Goal: Information Seeking & Learning: Learn about a topic

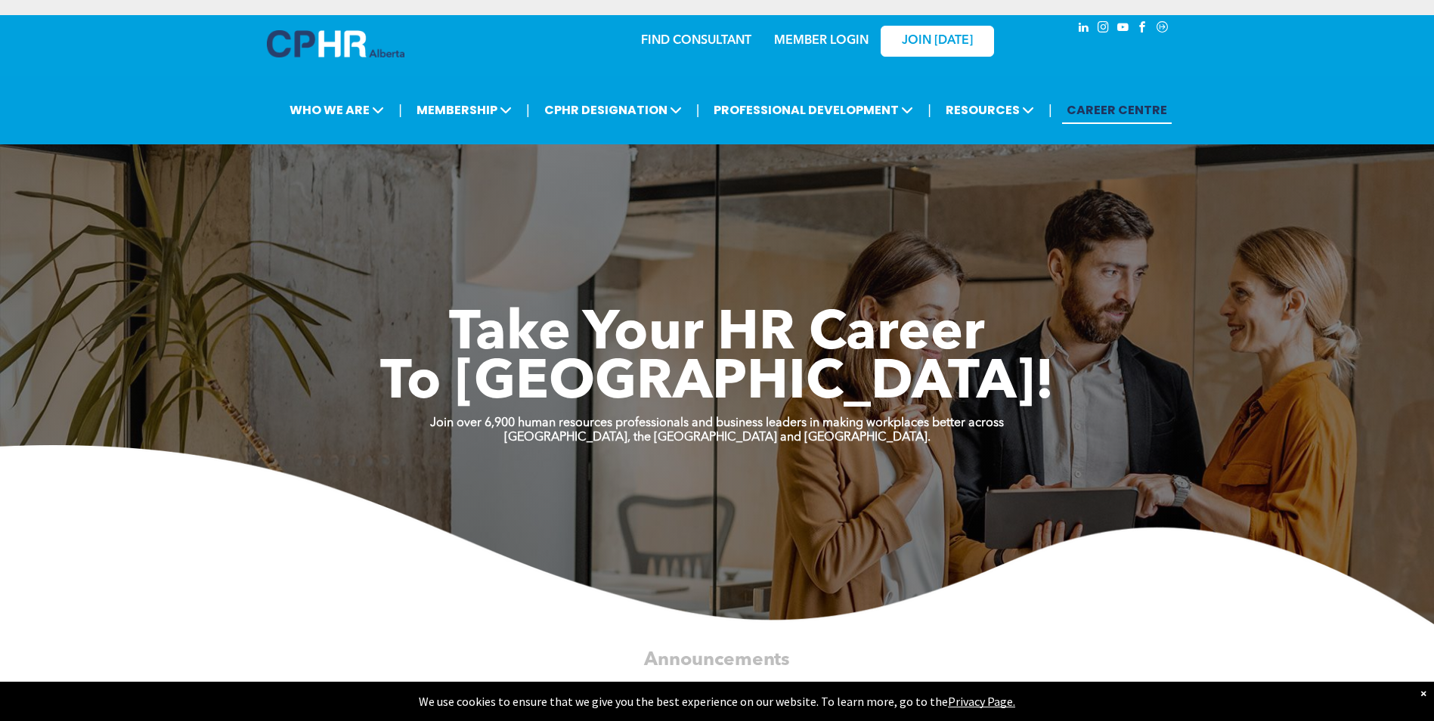
click at [810, 42] on link "MEMBER LOGIN" at bounding box center [821, 41] width 95 height 12
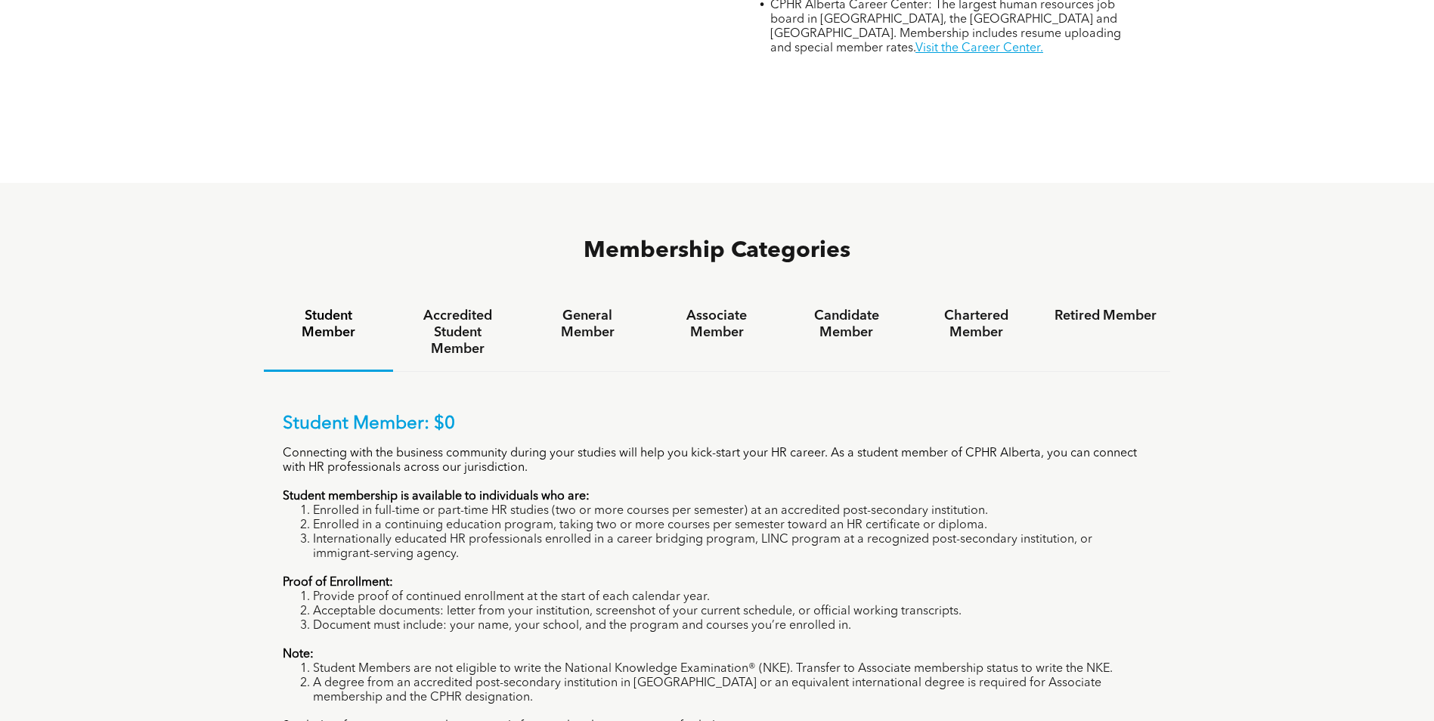
scroll to position [907, 0]
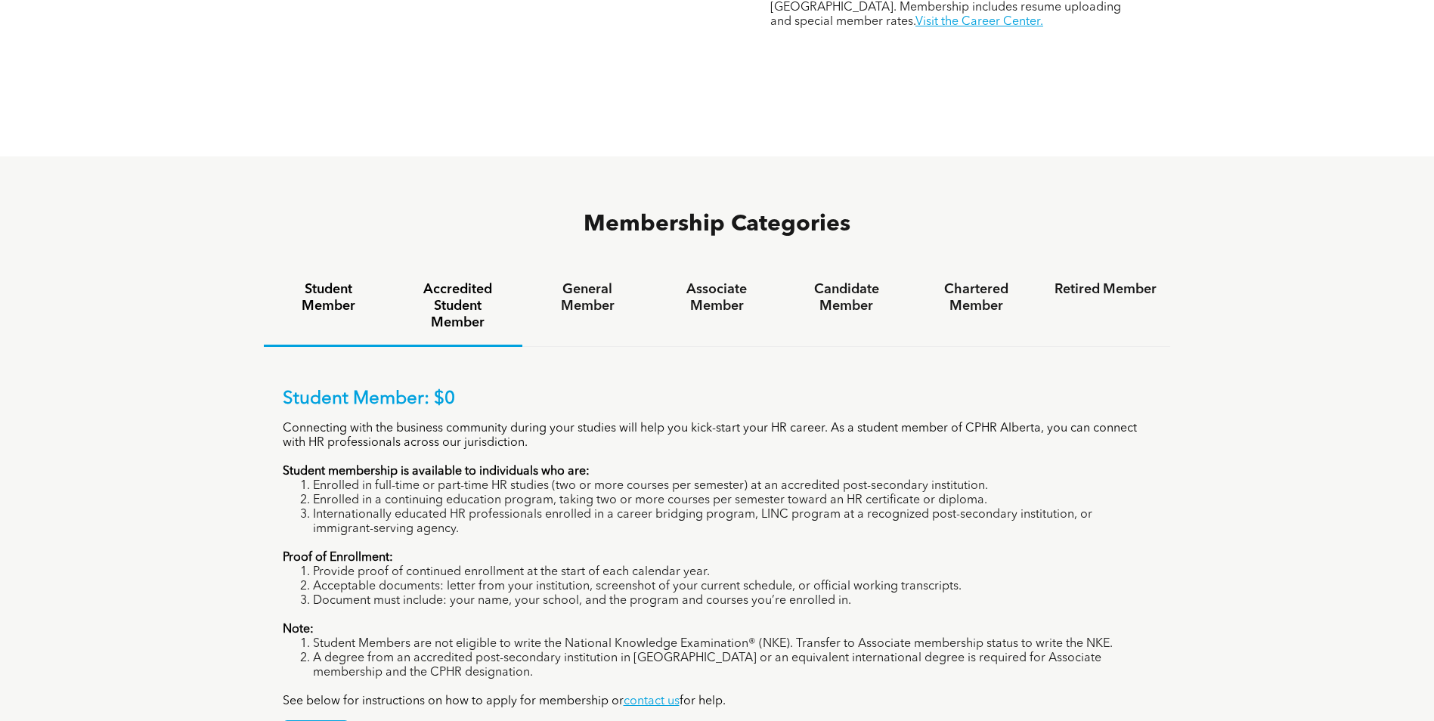
click at [462, 281] on h4 "Accredited Student Member" at bounding box center [458, 306] width 102 height 50
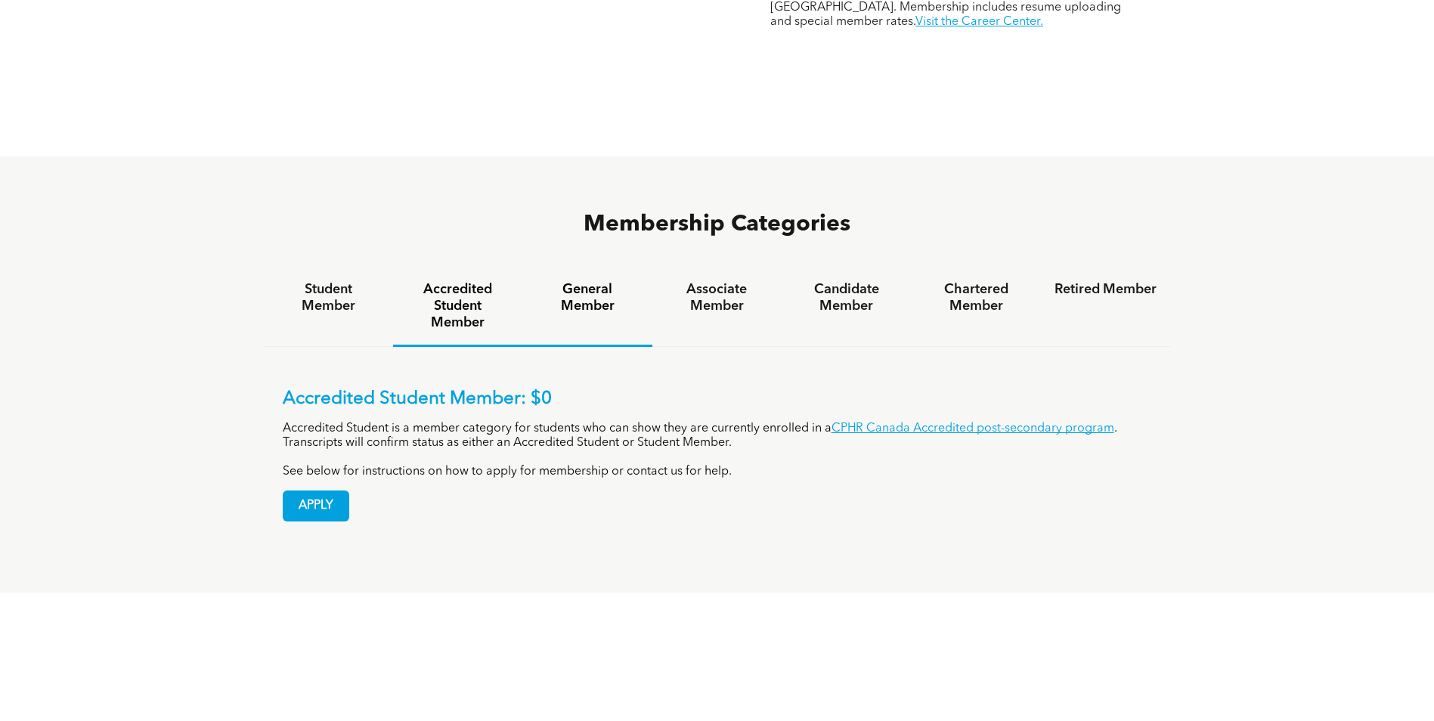
click at [571, 281] on h4 "General Member" at bounding box center [587, 297] width 102 height 33
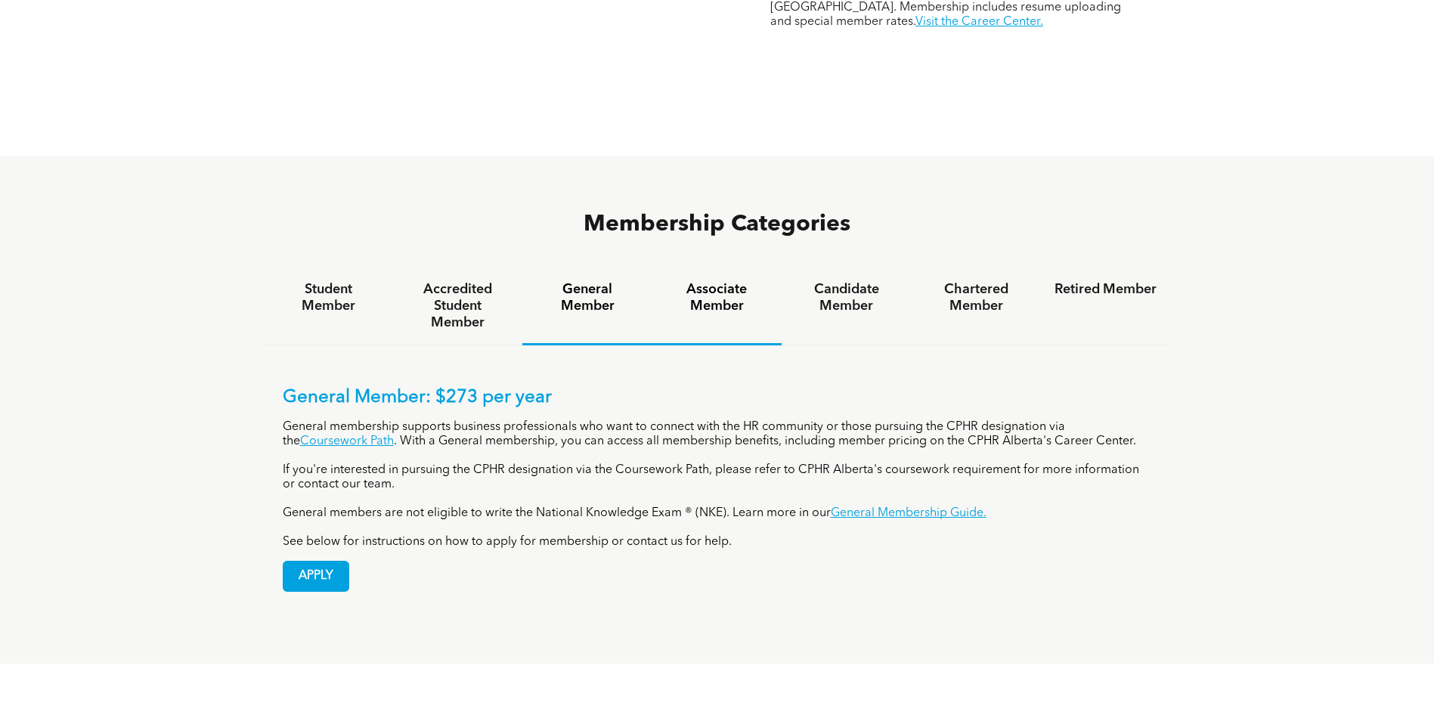
click at [717, 281] on h4 "Associate Member" at bounding box center [717, 297] width 102 height 33
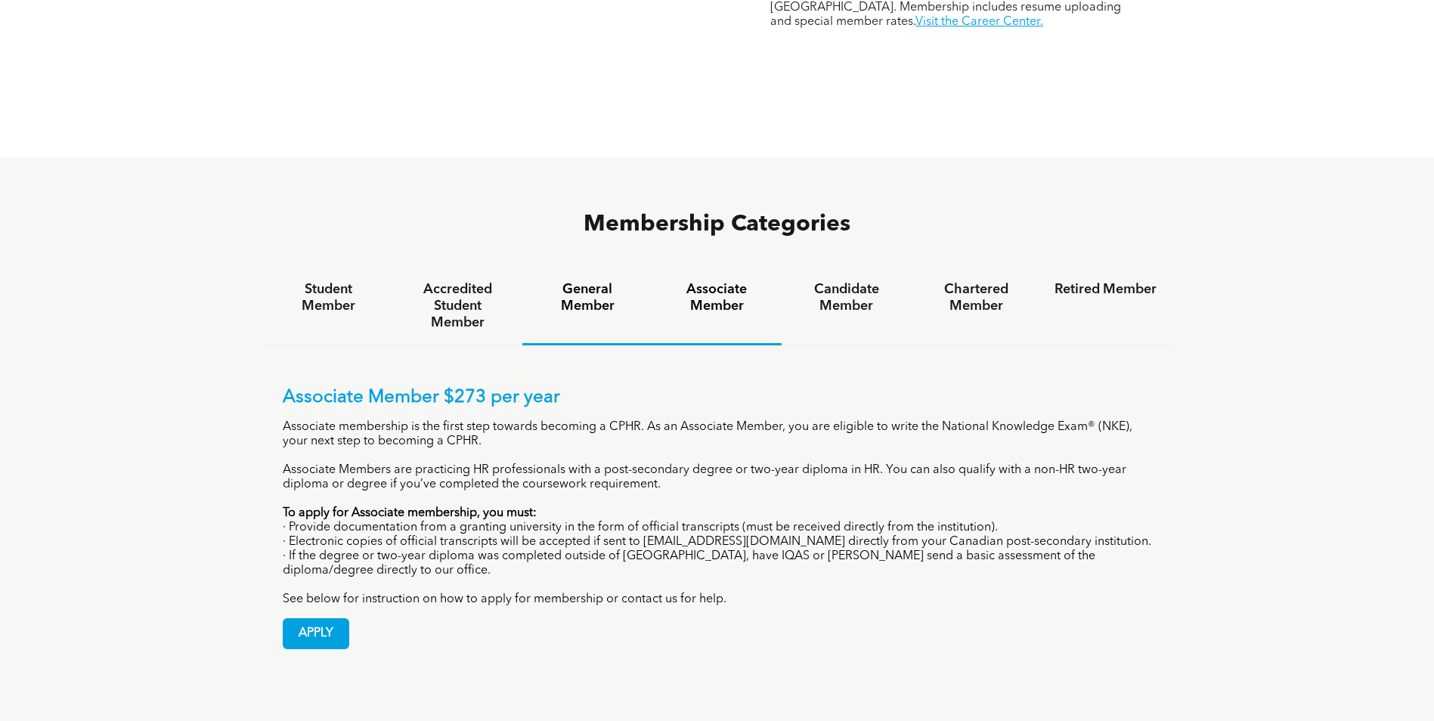
click at [597, 268] on div "General Member" at bounding box center [586, 307] width 129 height 78
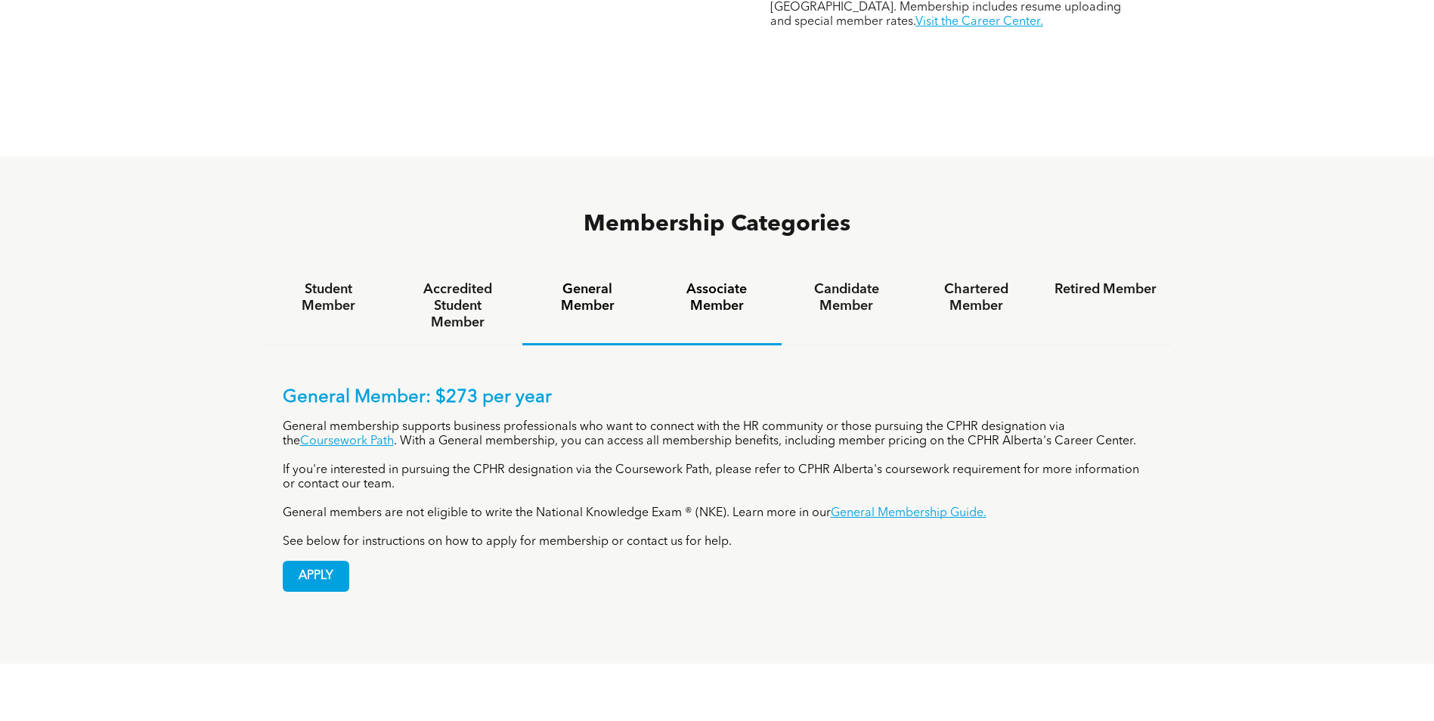
click at [716, 281] on h4 "Associate Member" at bounding box center [717, 297] width 102 height 33
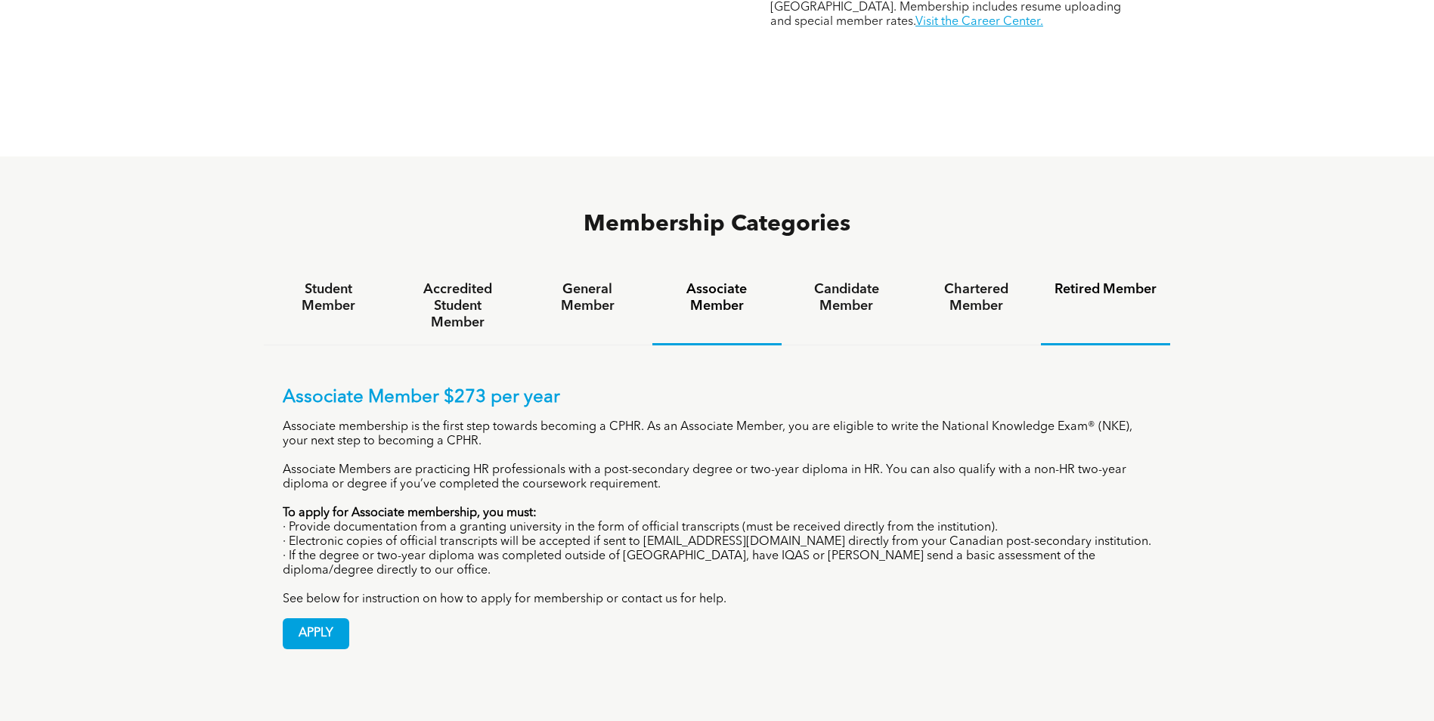
click at [1101, 281] on h4 "Retired Member" at bounding box center [1106, 289] width 102 height 17
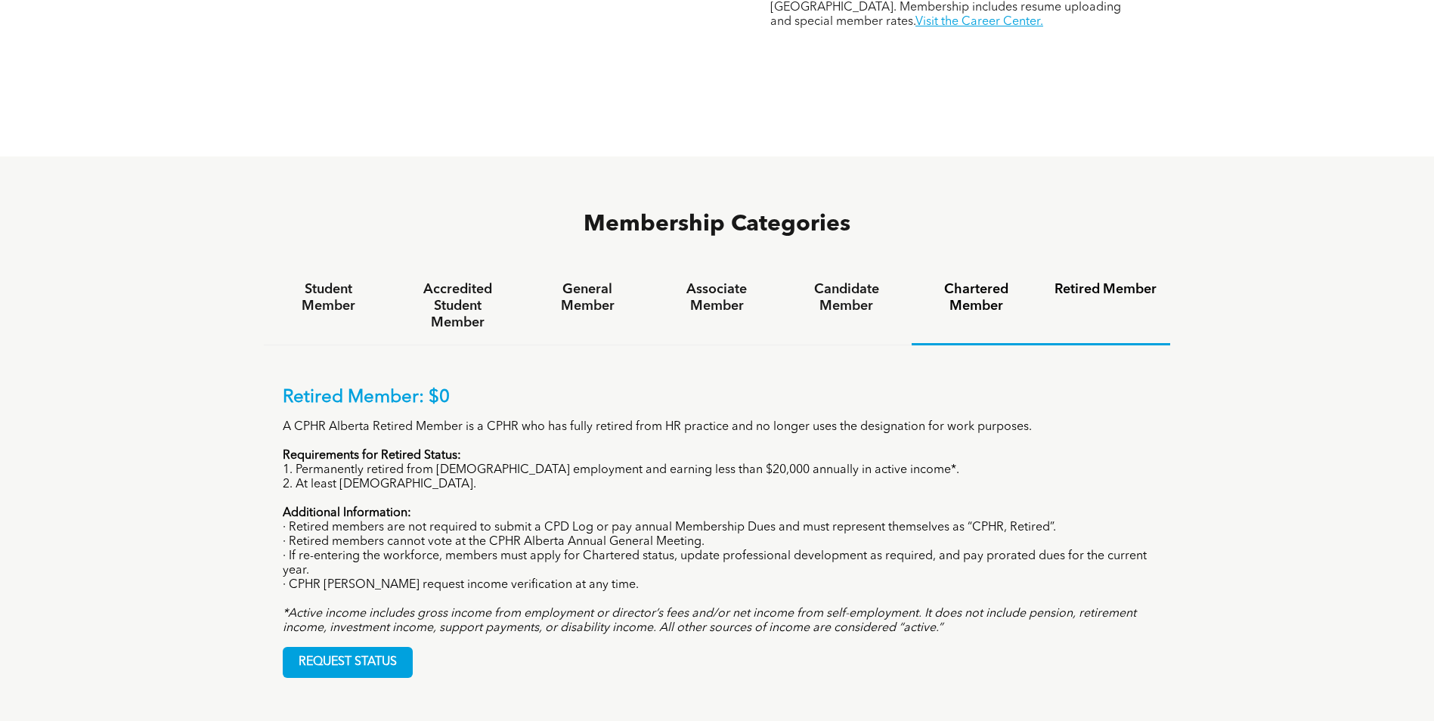
click at [980, 281] on h4 "Chartered Member" at bounding box center [976, 297] width 102 height 33
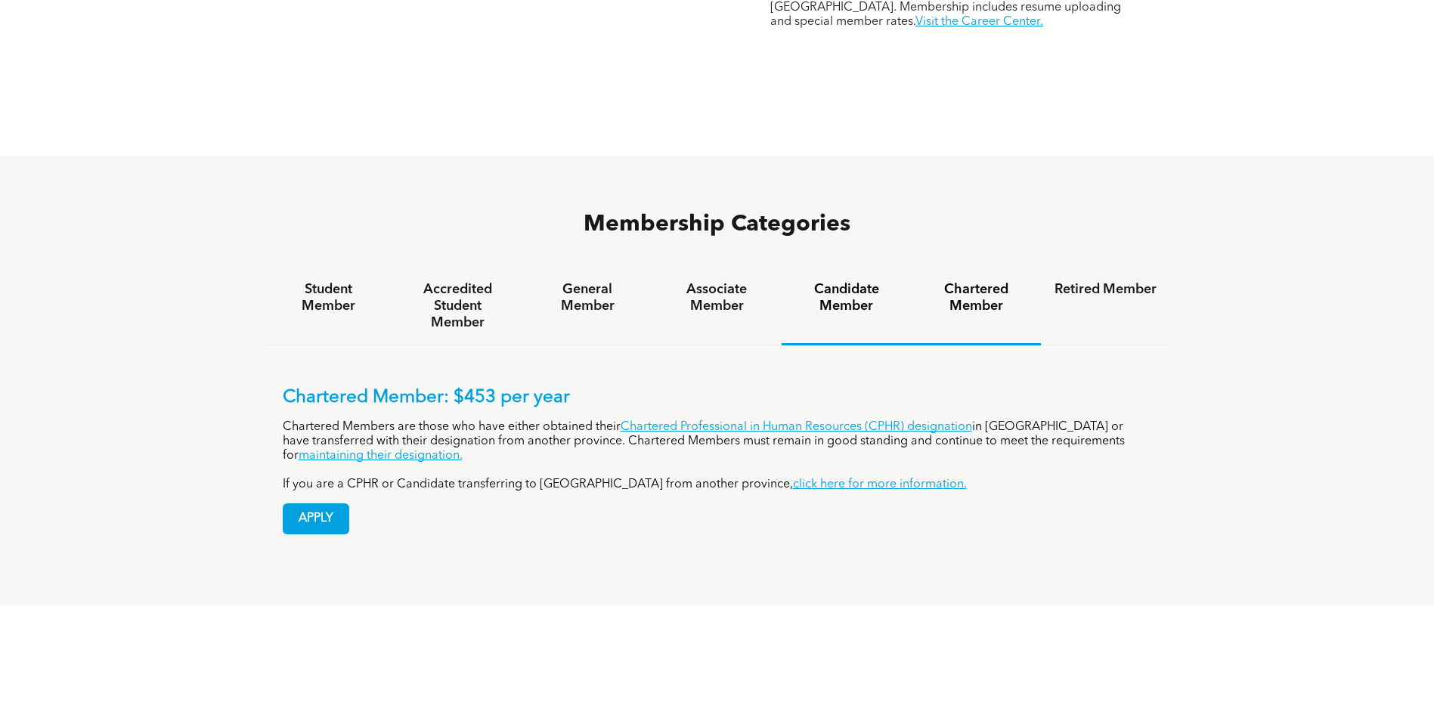
click at [848, 281] on h4 "Candidate Member" at bounding box center [846, 297] width 102 height 33
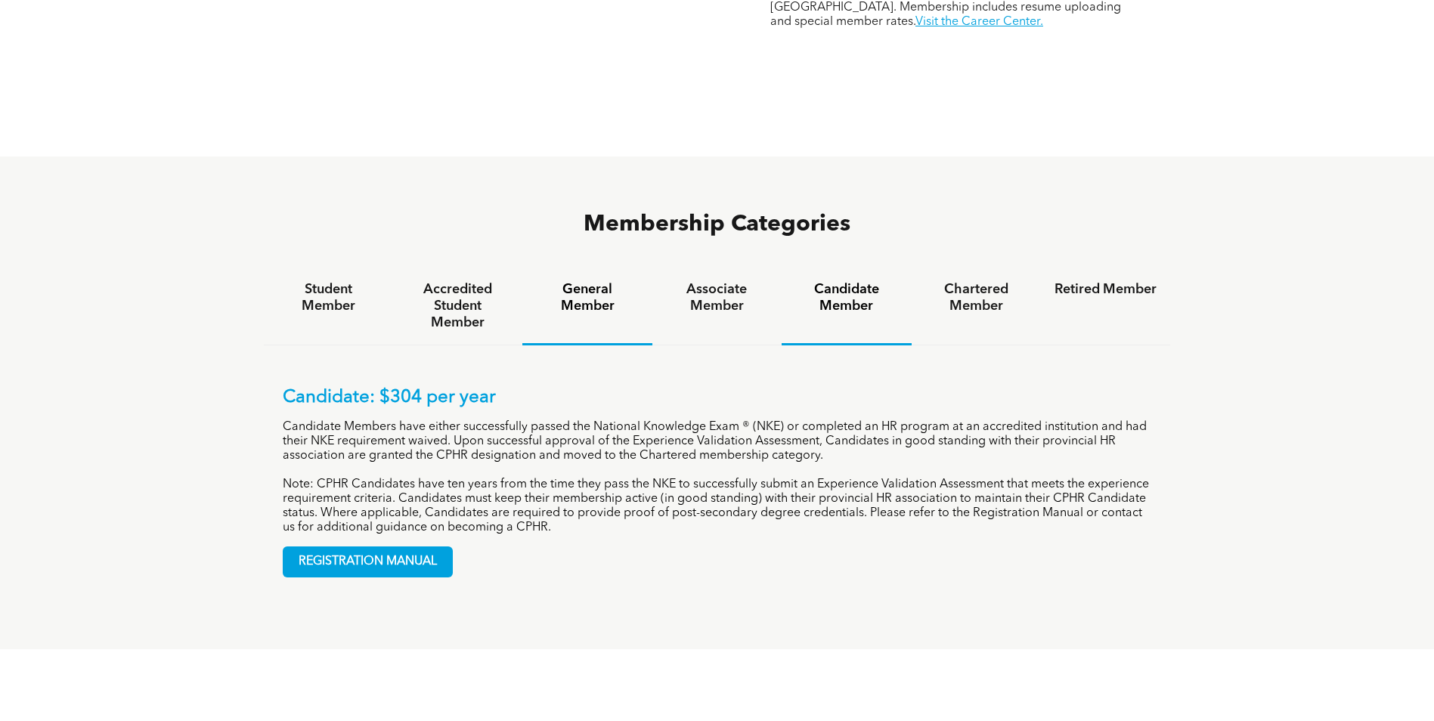
click at [597, 281] on h4 "General Member" at bounding box center [587, 297] width 102 height 33
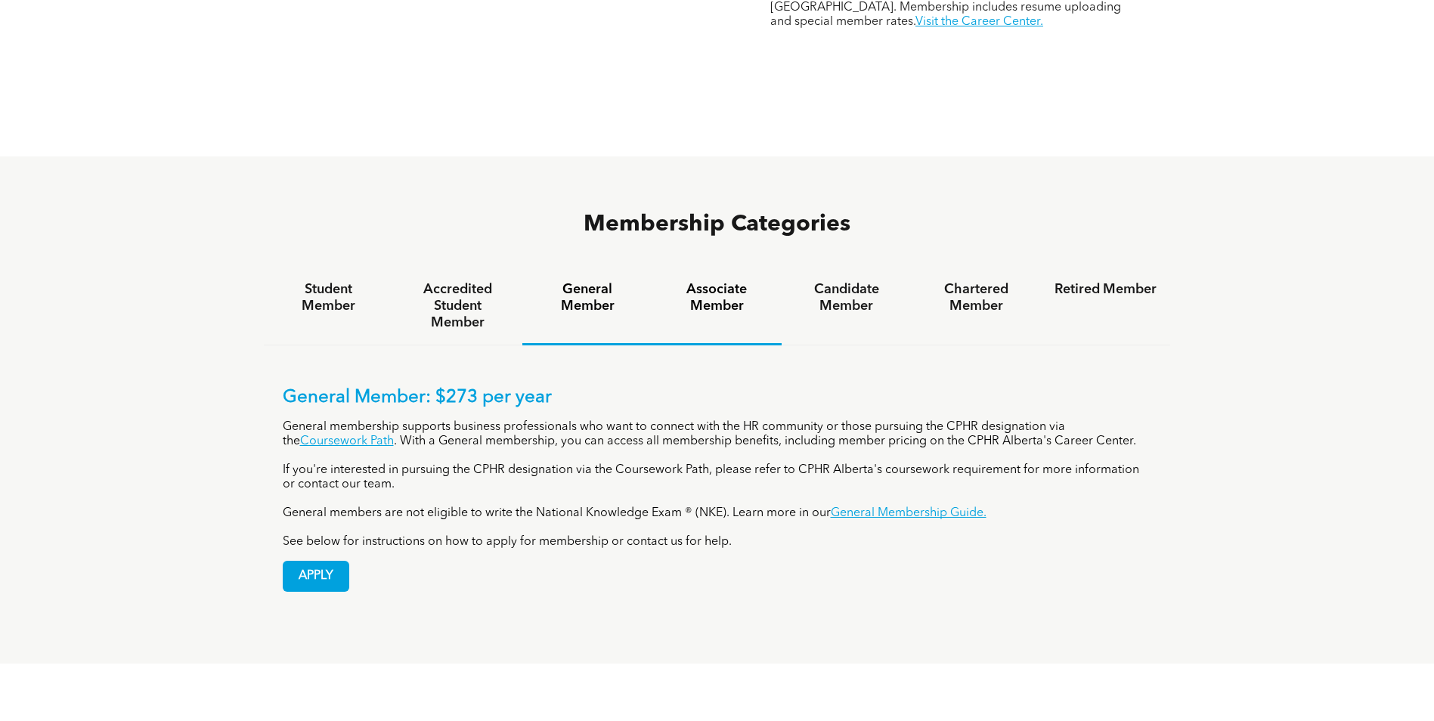
click at [721, 281] on h4 "Associate Member" at bounding box center [717, 297] width 102 height 33
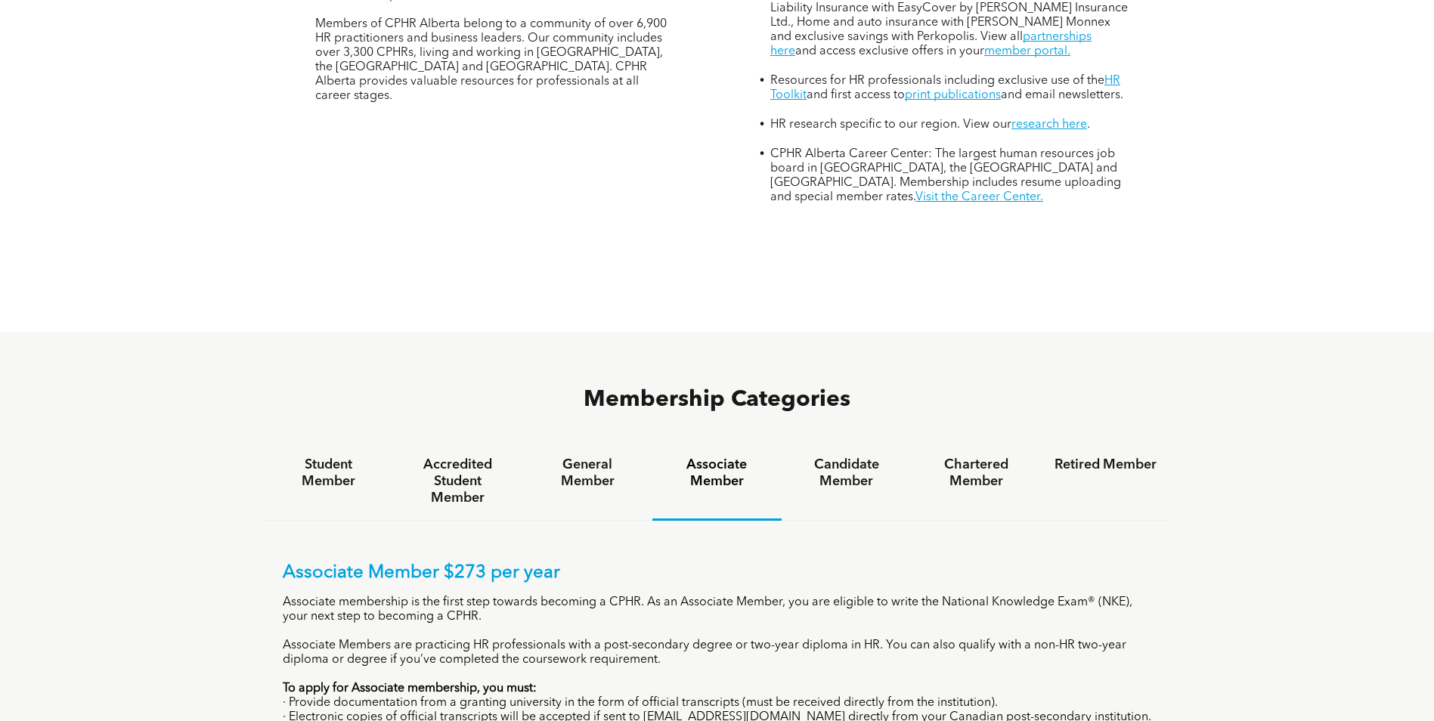
scroll to position [832, 0]
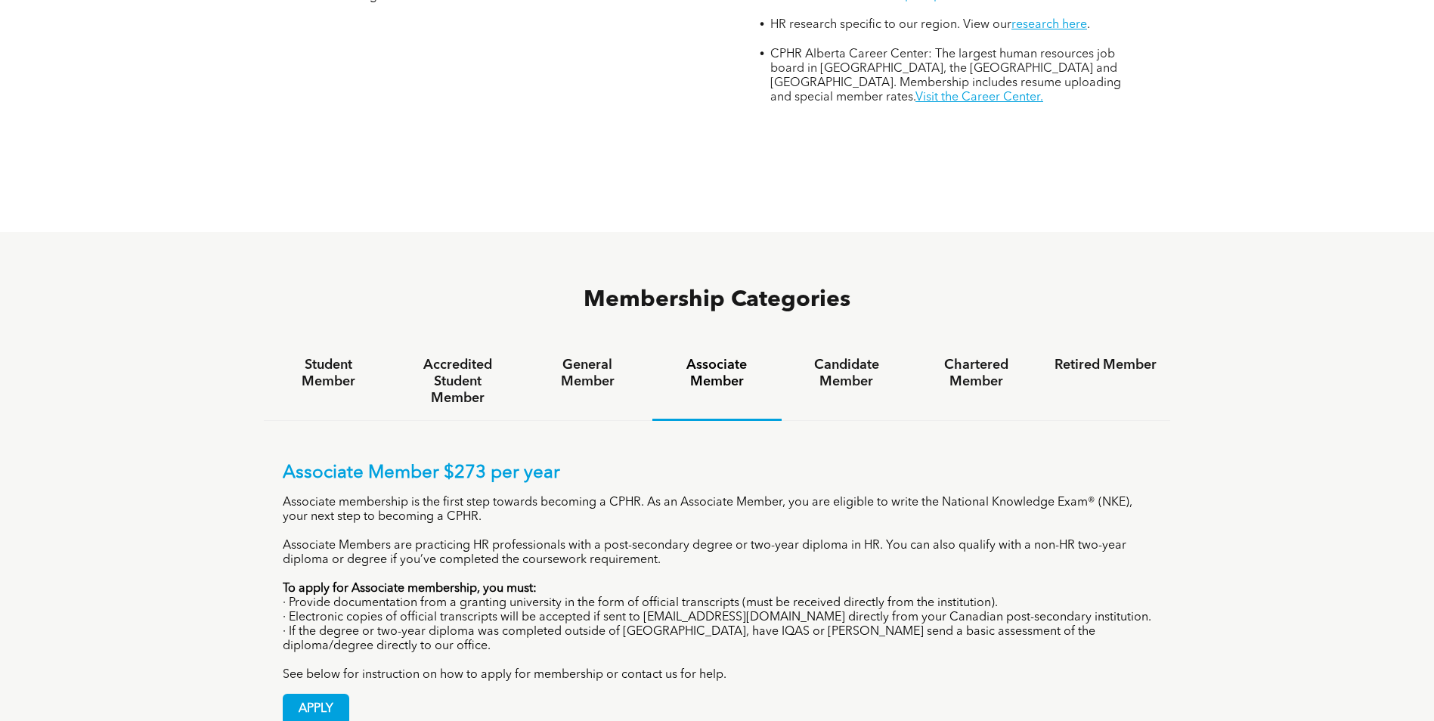
click at [712, 289] on span "Membership Categories" at bounding box center [717, 300] width 267 height 23
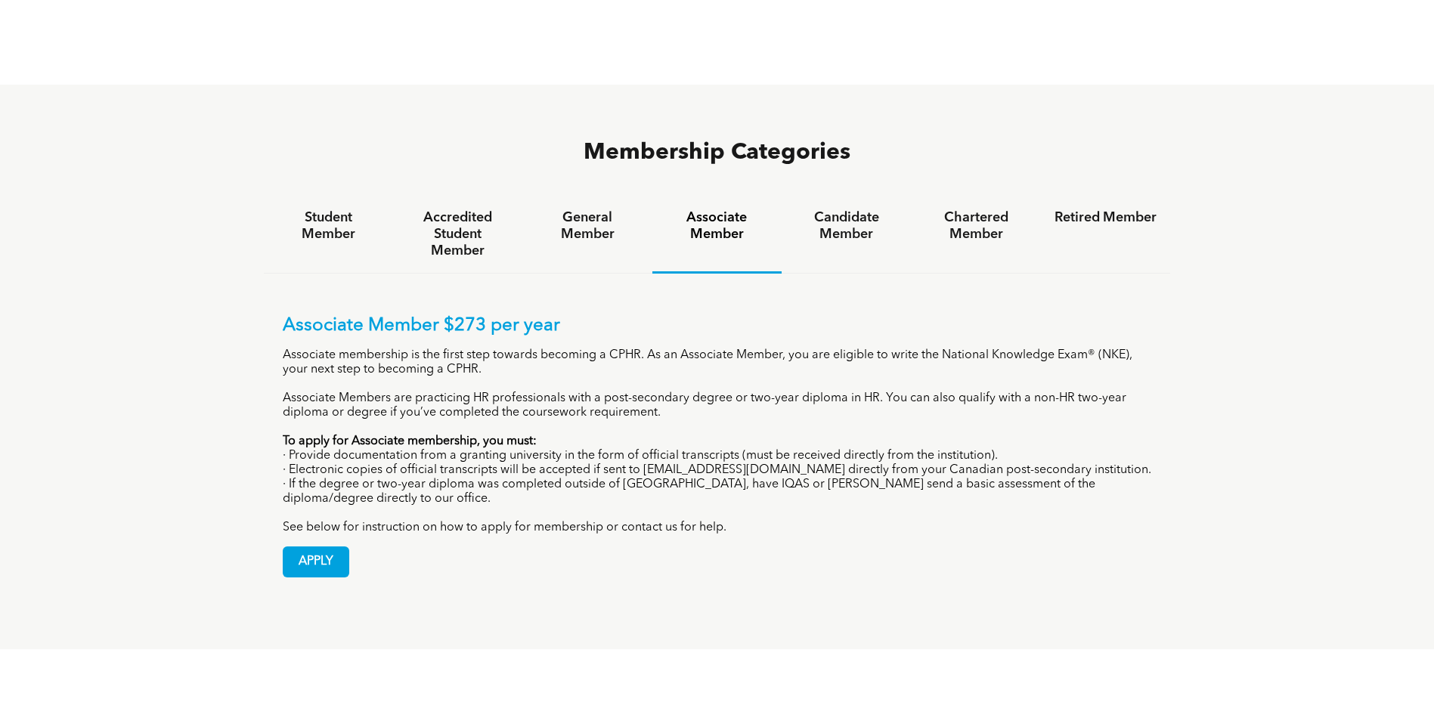
scroll to position [983, 0]
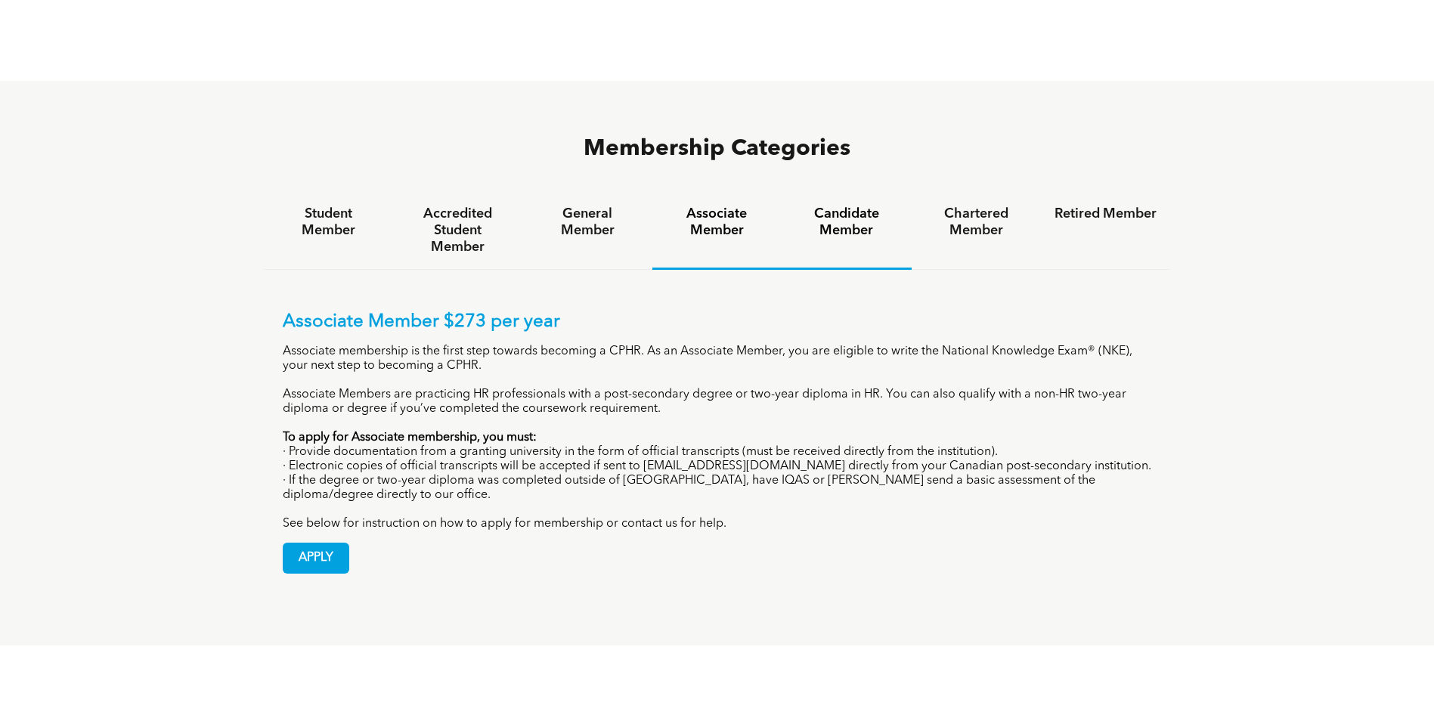
click at [854, 192] on div "Candidate Member" at bounding box center [846, 231] width 129 height 78
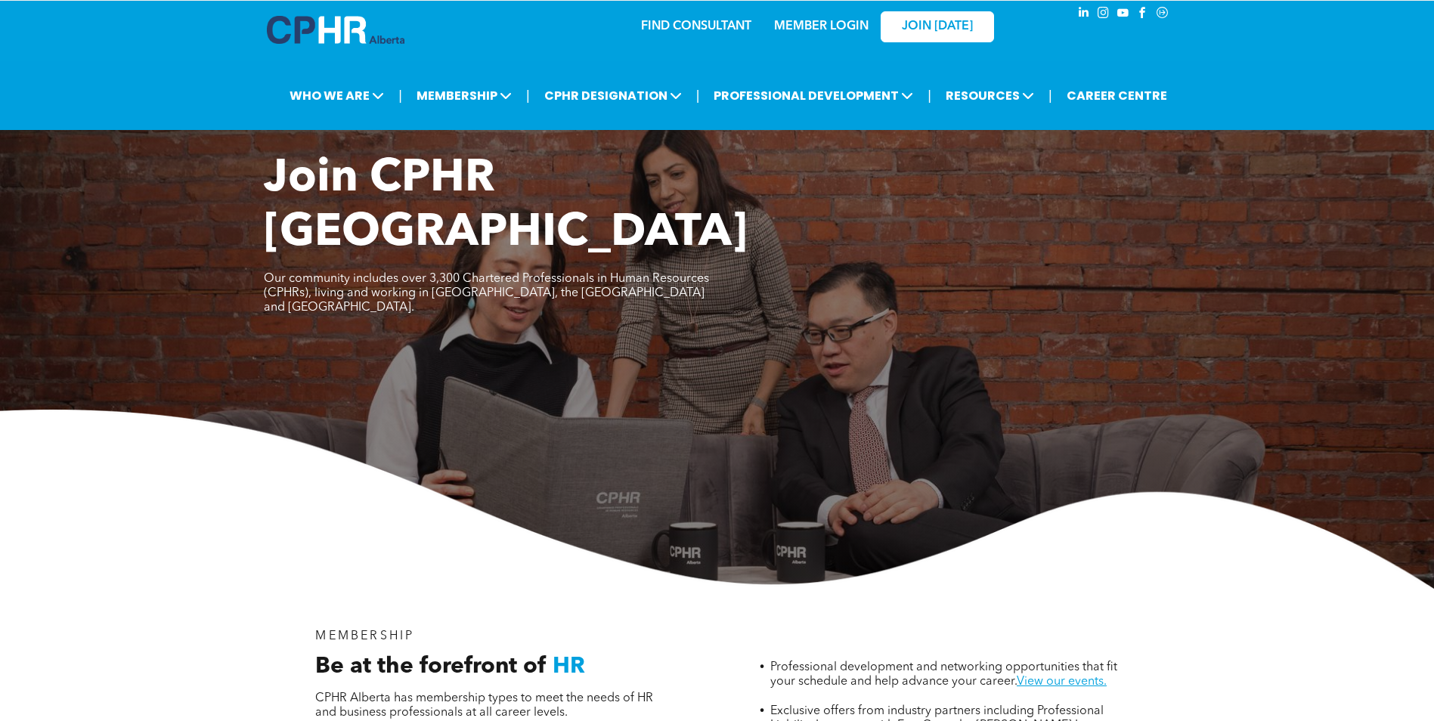
scroll to position [0, 0]
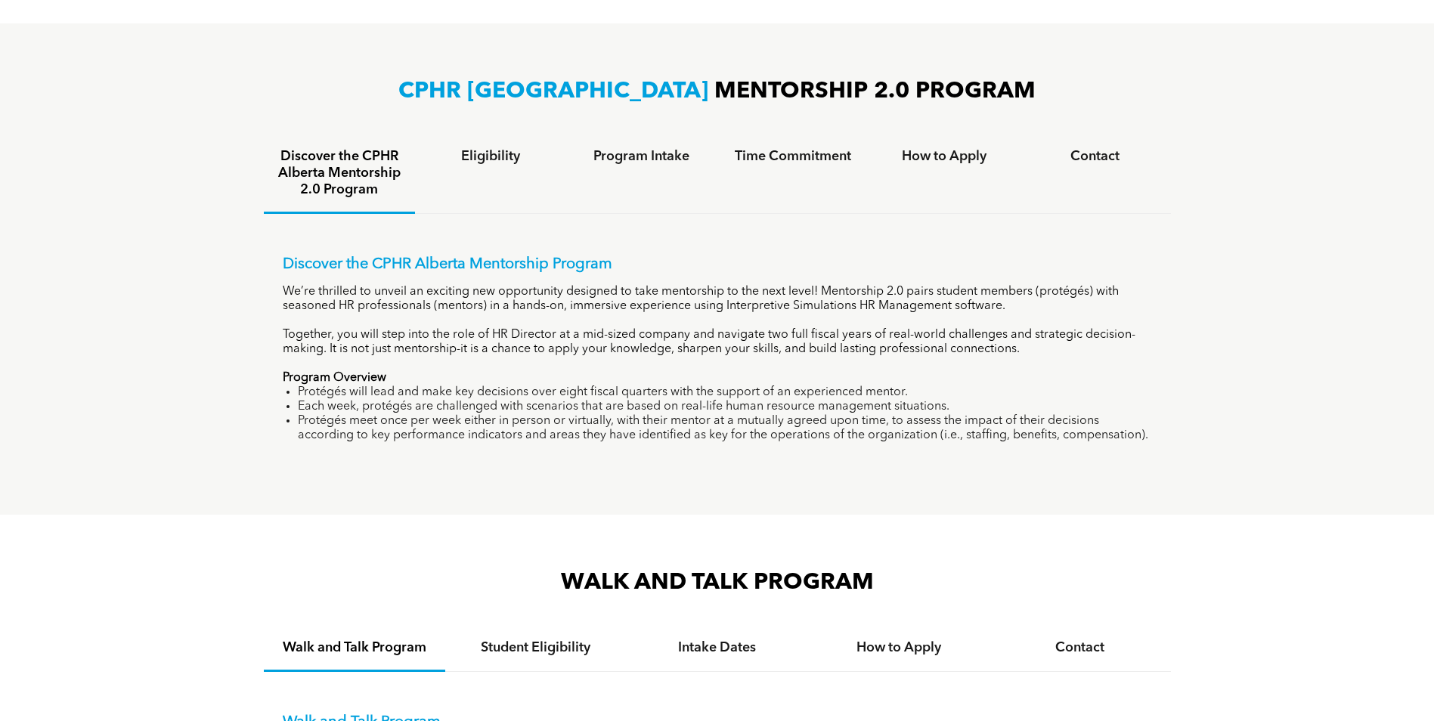
scroll to position [983, 0]
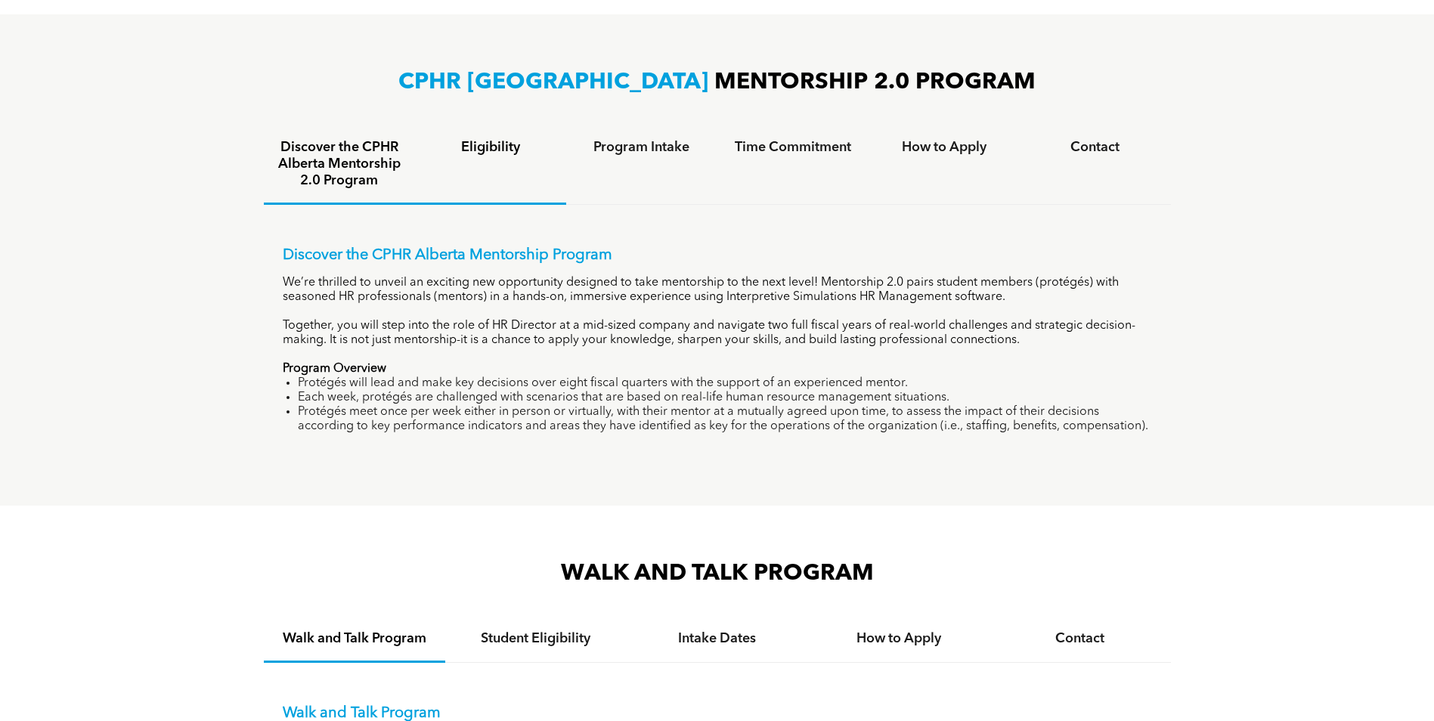
click at [506, 147] on h4 "Eligibility" at bounding box center [491, 147] width 124 height 17
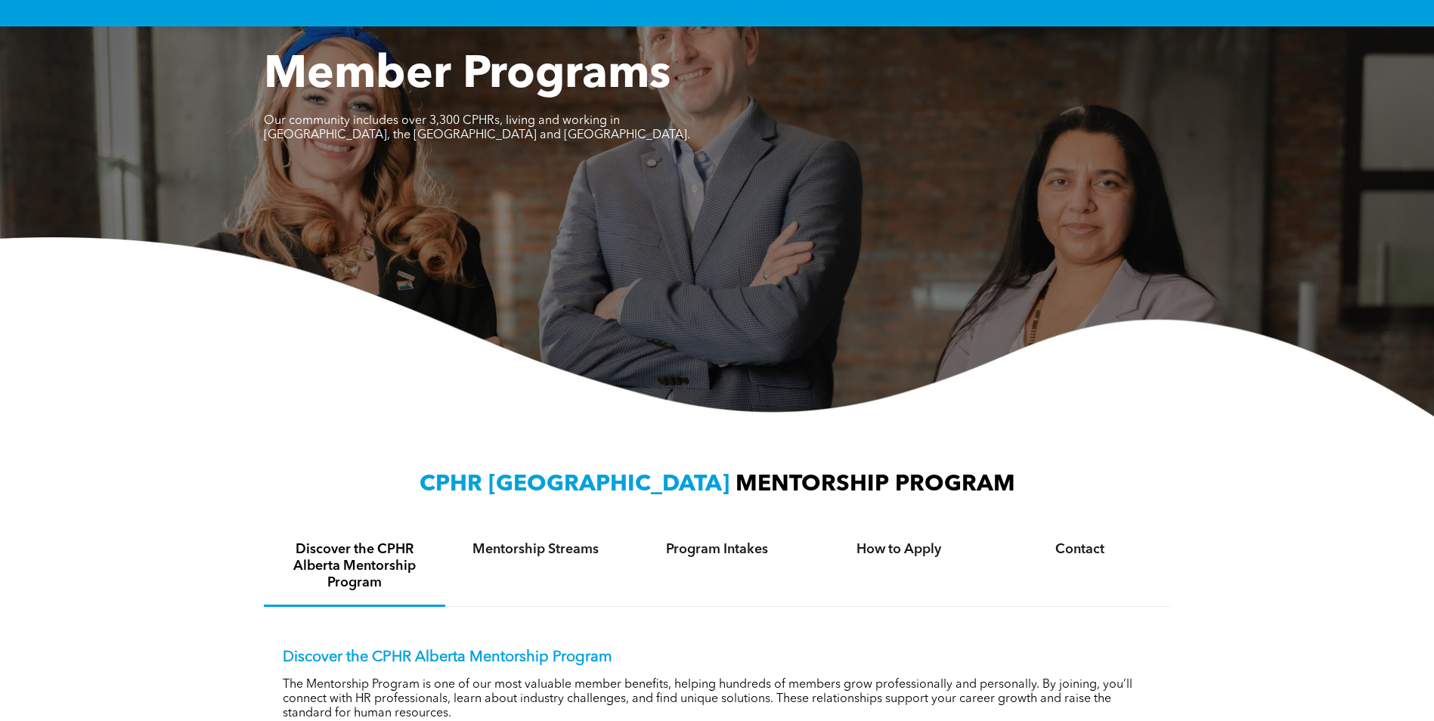
scroll to position [0, 0]
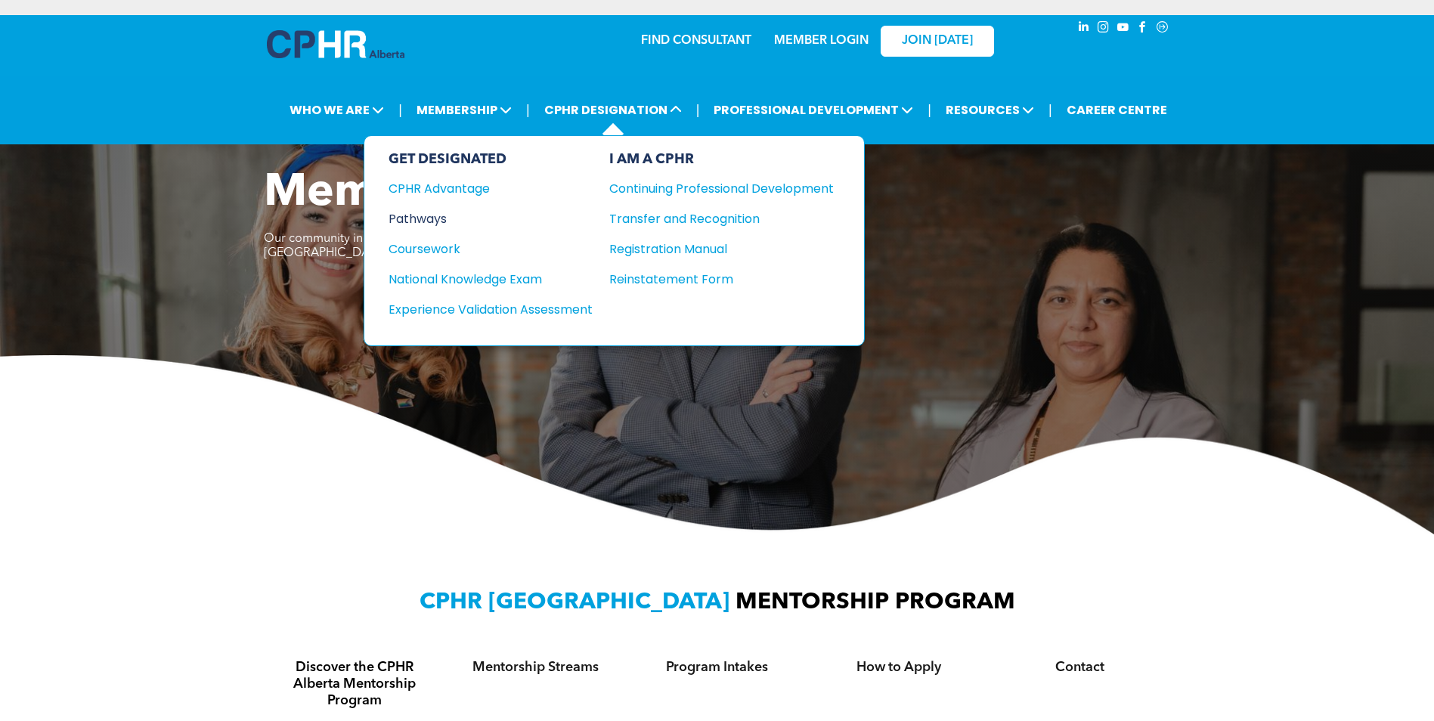
click at [430, 216] on div "Pathways" at bounding box center [481, 218] width 184 height 19
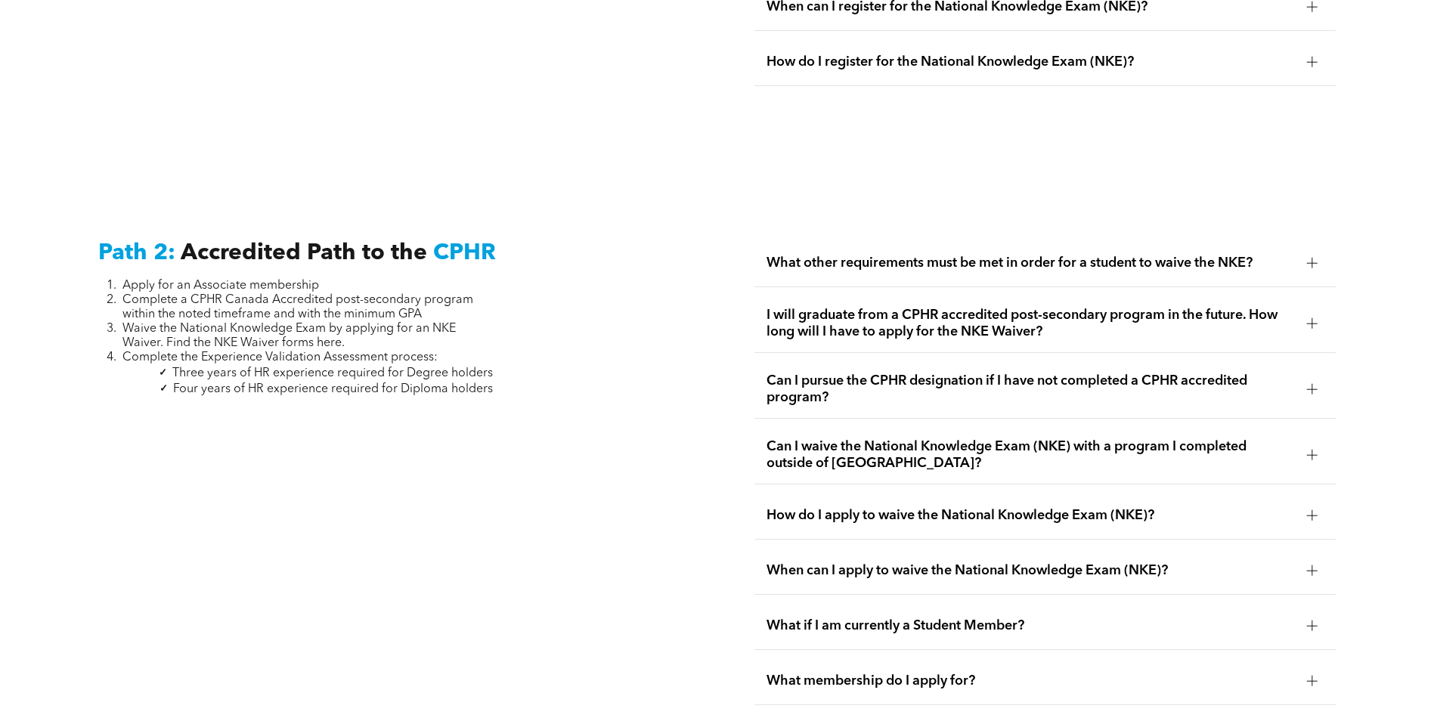
scroll to position [2344, 0]
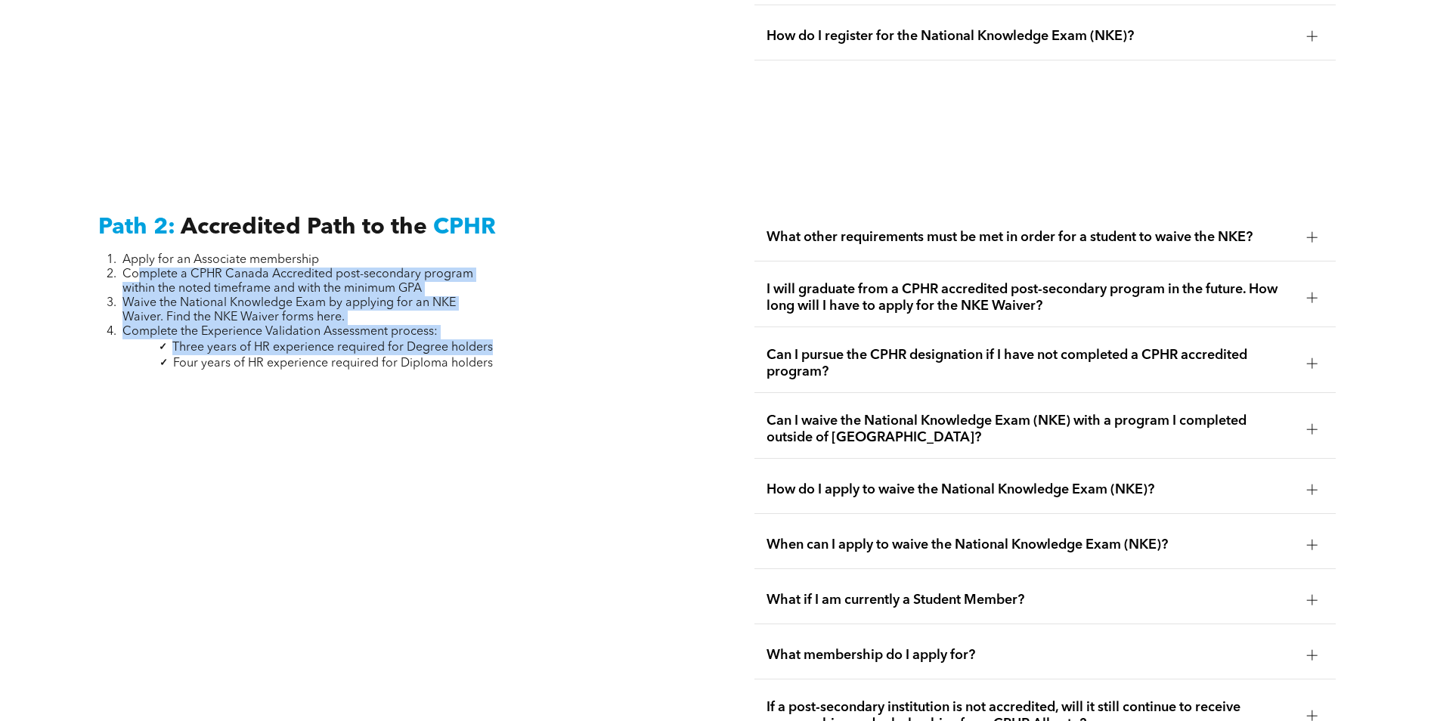
drag, startPoint x: 141, startPoint y: 256, endPoint x: 498, endPoint y: 328, distance: 364.8
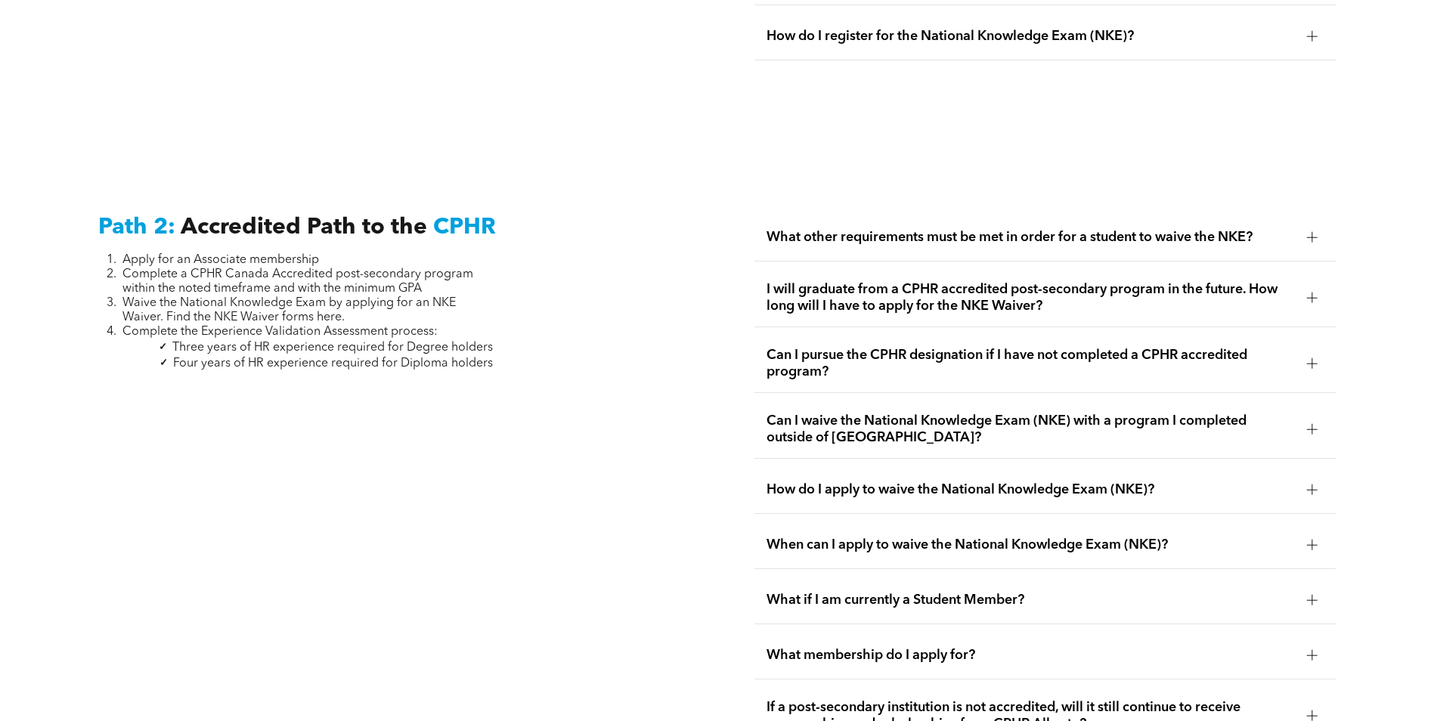
click at [1313, 232] on div at bounding box center [1312, 237] width 11 height 11
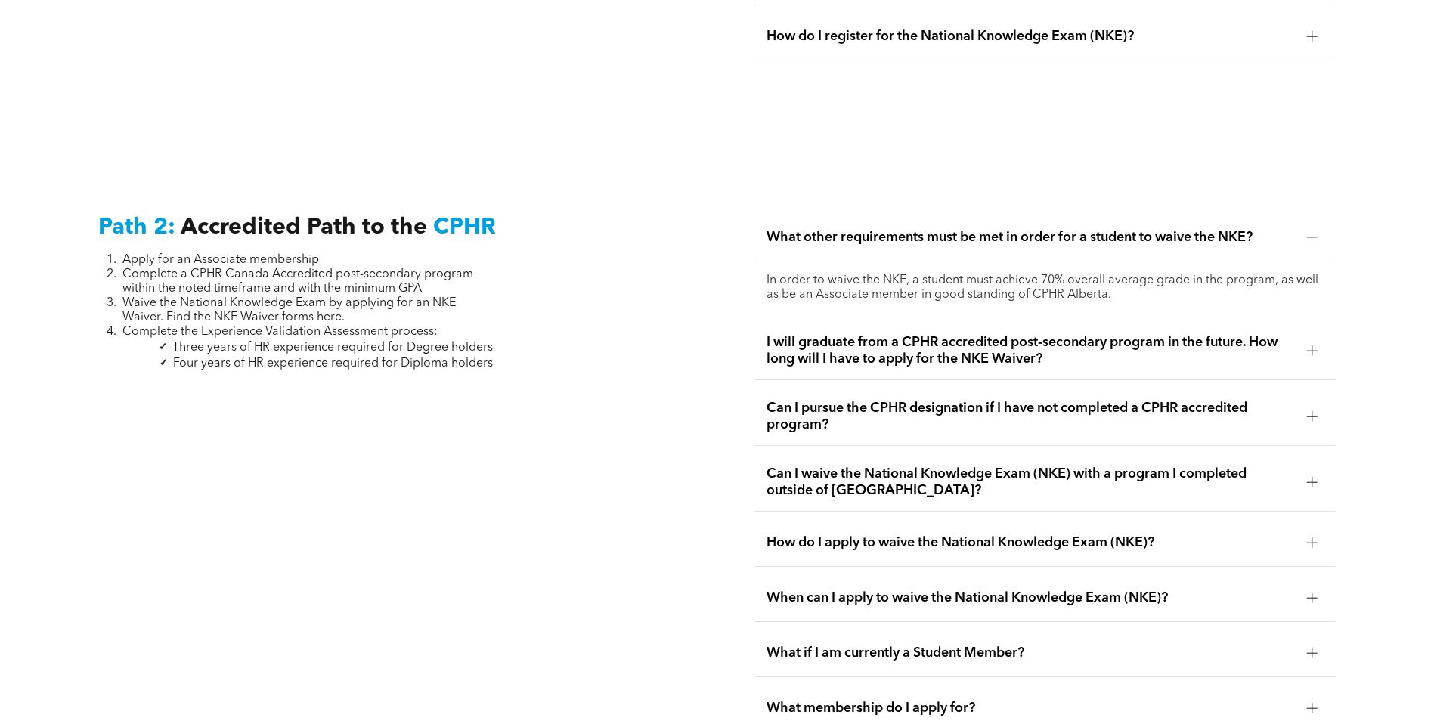
click at [1313, 232] on div at bounding box center [1312, 237] width 11 height 11
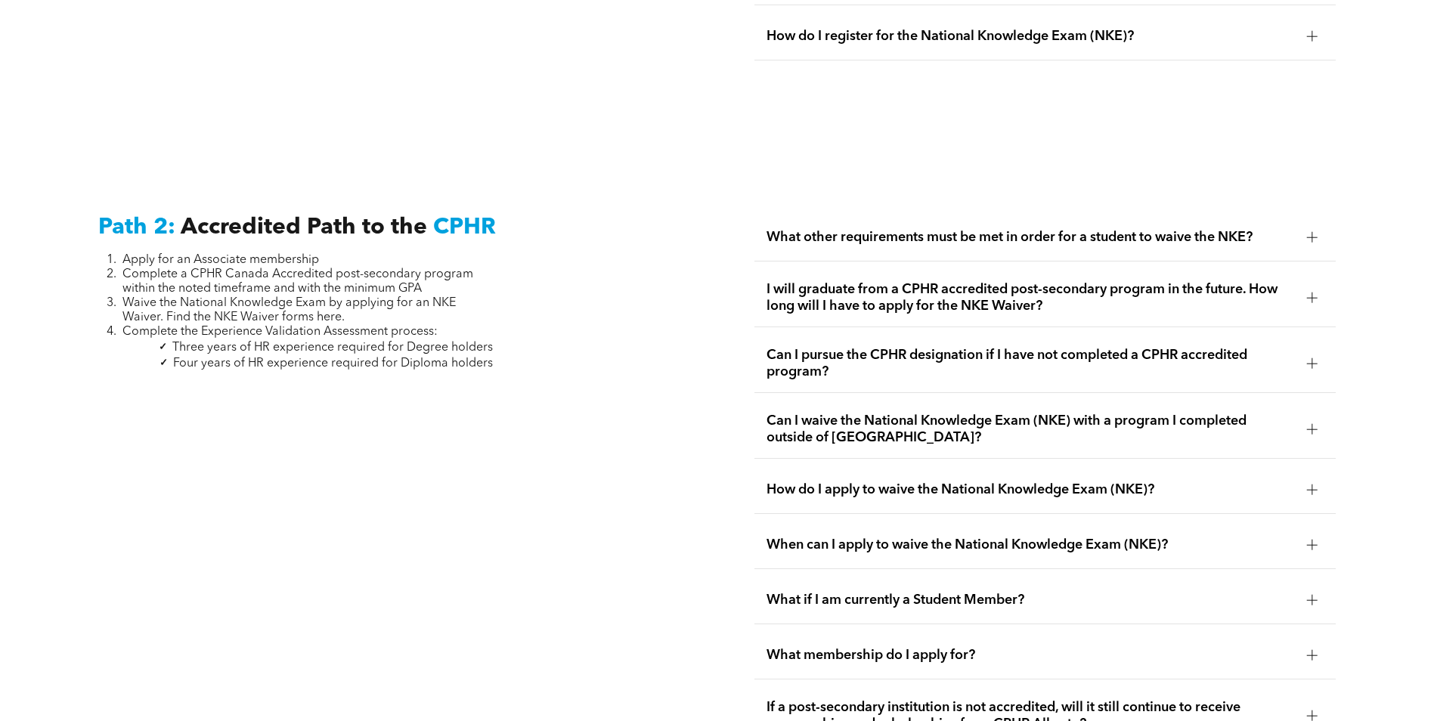
click at [1316, 293] on div at bounding box center [1312, 298] width 11 height 11
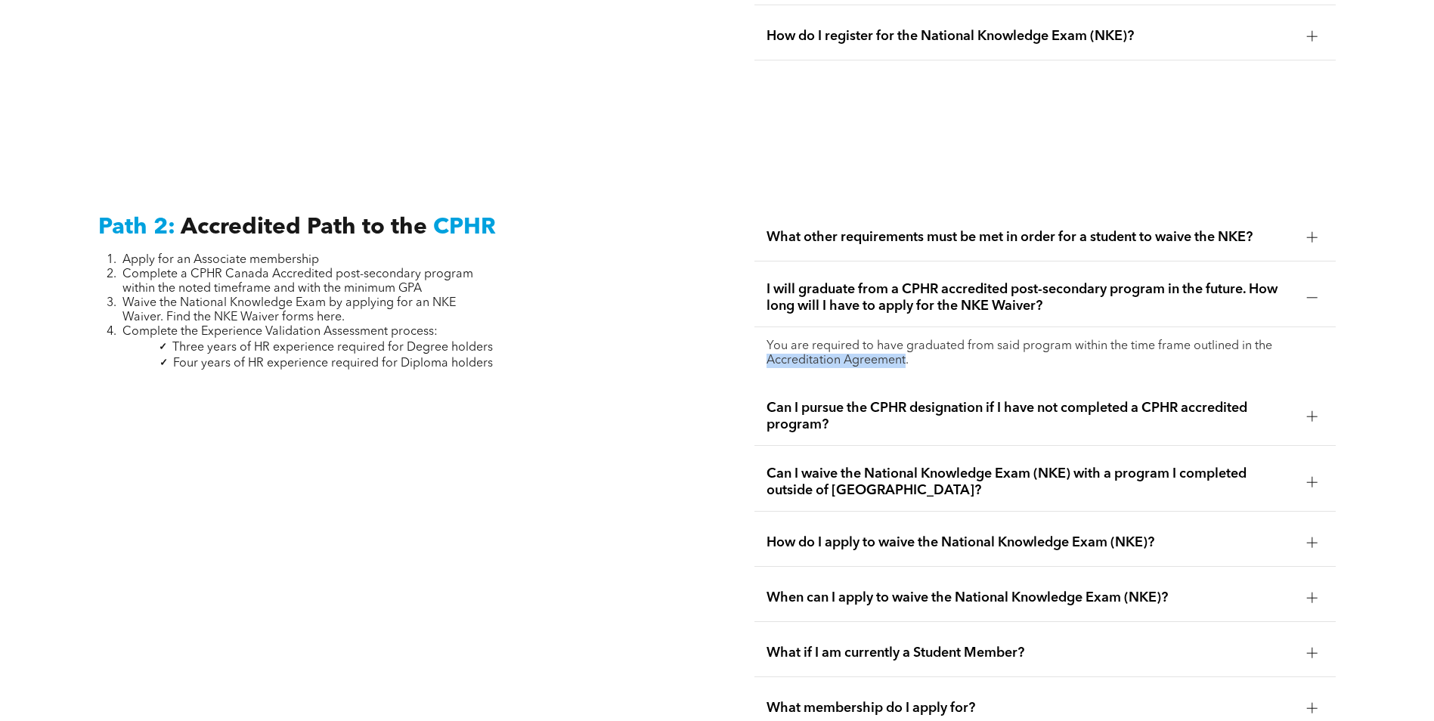
drag, startPoint x: 764, startPoint y: 342, endPoint x: 905, endPoint y: 345, distance: 140.7
click at [905, 345] on div "You are required to have graduated from said program within the time frame outl…" at bounding box center [1045, 353] width 581 height 53
drag, startPoint x: 905, startPoint y: 345, endPoint x: 887, endPoint y: 339, distance: 18.9
copy p "Accreditation Agreement"
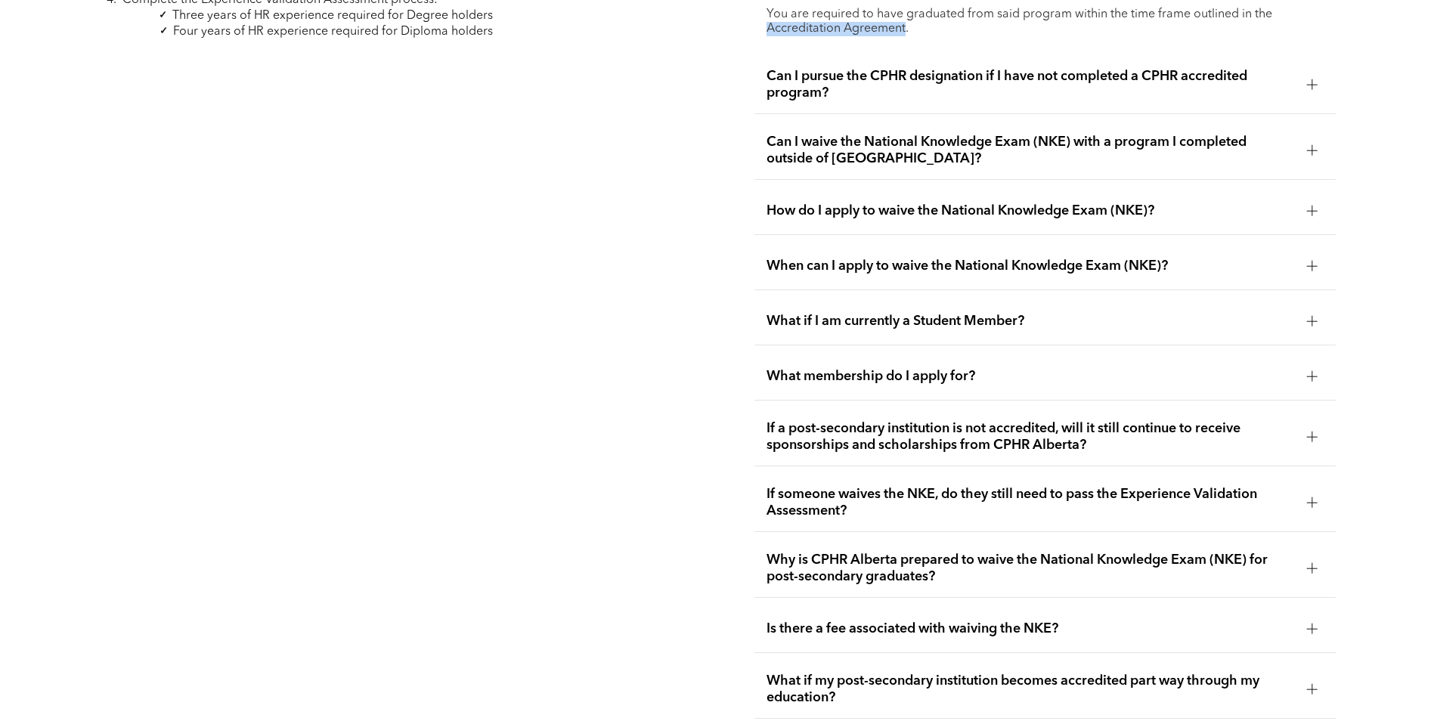
scroll to position [2501, 0]
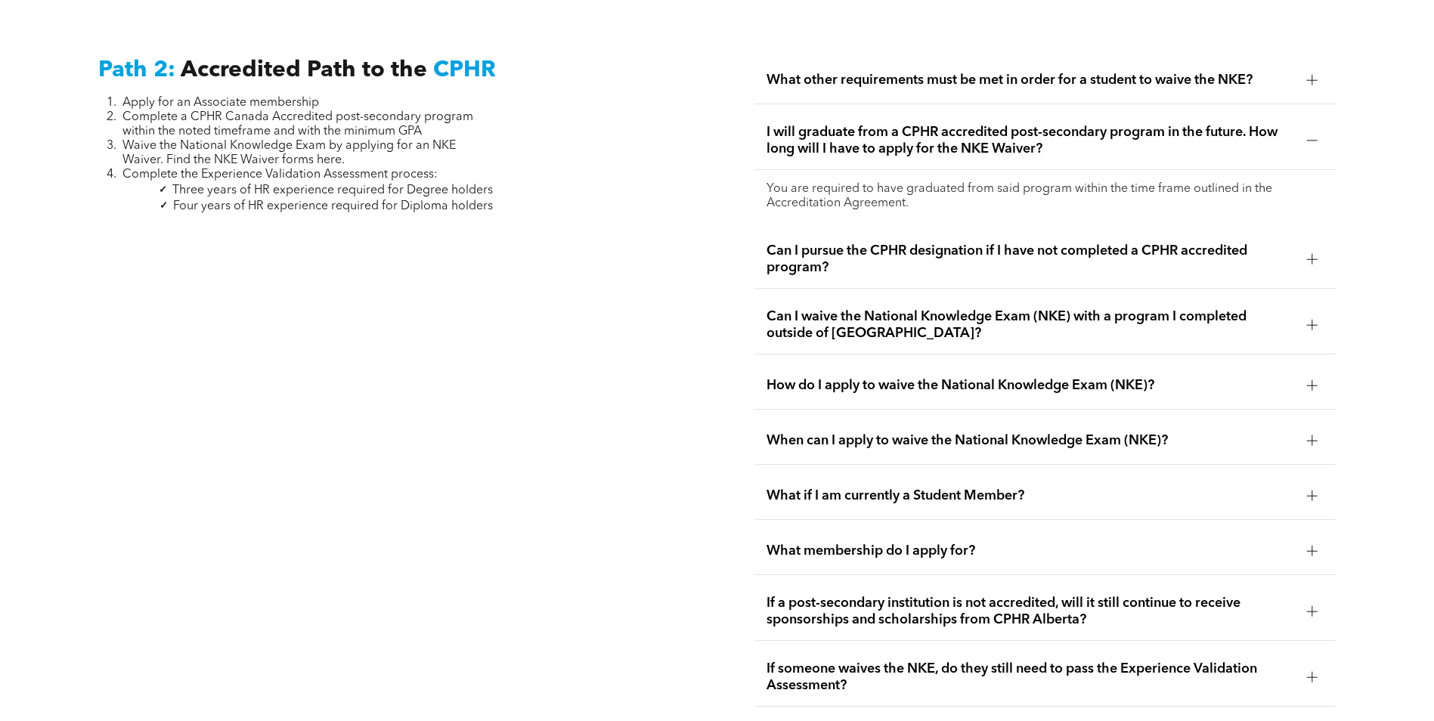
click at [1308, 69] on div at bounding box center [1312, 80] width 23 height 23
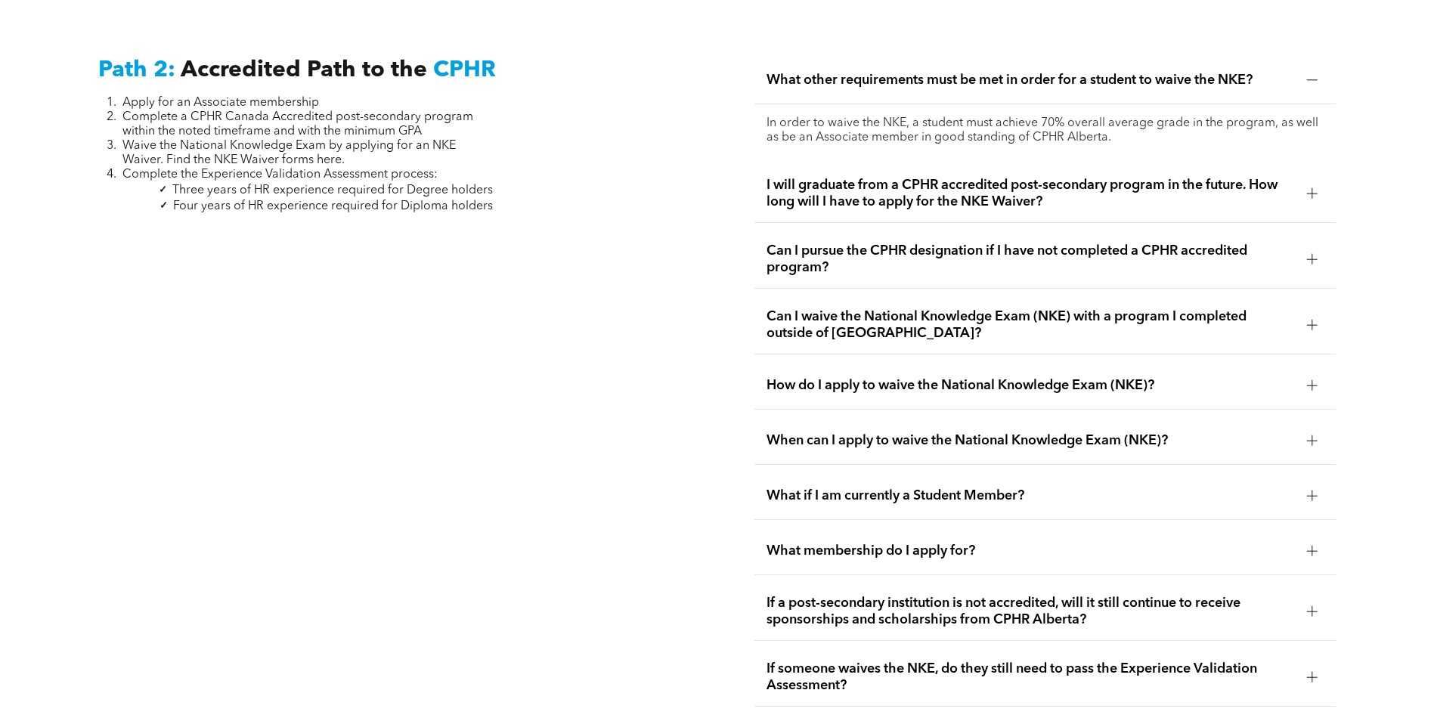
click at [1309, 188] on div at bounding box center [1312, 193] width 11 height 11
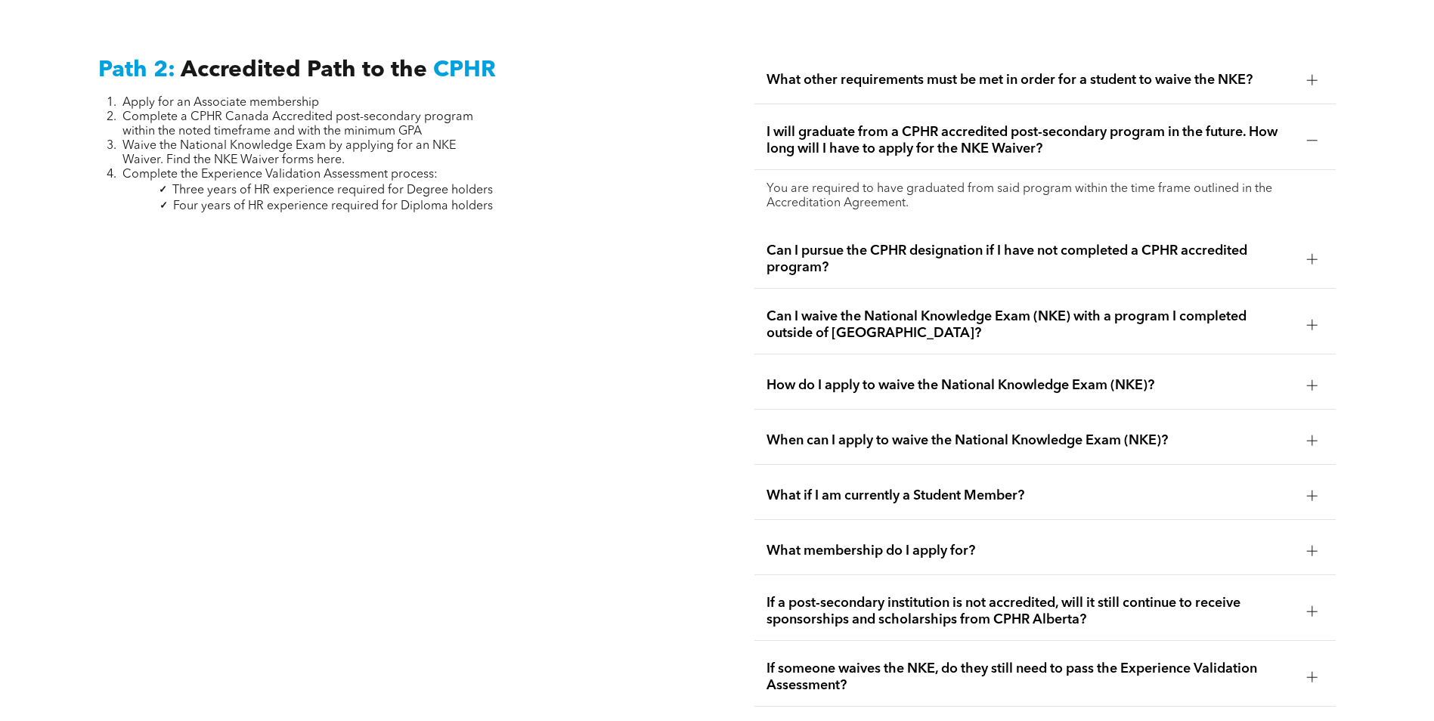
click at [1317, 254] on div at bounding box center [1312, 259] width 11 height 11
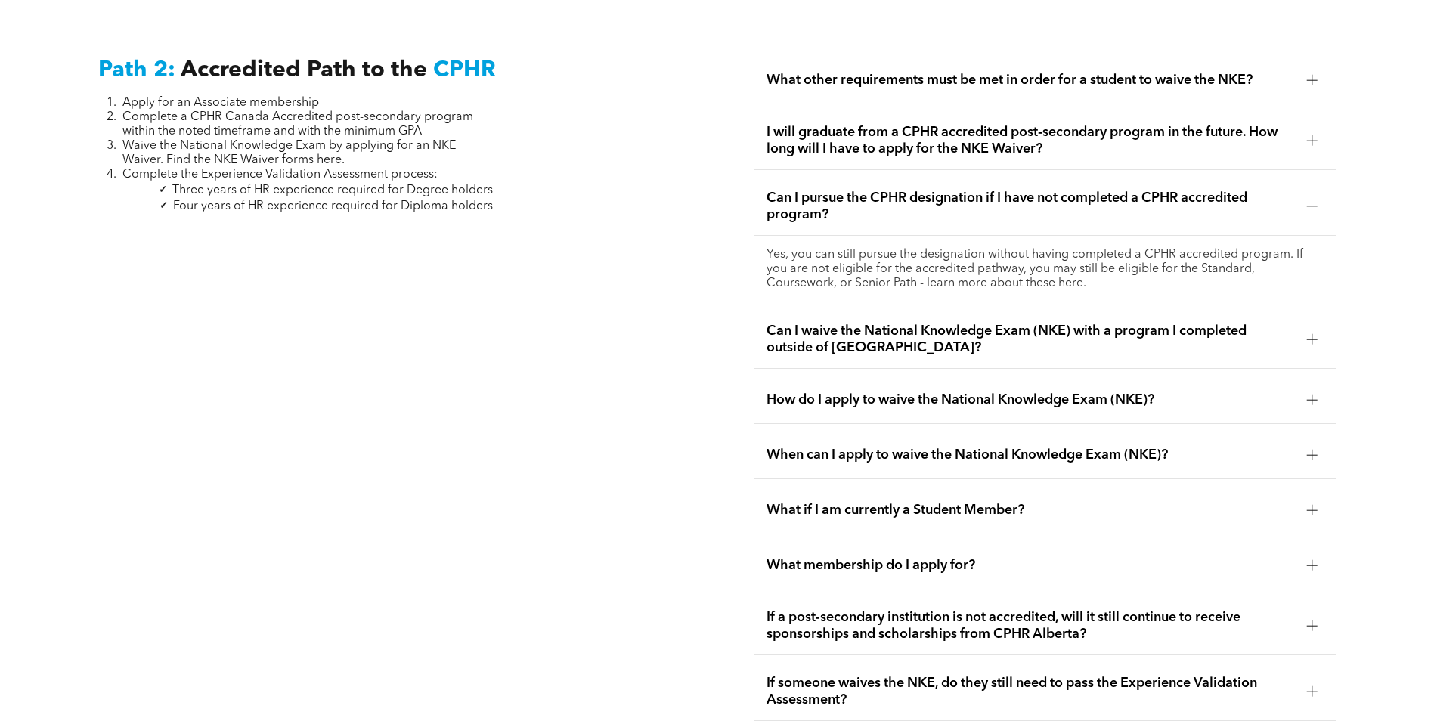
click at [1311, 334] on div at bounding box center [1312, 339] width 11 height 11
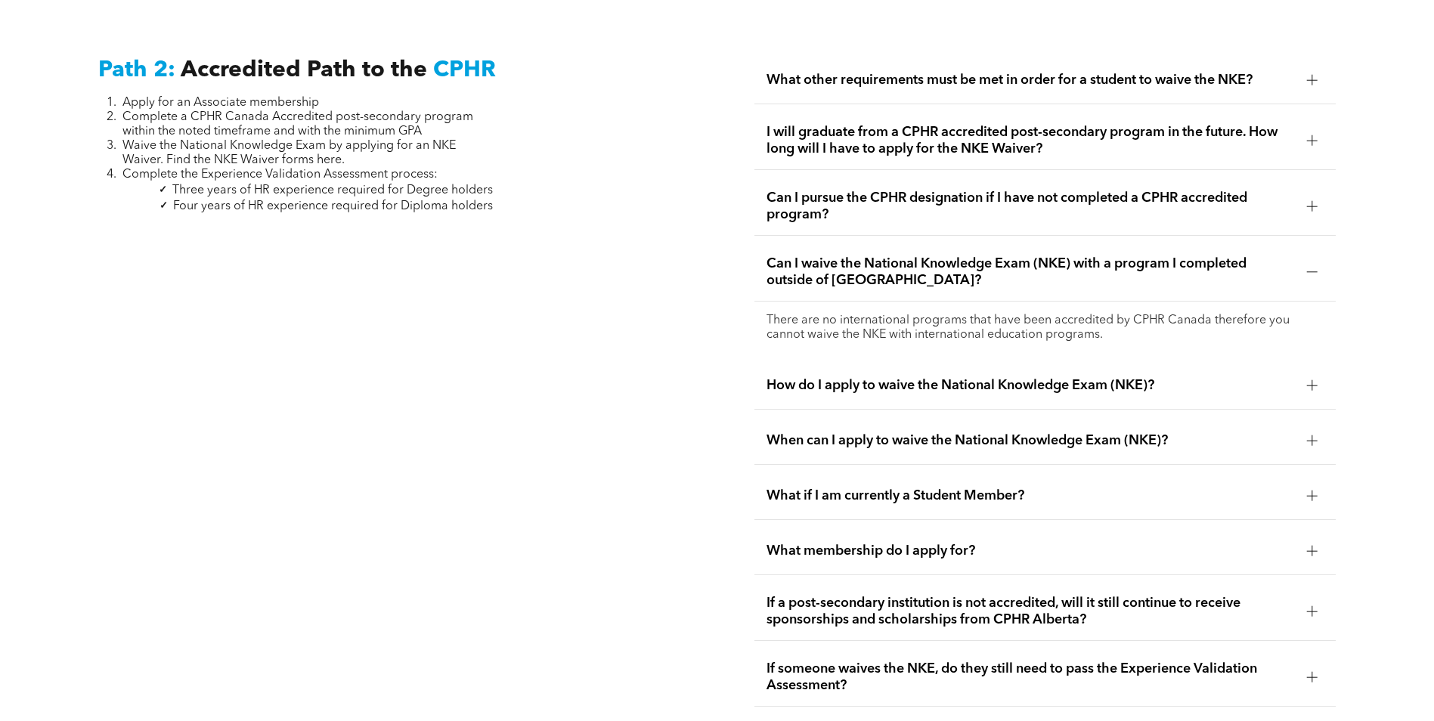
scroll to position [2577, 0]
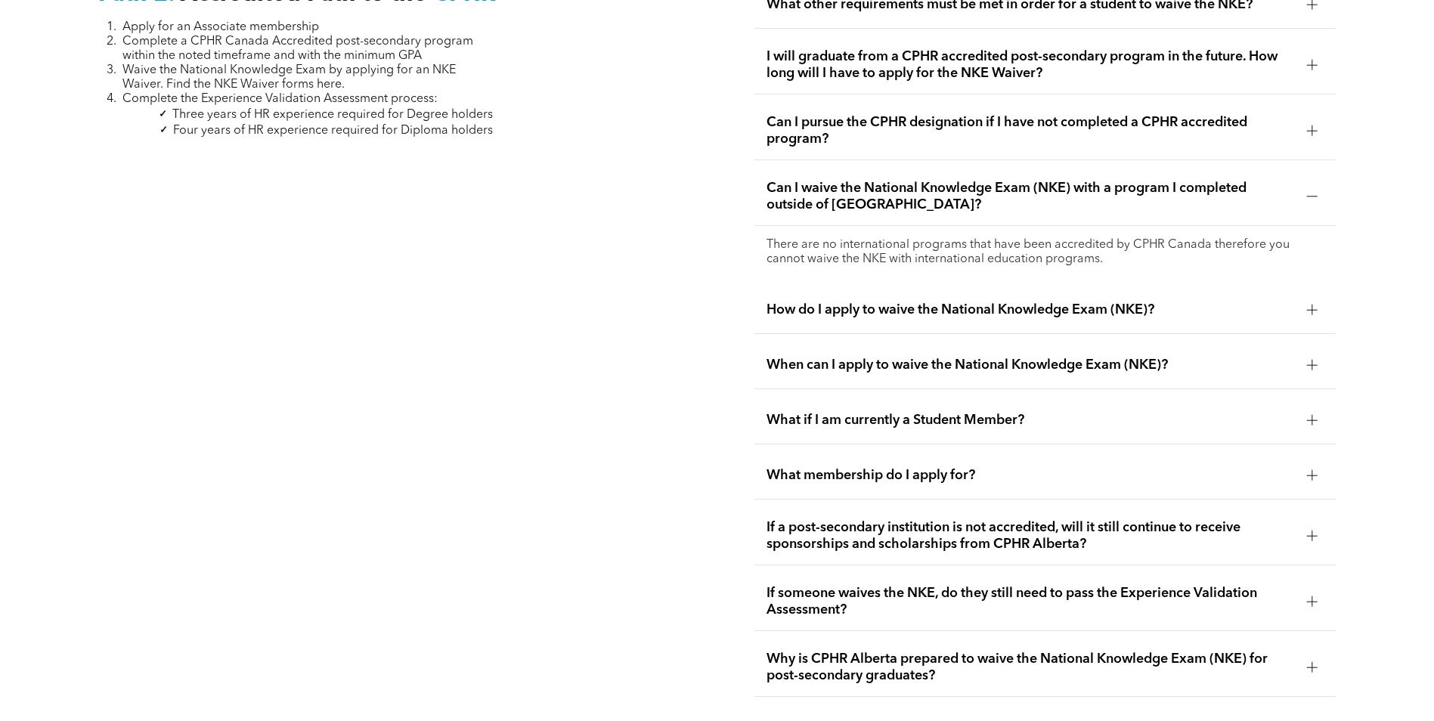
click at [1319, 299] on div at bounding box center [1312, 310] width 23 height 23
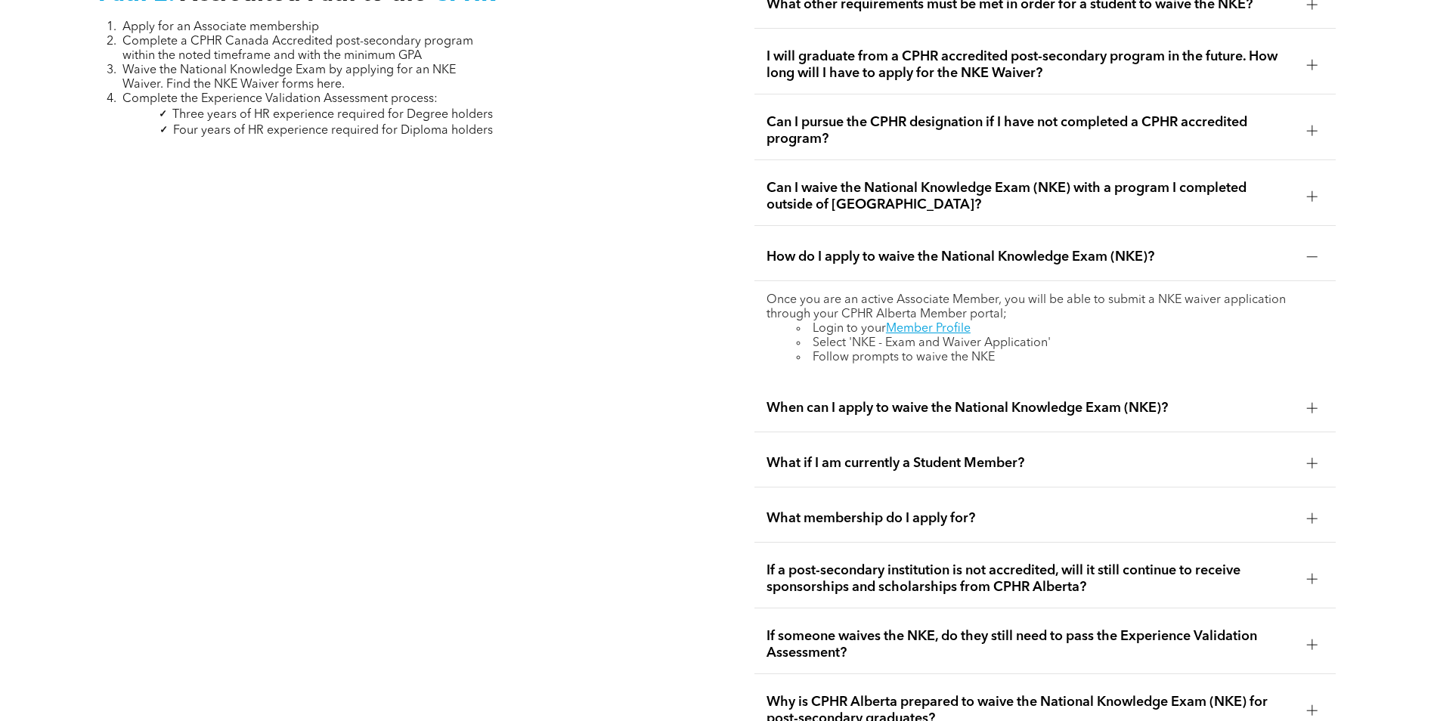
click at [1322, 397] on div at bounding box center [1312, 408] width 23 height 23
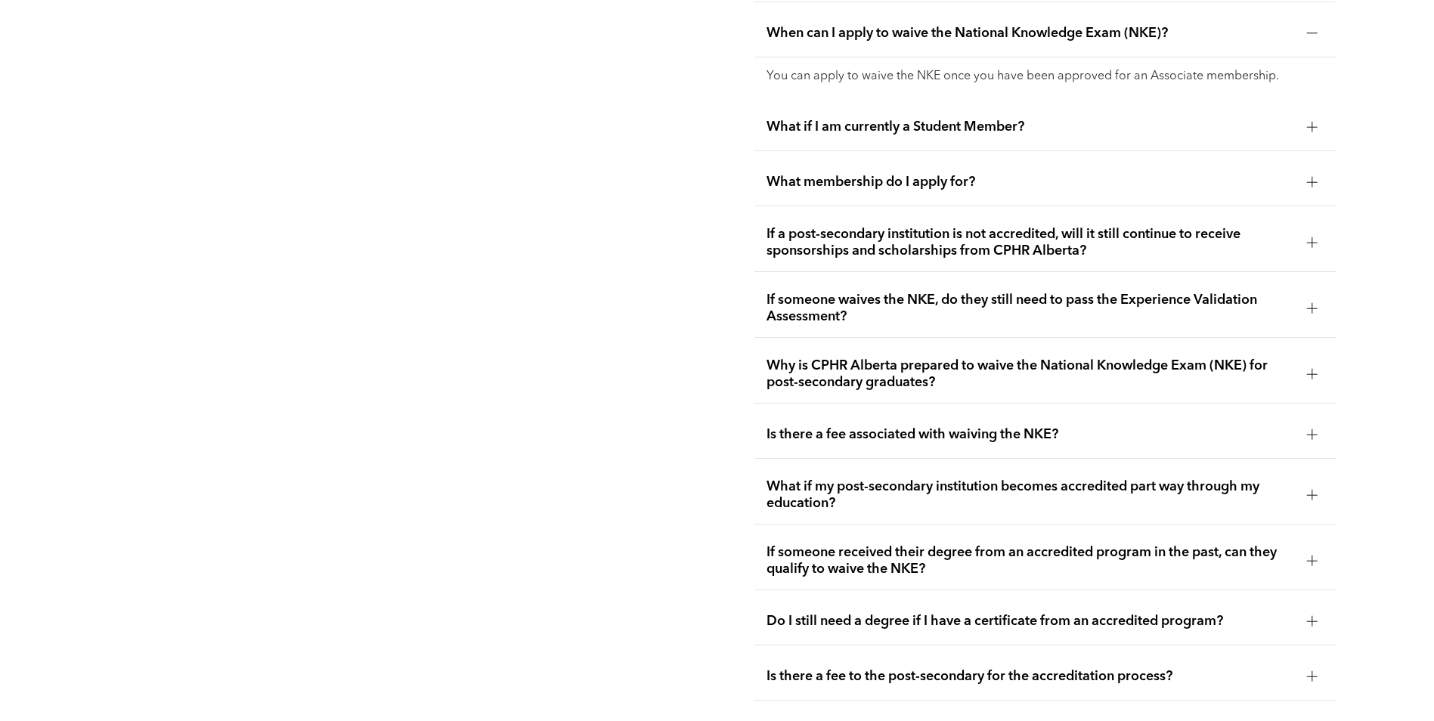
scroll to position [2879, 0]
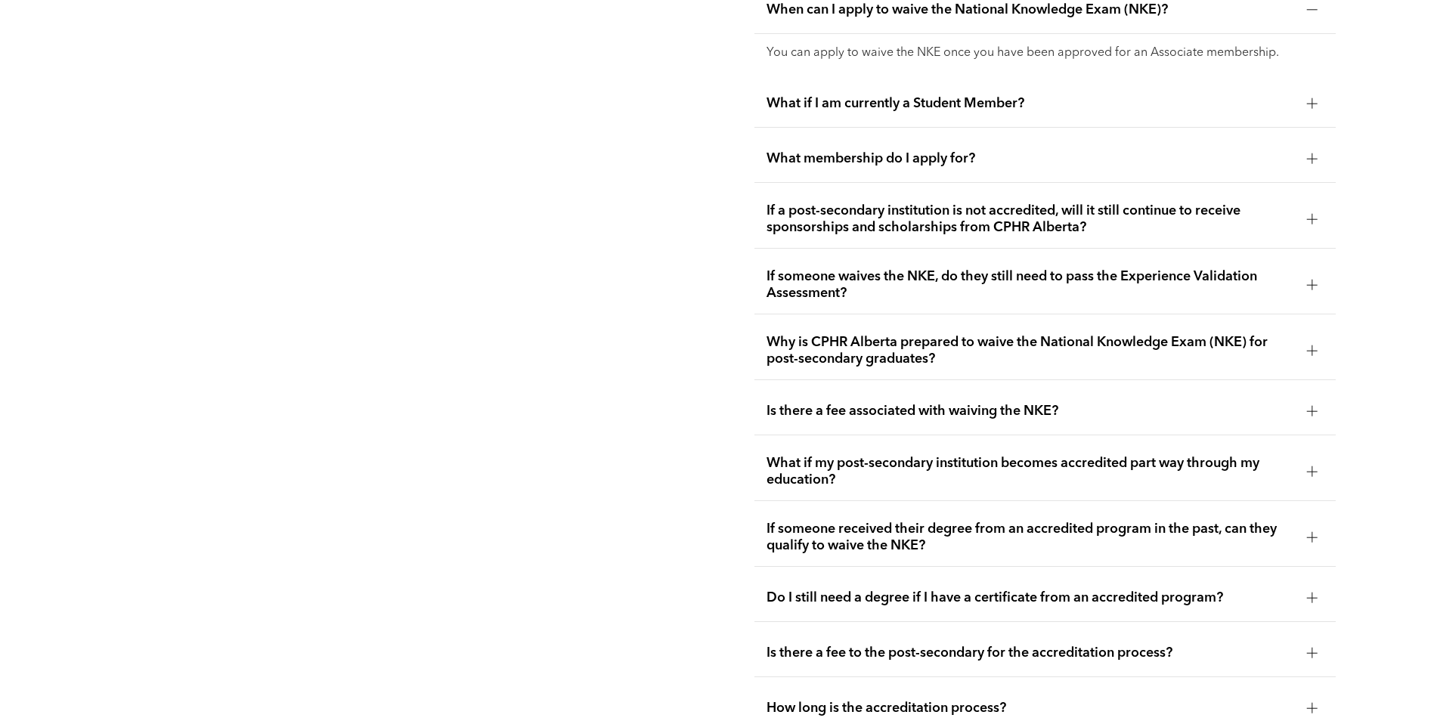
click at [1309, 280] on div at bounding box center [1312, 285] width 11 height 11
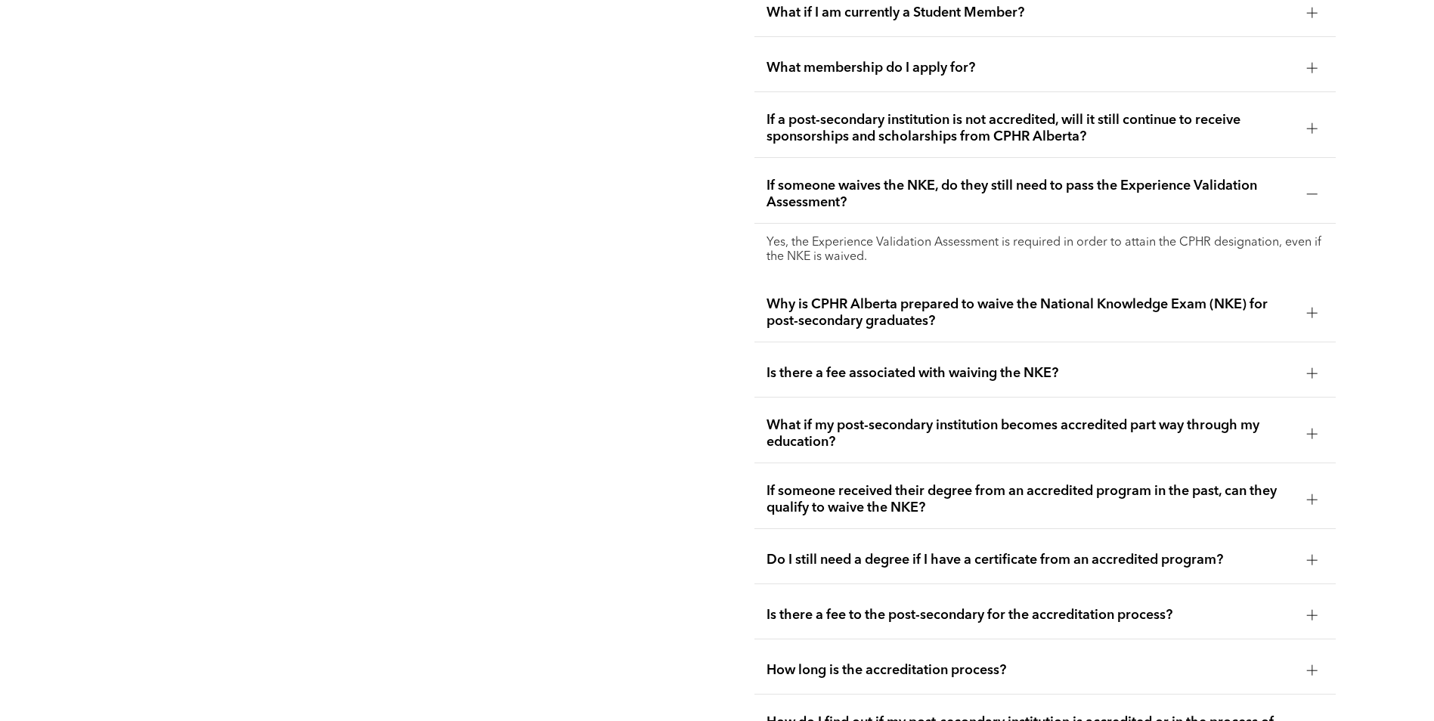
scroll to position [2955, 0]
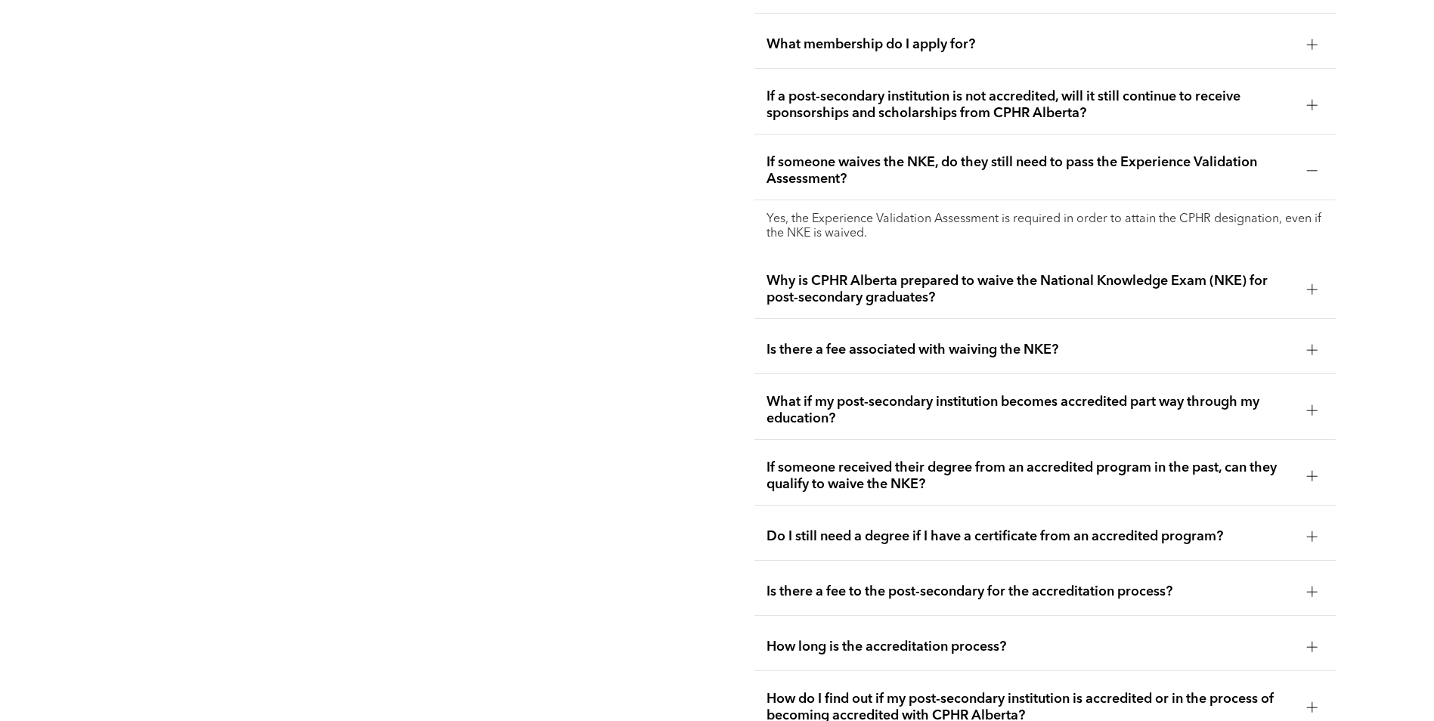
click at [1302, 339] on div at bounding box center [1312, 350] width 23 height 23
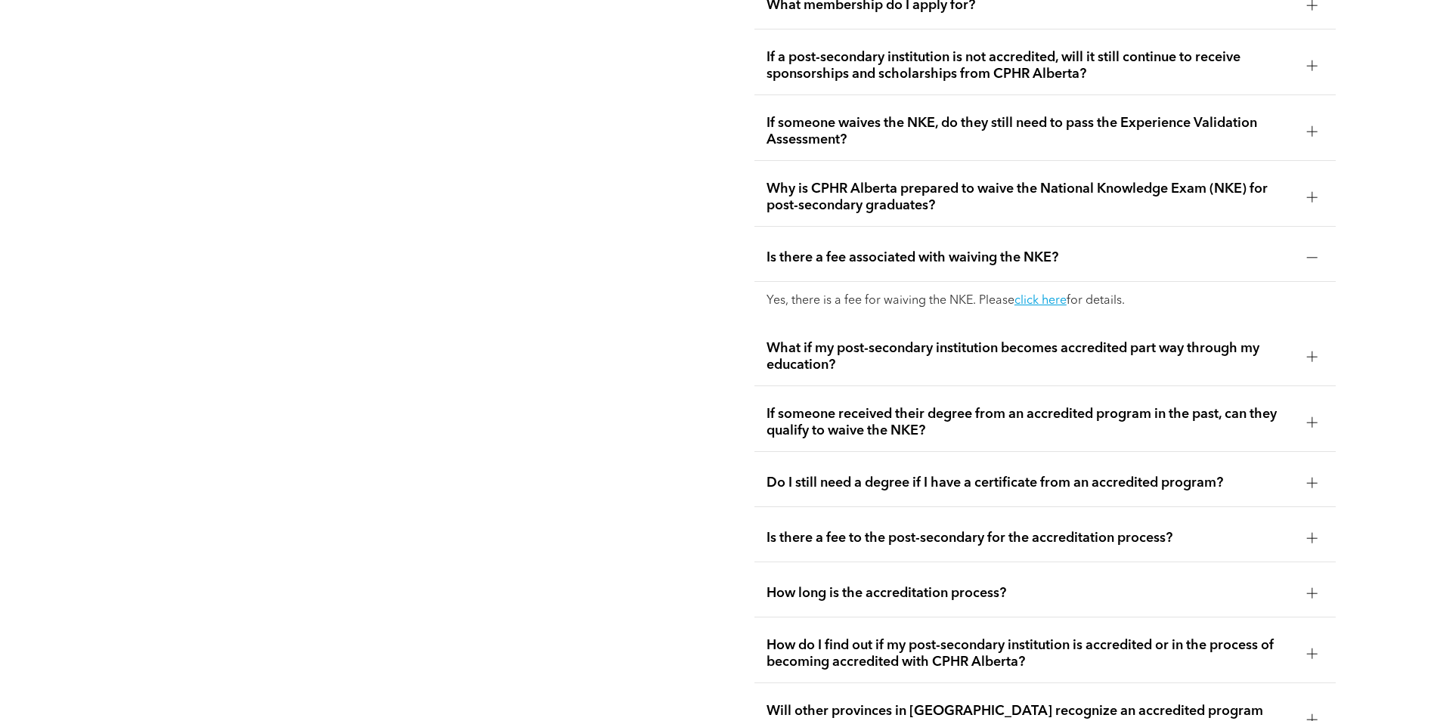
scroll to position [3030, 0]
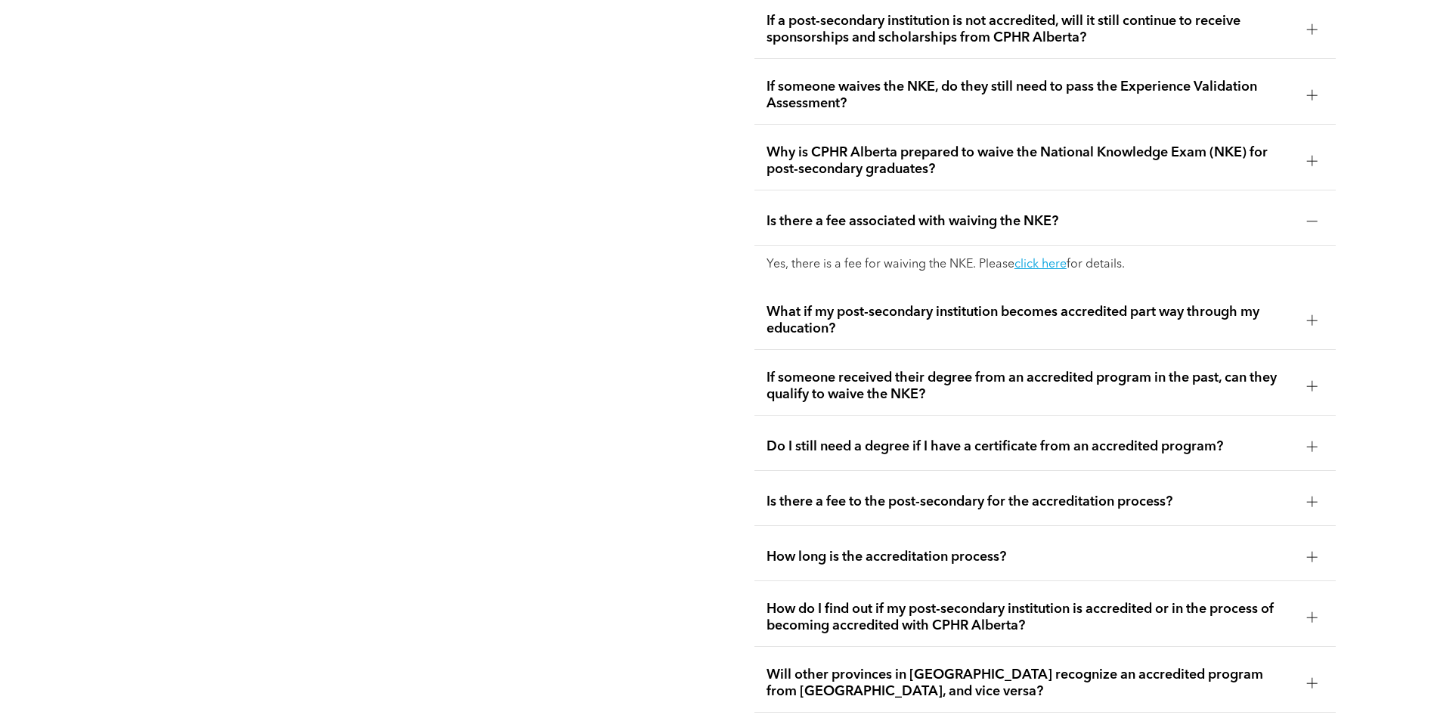
click at [1302, 309] on div at bounding box center [1312, 320] width 23 height 23
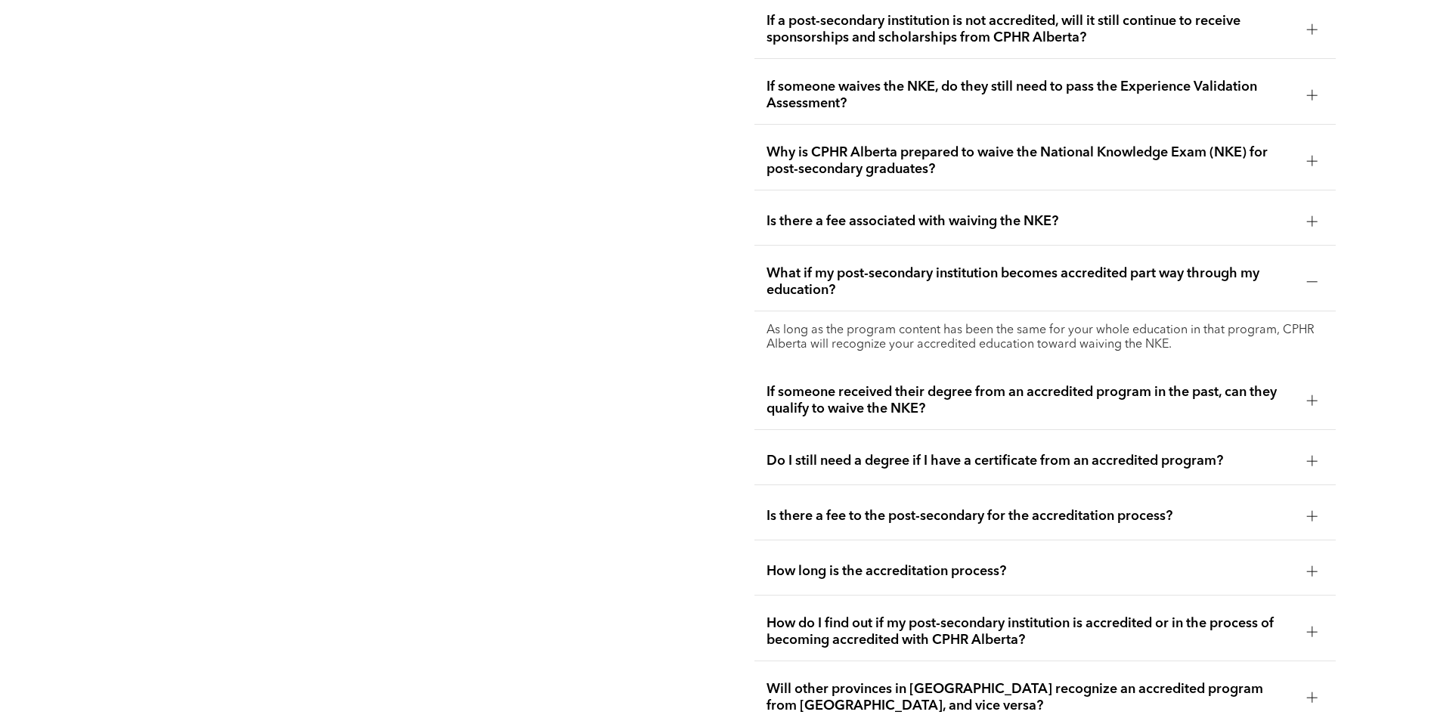
scroll to position [3106, 0]
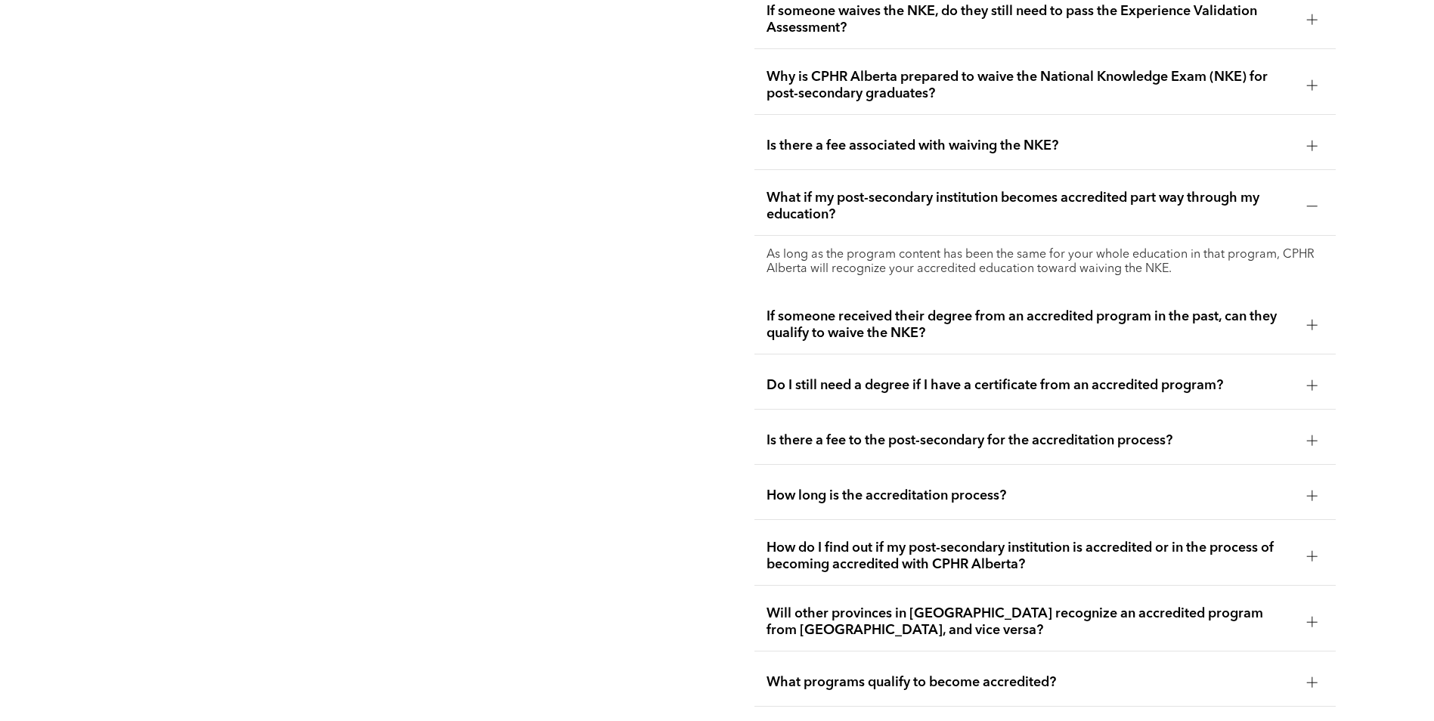
click at [1303, 314] on div at bounding box center [1312, 325] width 23 height 23
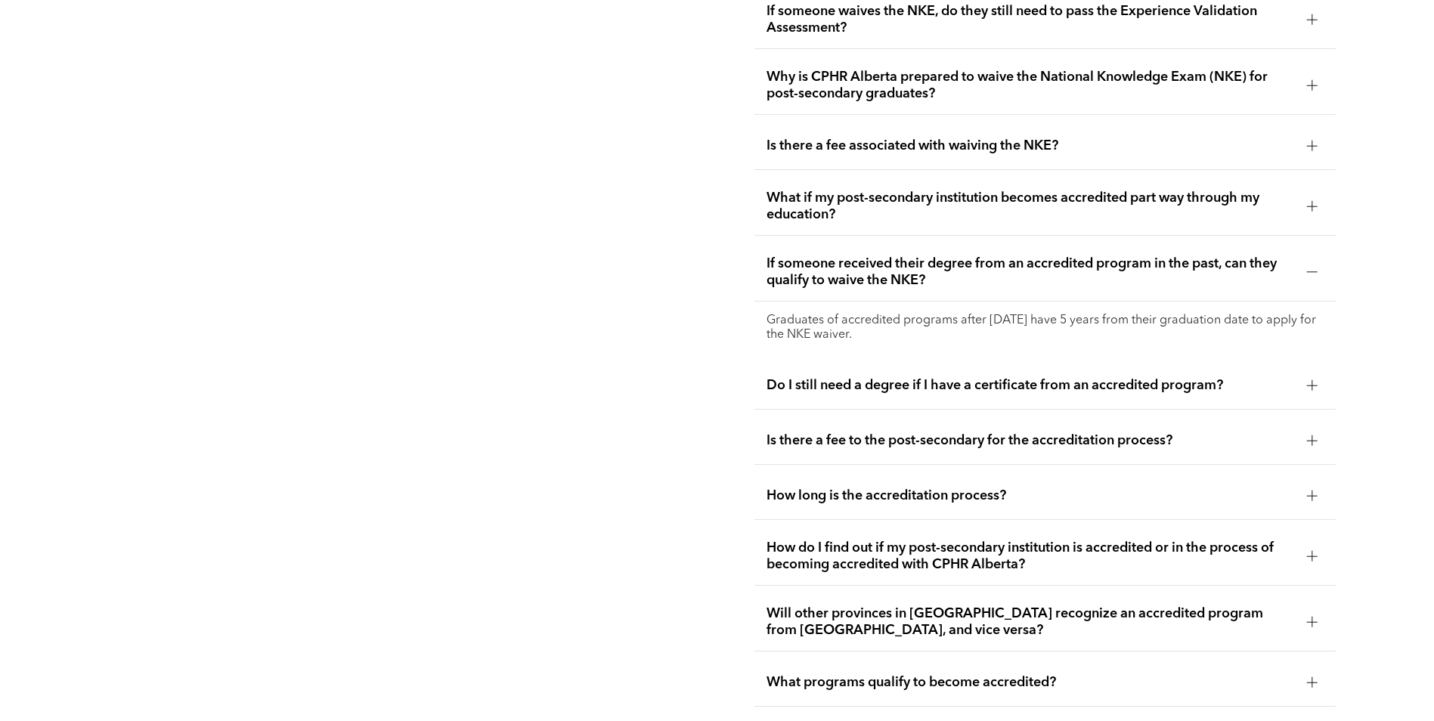
click at [1308, 385] on div at bounding box center [1312, 385] width 11 height 1
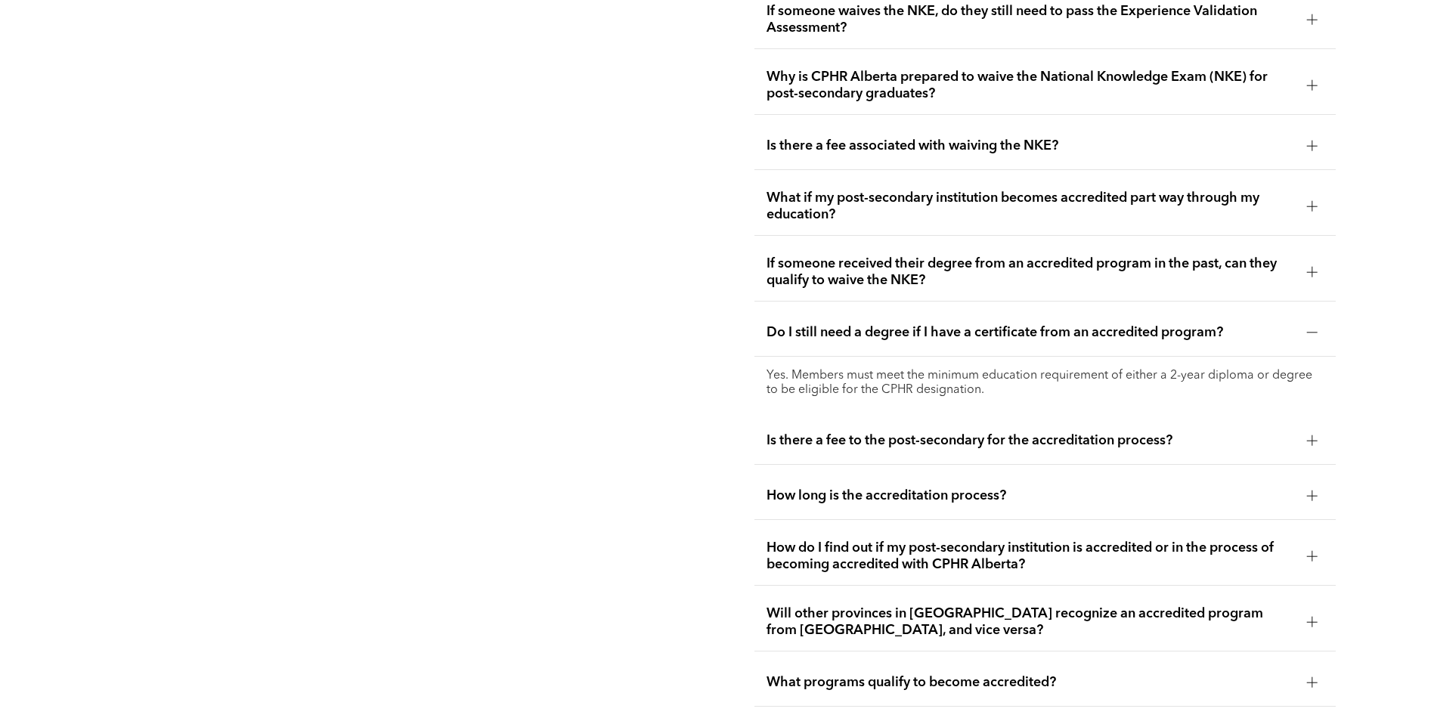
click at [1325, 417] on div "Is there a fee to the post-secondary for the accreditation process?" at bounding box center [1045, 441] width 581 height 48
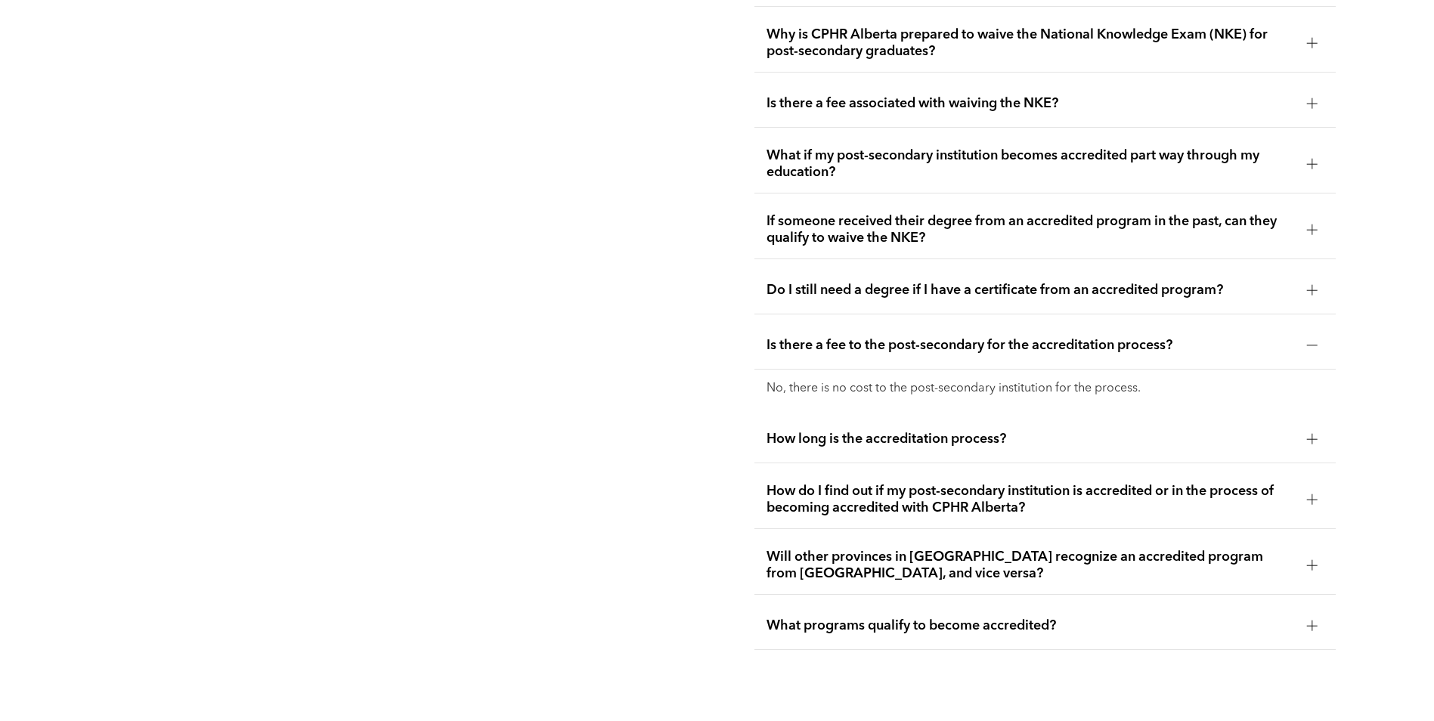
scroll to position [3181, 0]
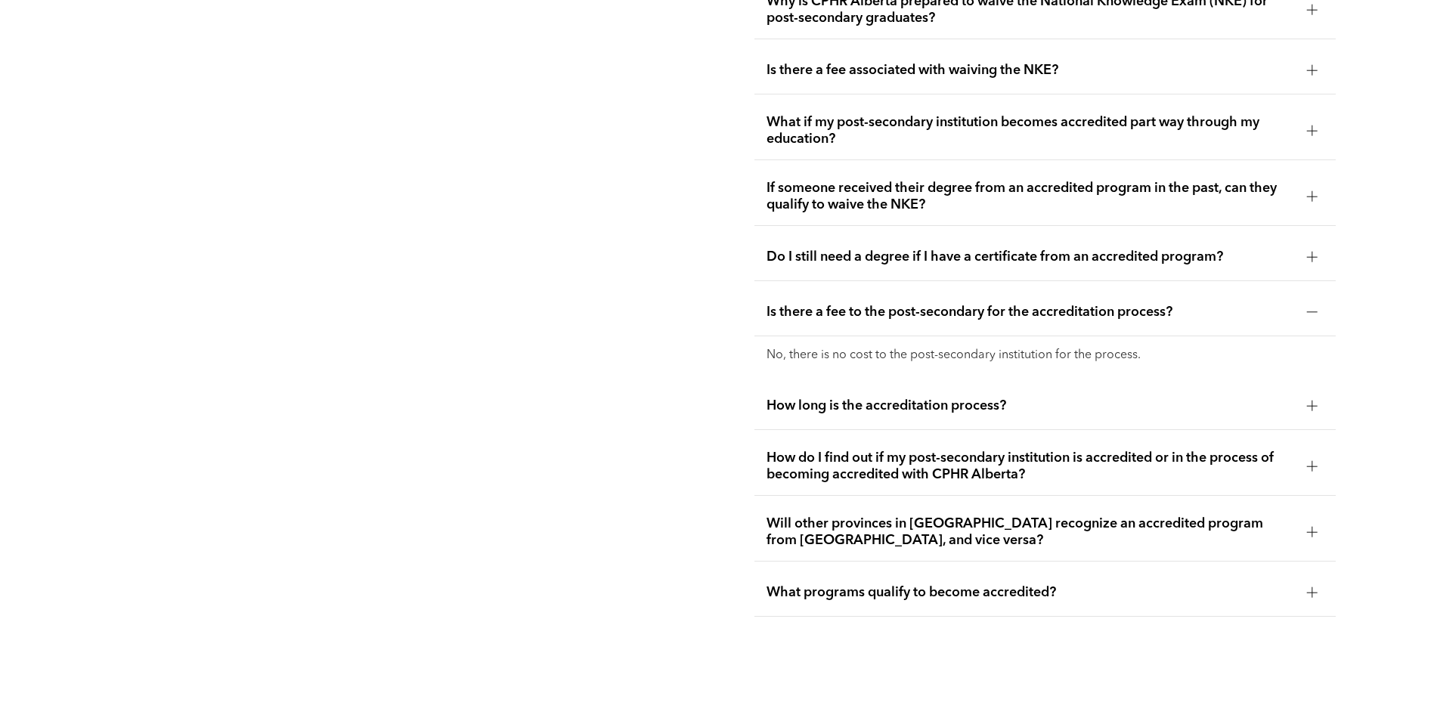
click at [1309, 401] on div at bounding box center [1312, 406] width 11 height 11
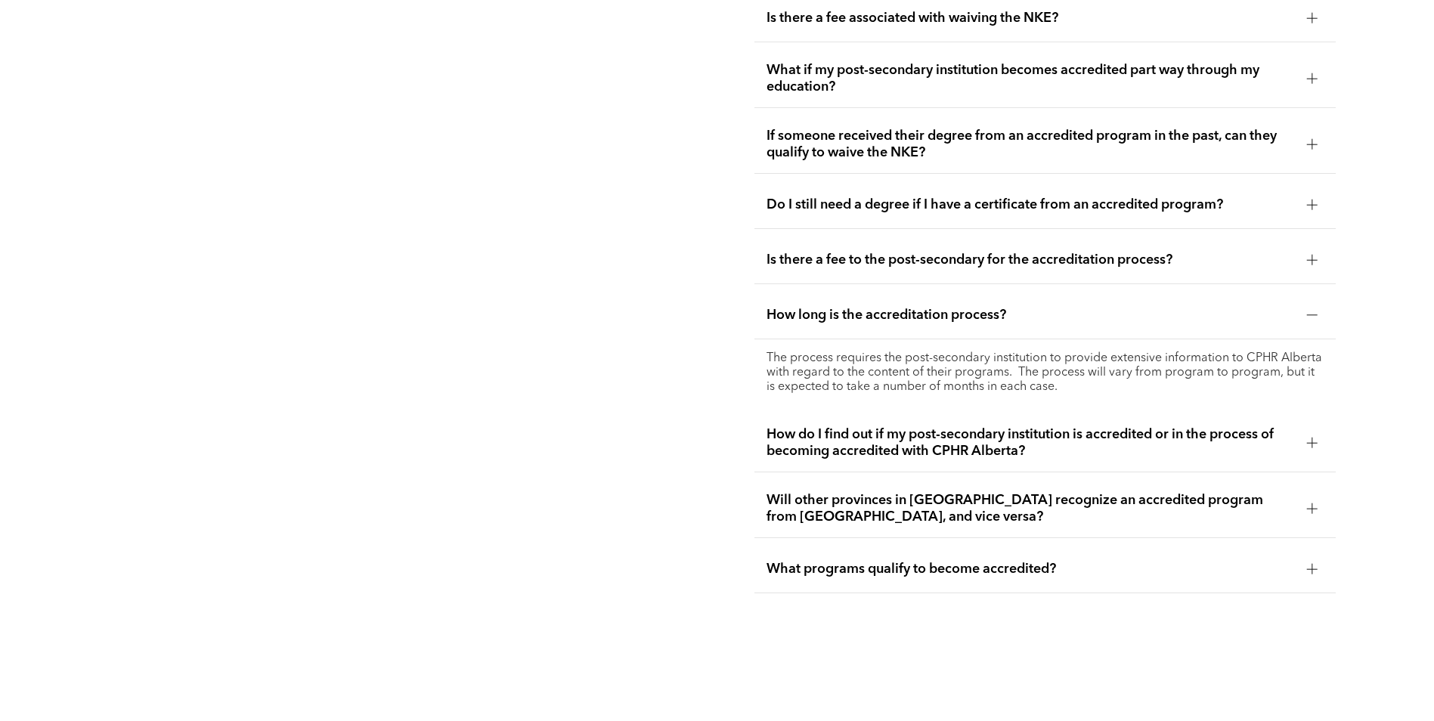
scroll to position [3257, 0]
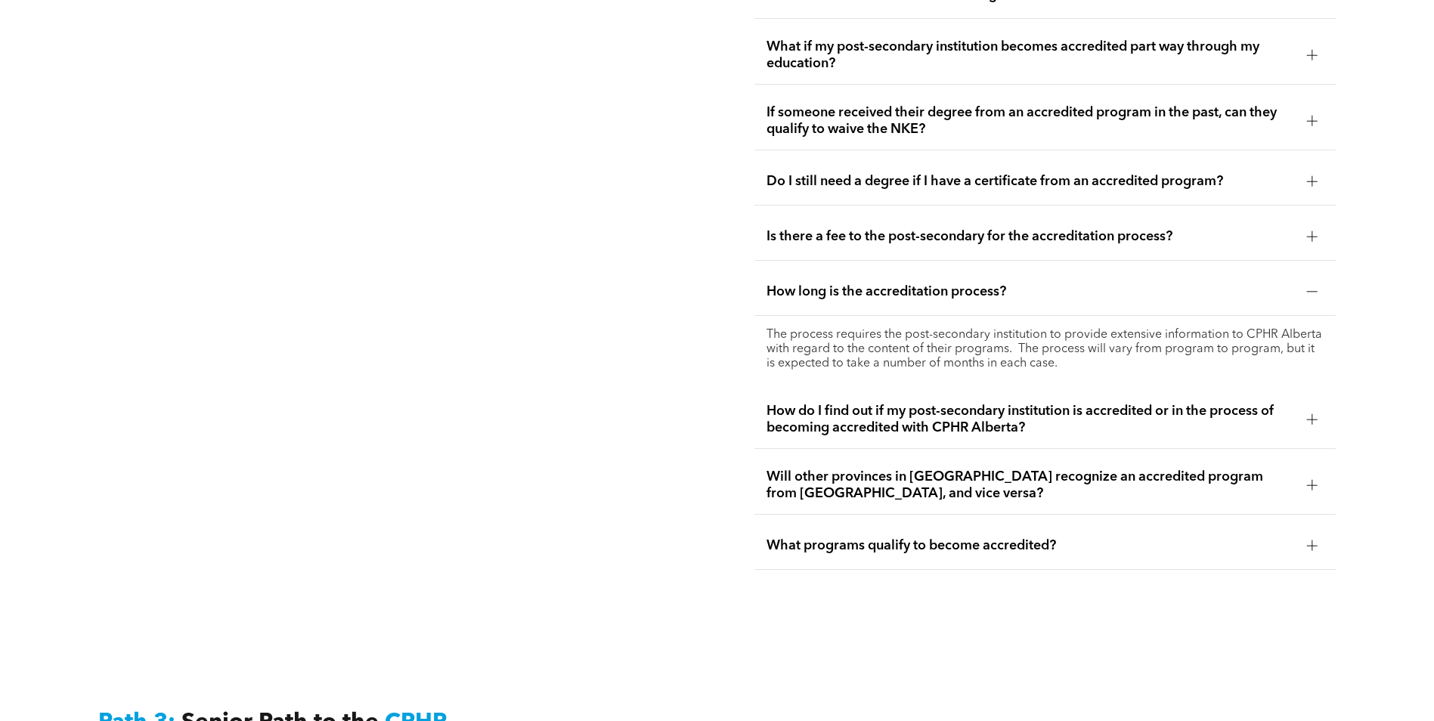
click at [1302, 408] on div at bounding box center [1312, 419] width 23 height 23
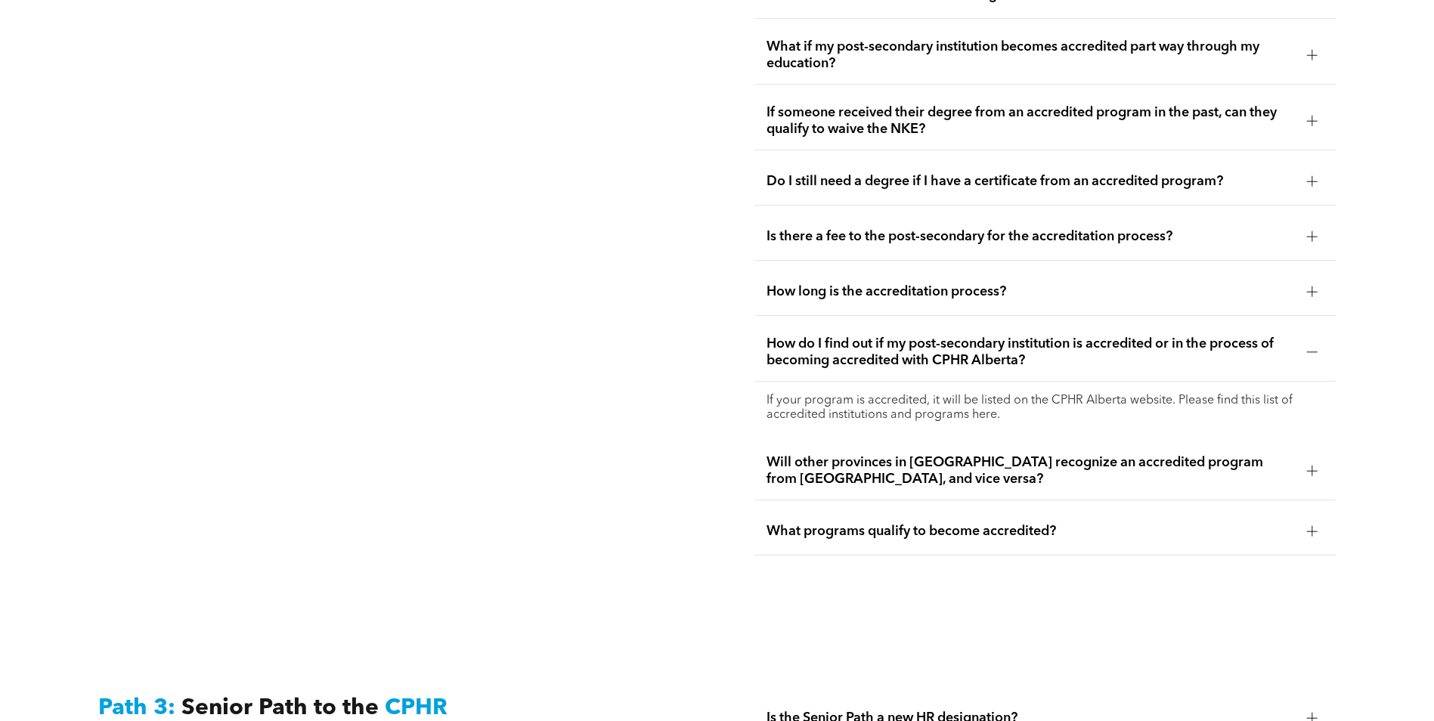
click at [1320, 520] on div at bounding box center [1312, 531] width 23 height 23
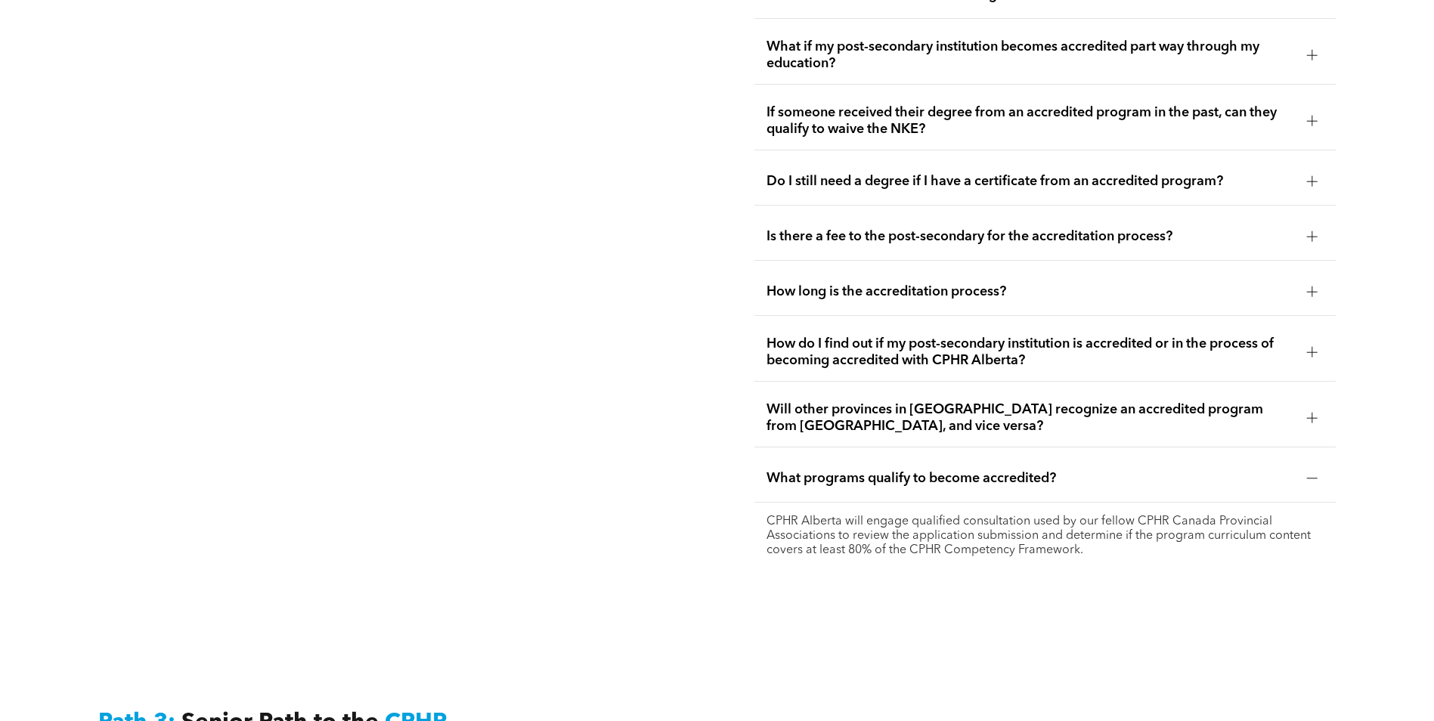
click at [1312, 467] on div at bounding box center [1312, 478] width 23 height 23
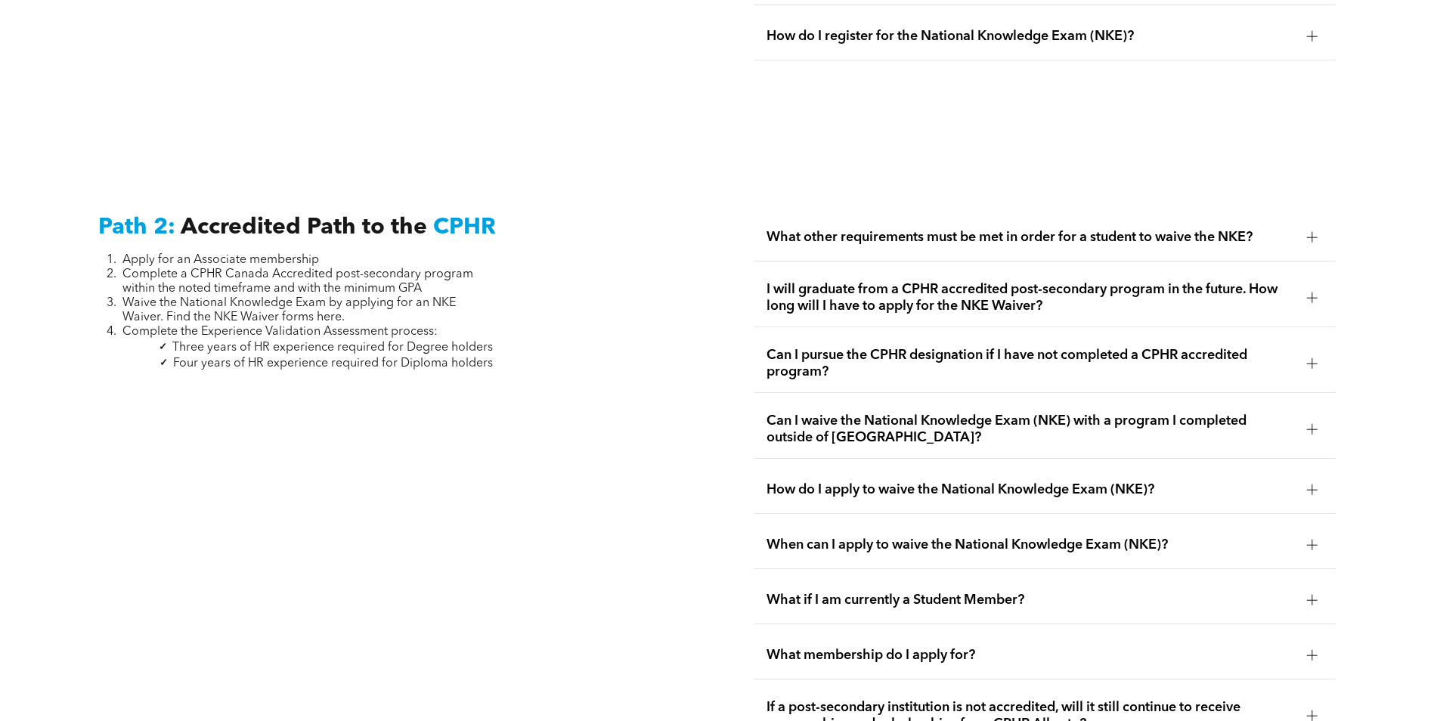
scroll to position [2419, 0]
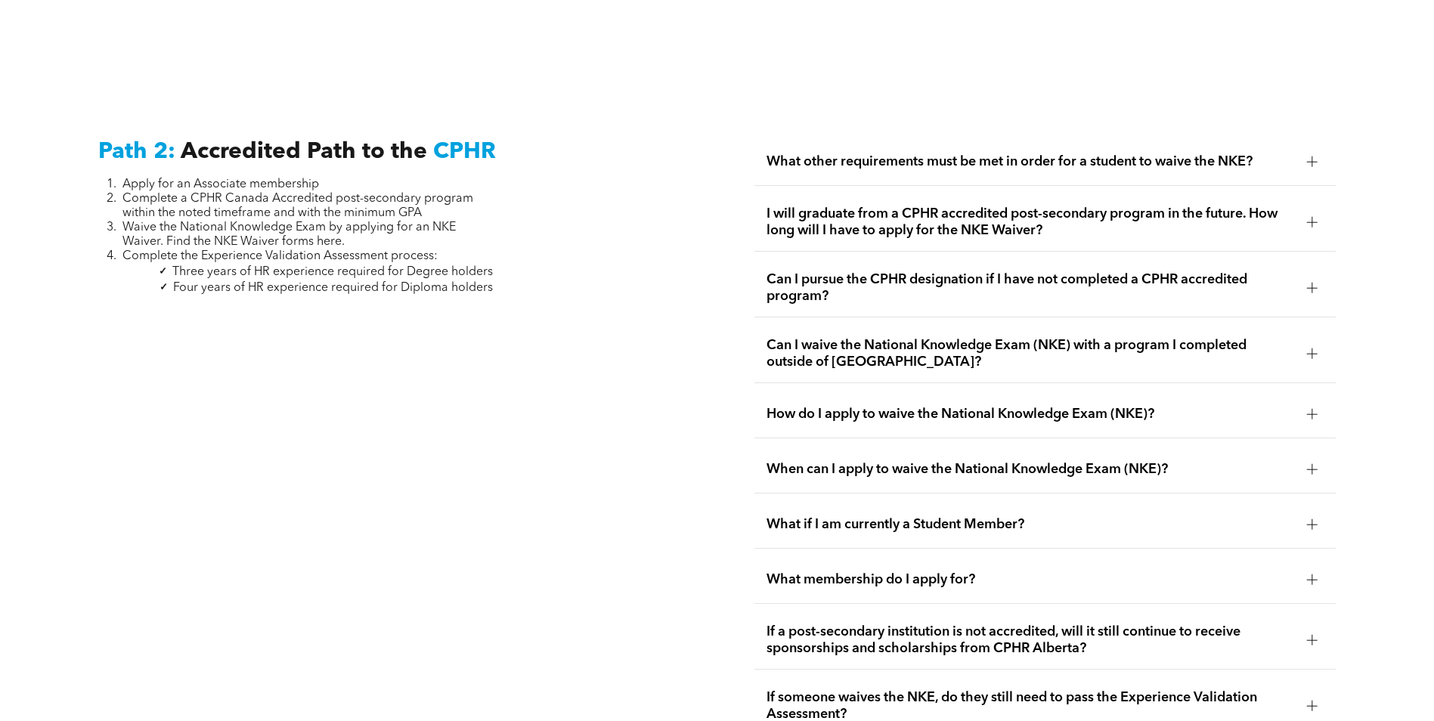
click at [1316, 157] on div at bounding box center [1312, 162] width 11 height 11
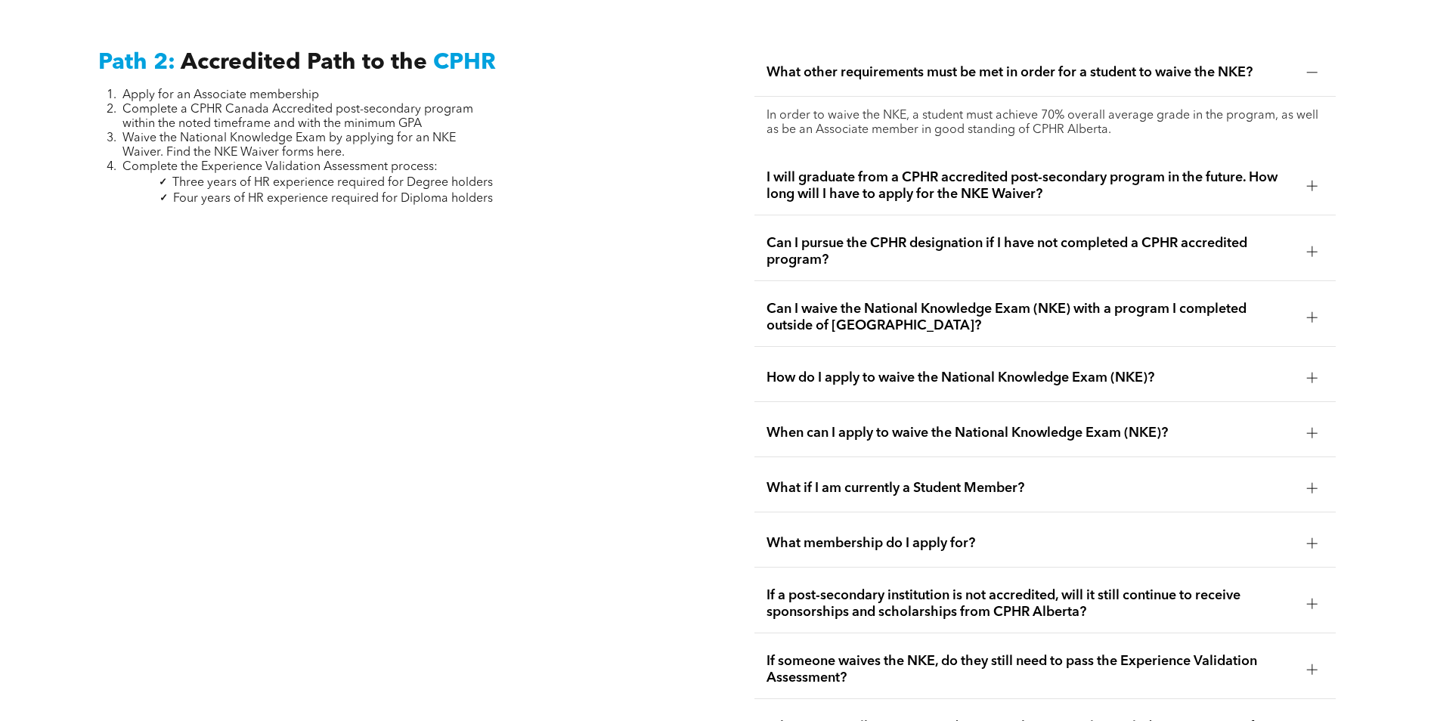
scroll to position [2646, 0]
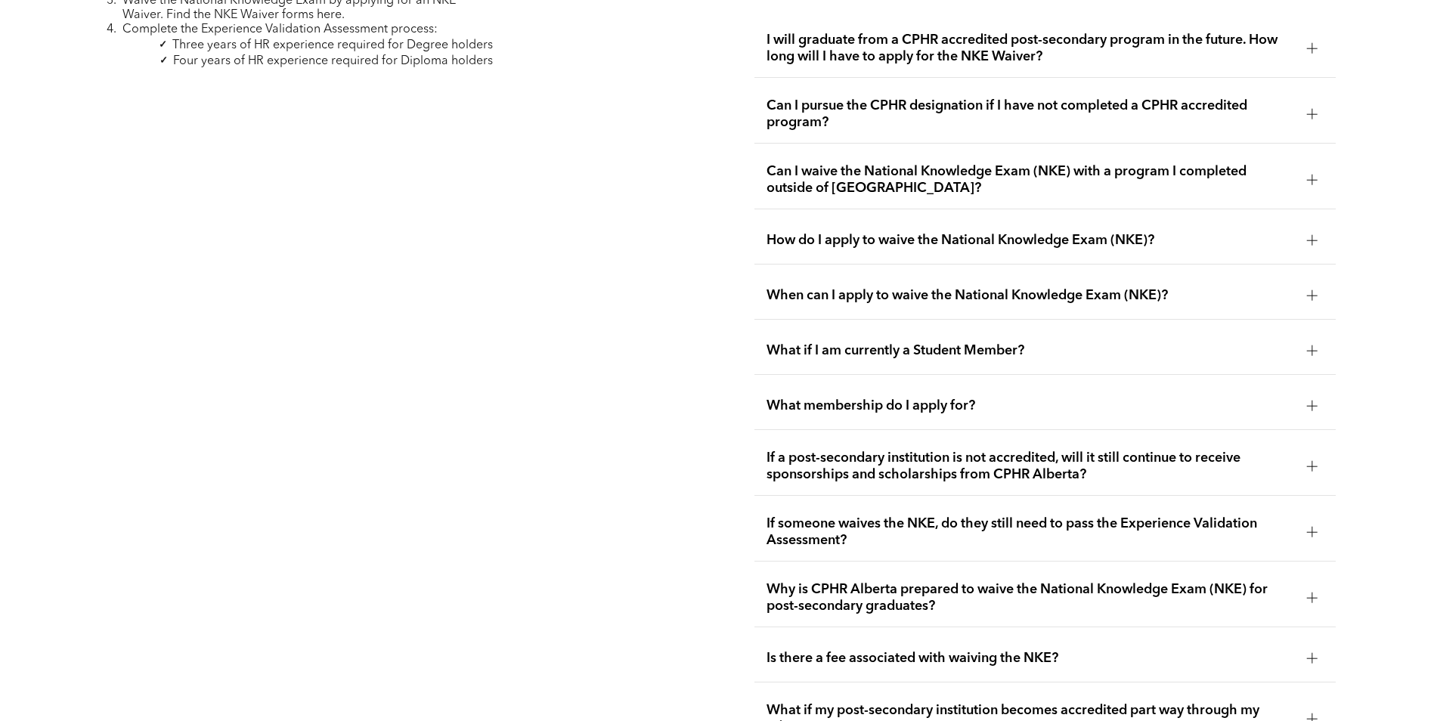
click at [1092, 342] on span "What if I am currently a Student Member?" at bounding box center [1031, 350] width 528 height 17
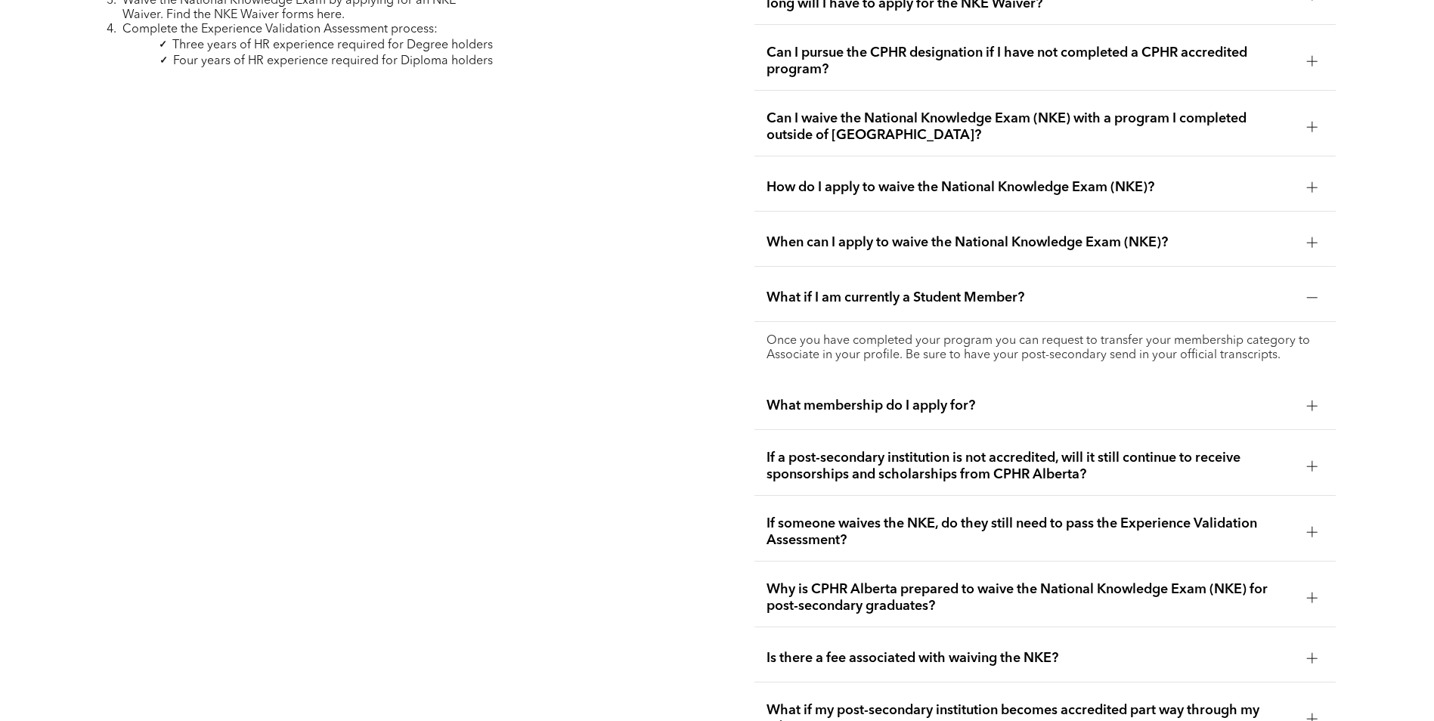
click at [1310, 293] on div at bounding box center [1312, 298] width 11 height 11
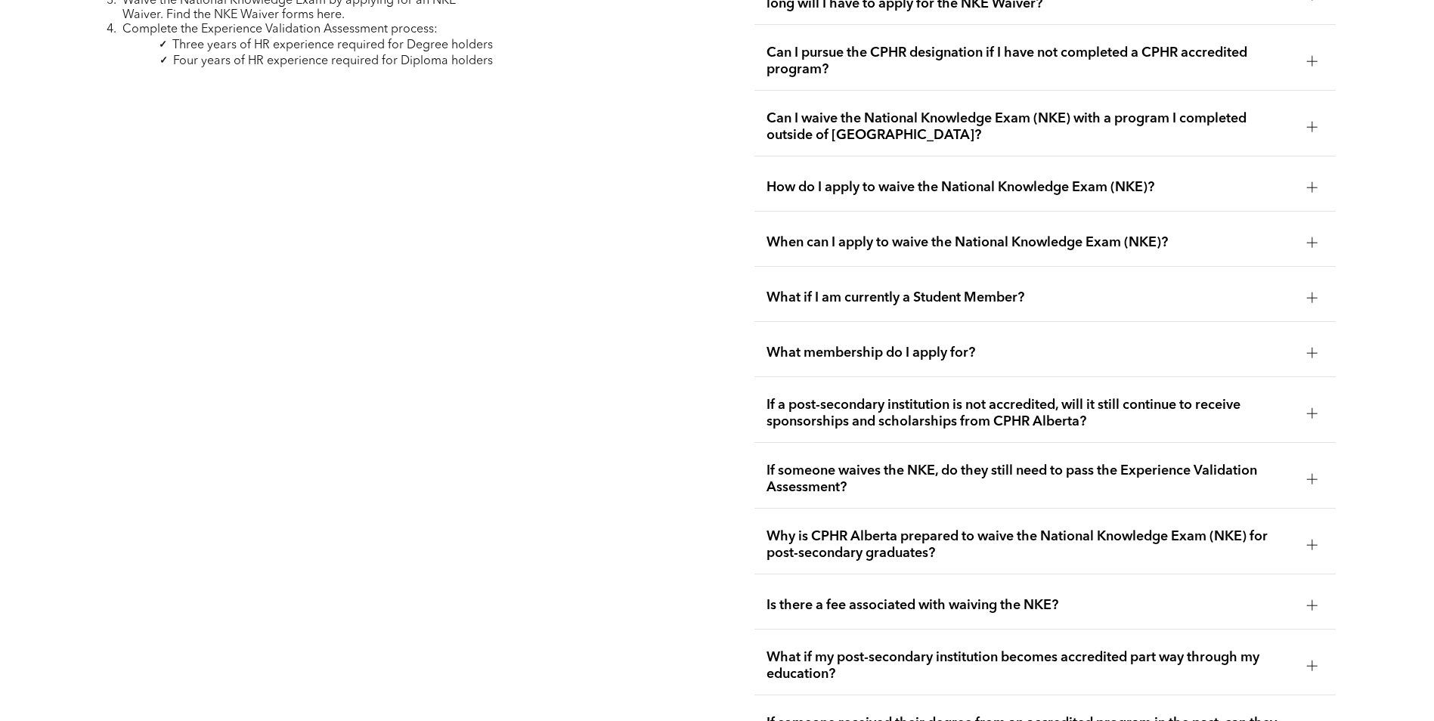
click at [1316, 348] on div at bounding box center [1312, 353] width 11 height 11
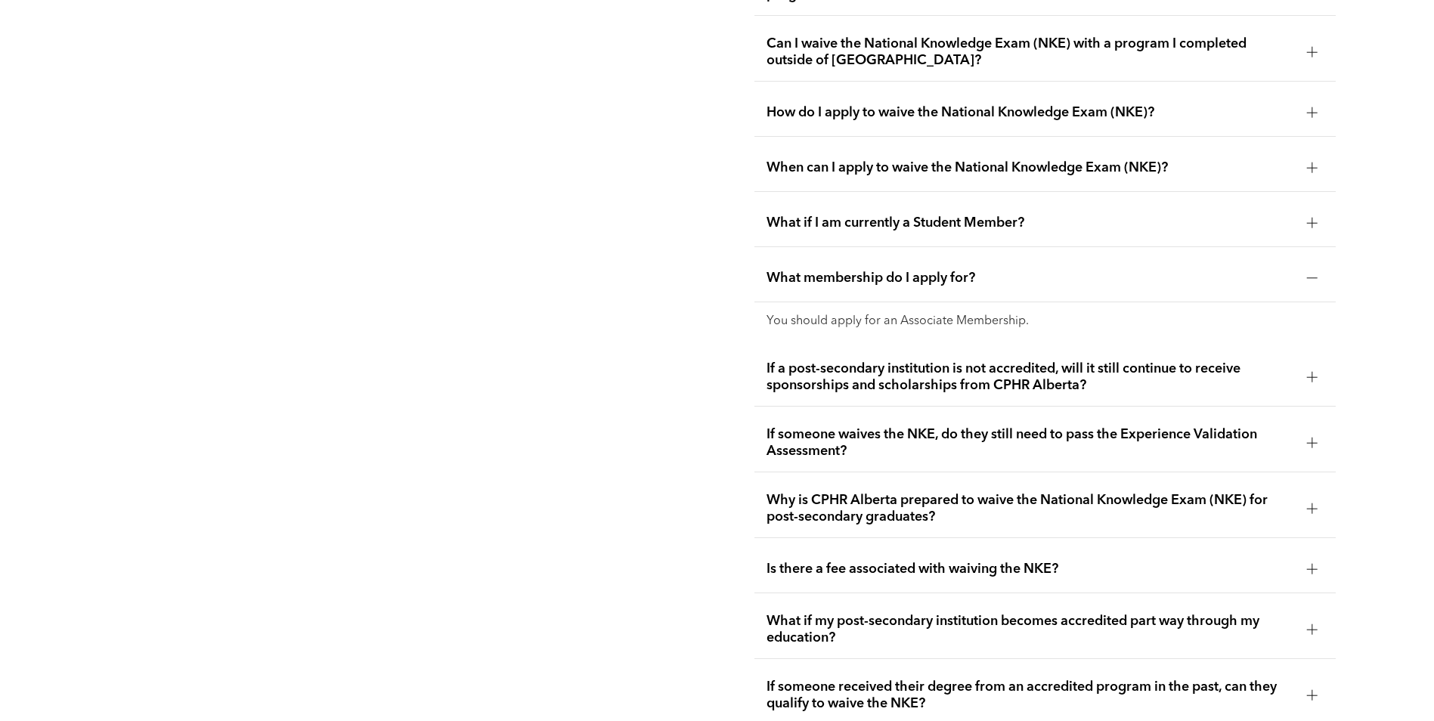
scroll to position [2722, 0]
click at [1317, 365] on div at bounding box center [1312, 376] width 23 height 23
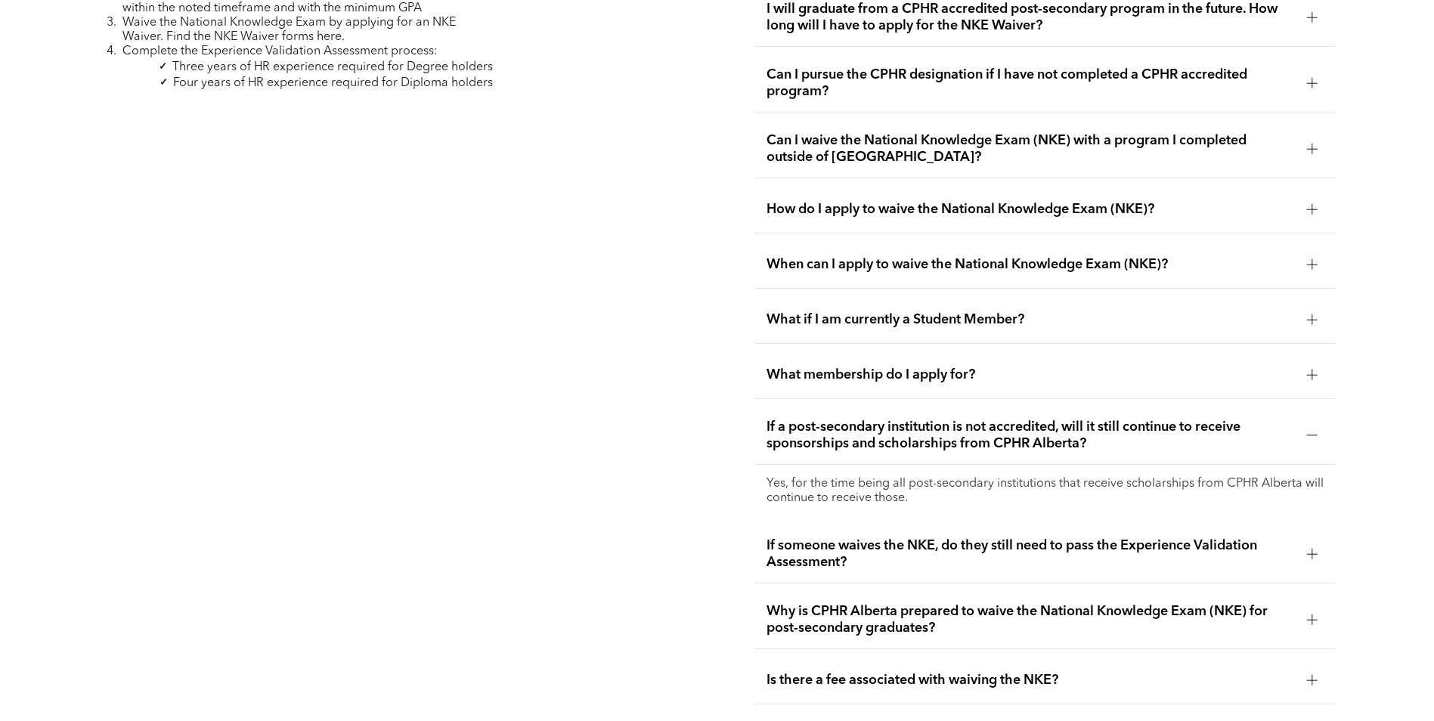
scroll to position [2646, 0]
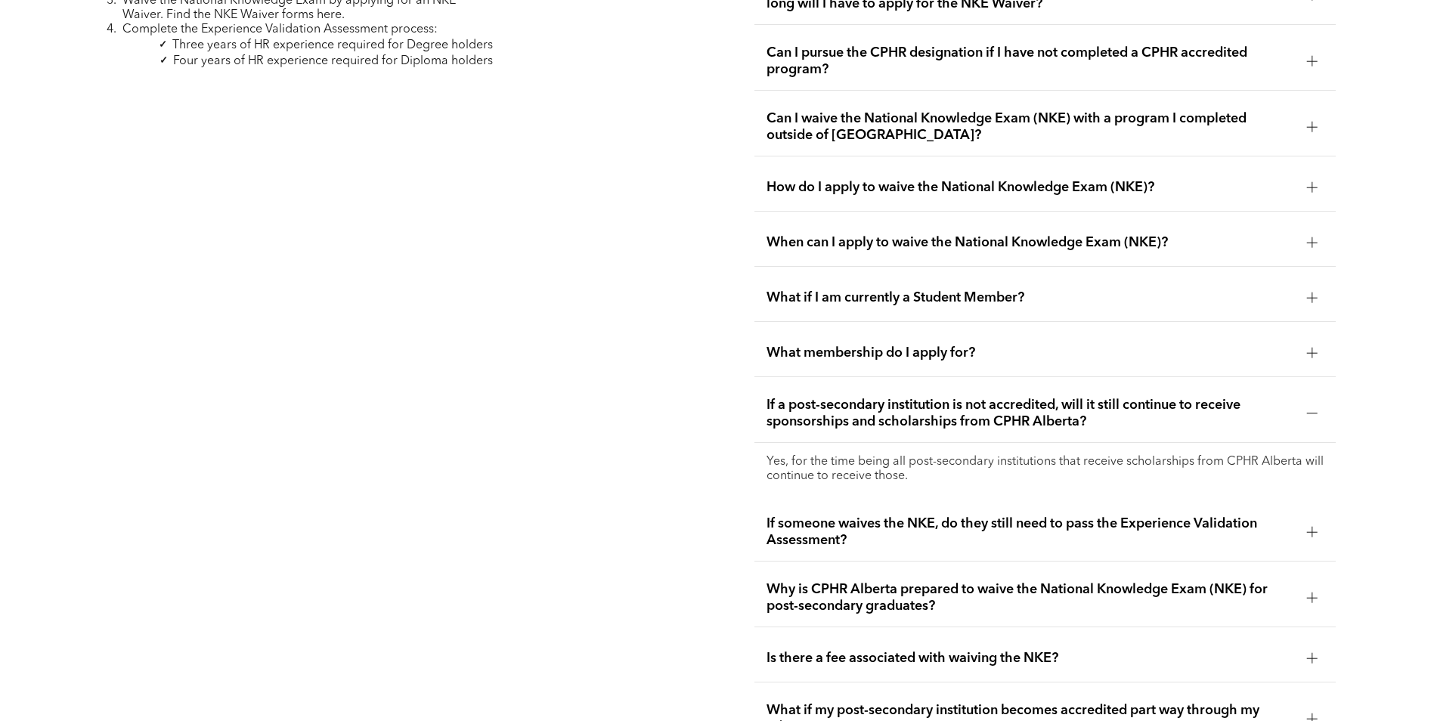
click at [1315, 408] on div at bounding box center [1312, 413] width 11 height 11
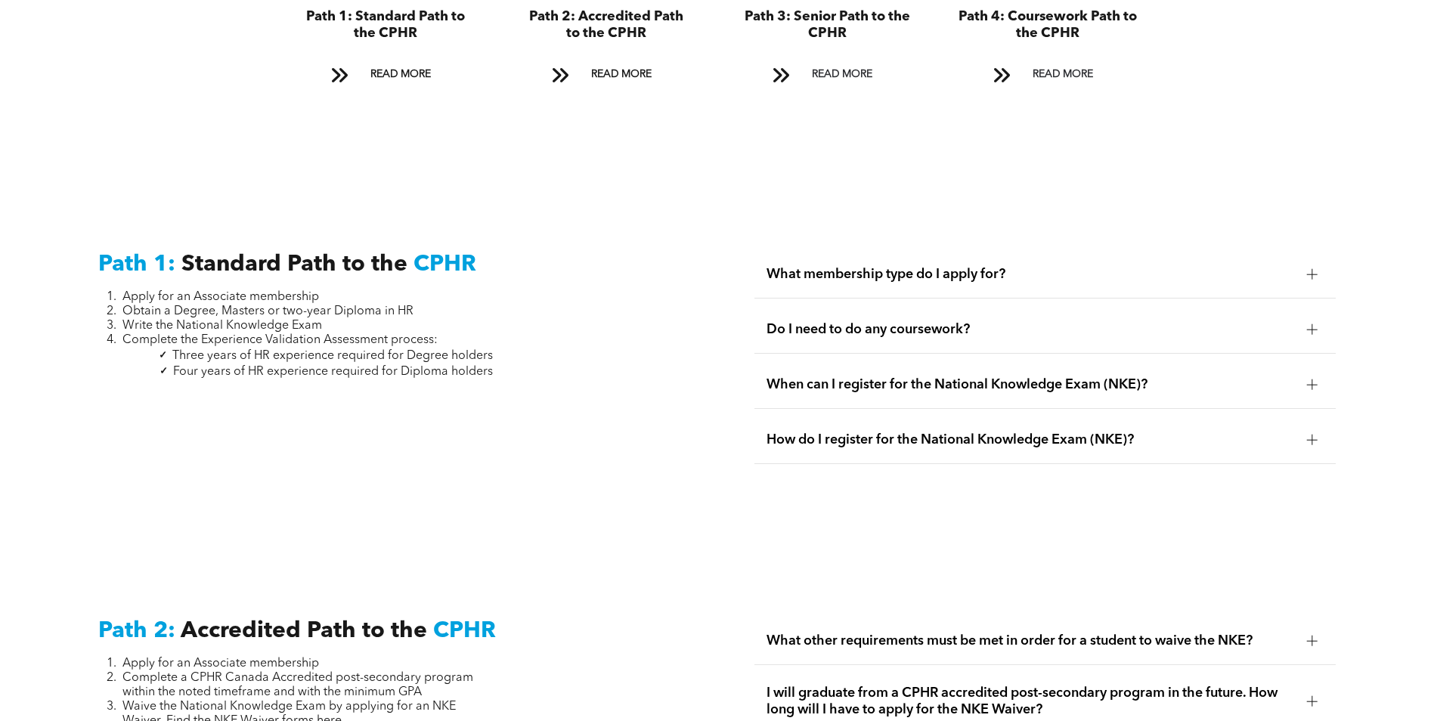
scroll to position [1966, 0]
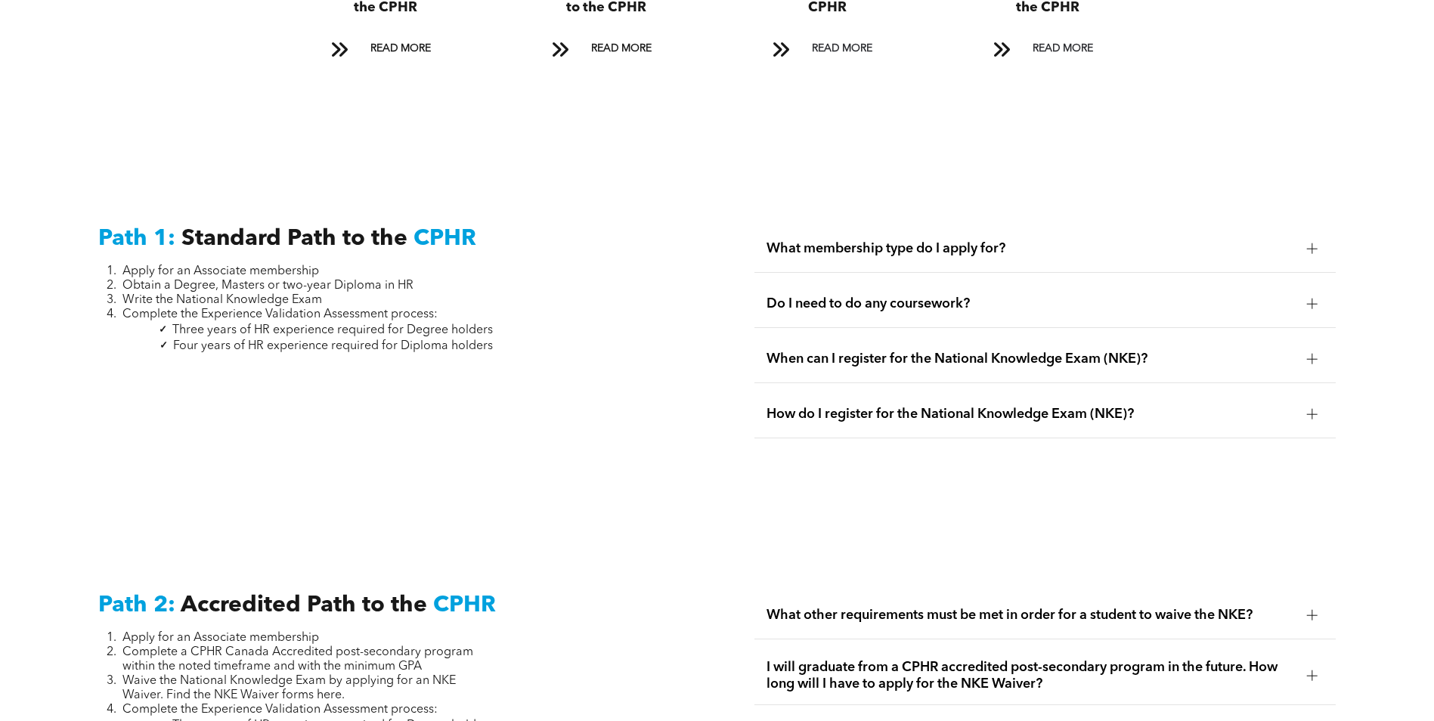
click at [1319, 293] on div at bounding box center [1312, 304] width 23 height 23
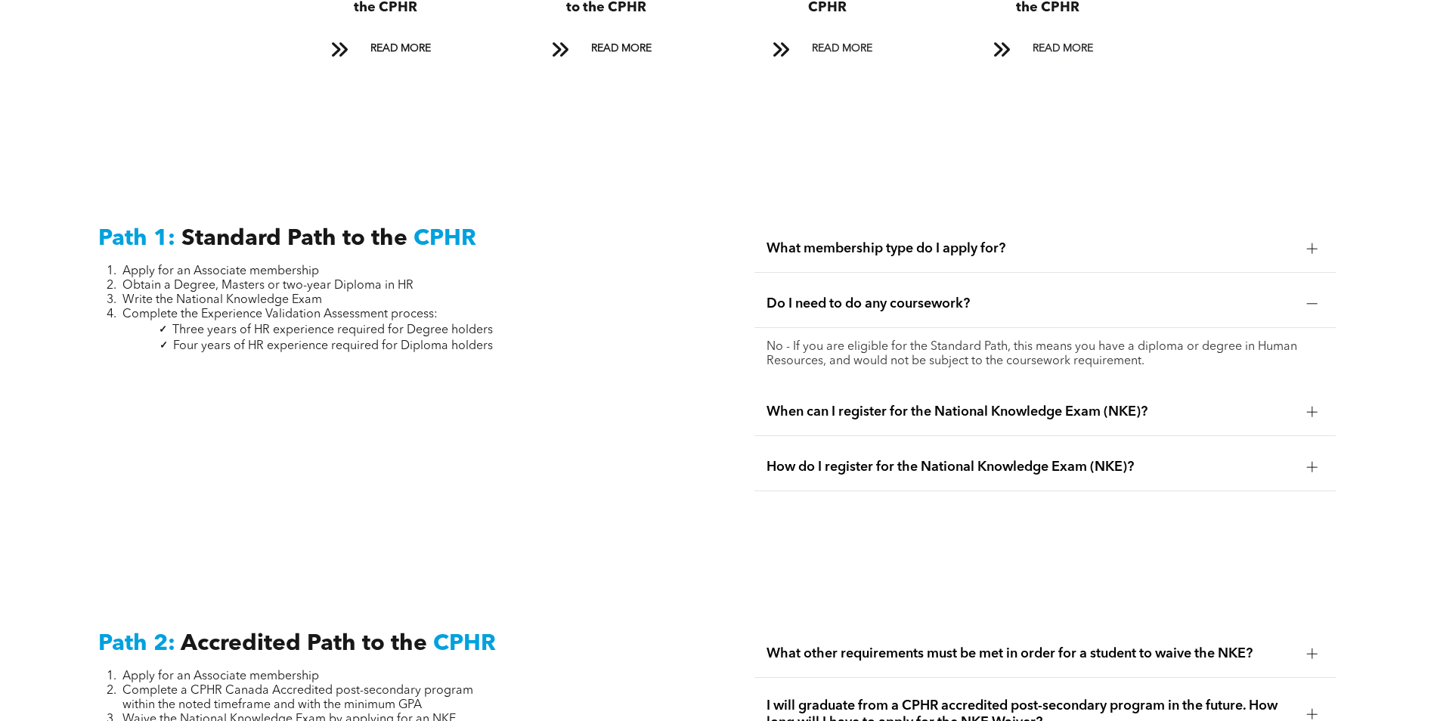
click at [1319, 293] on div at bounding box center [1312, 304] width 23 height 23
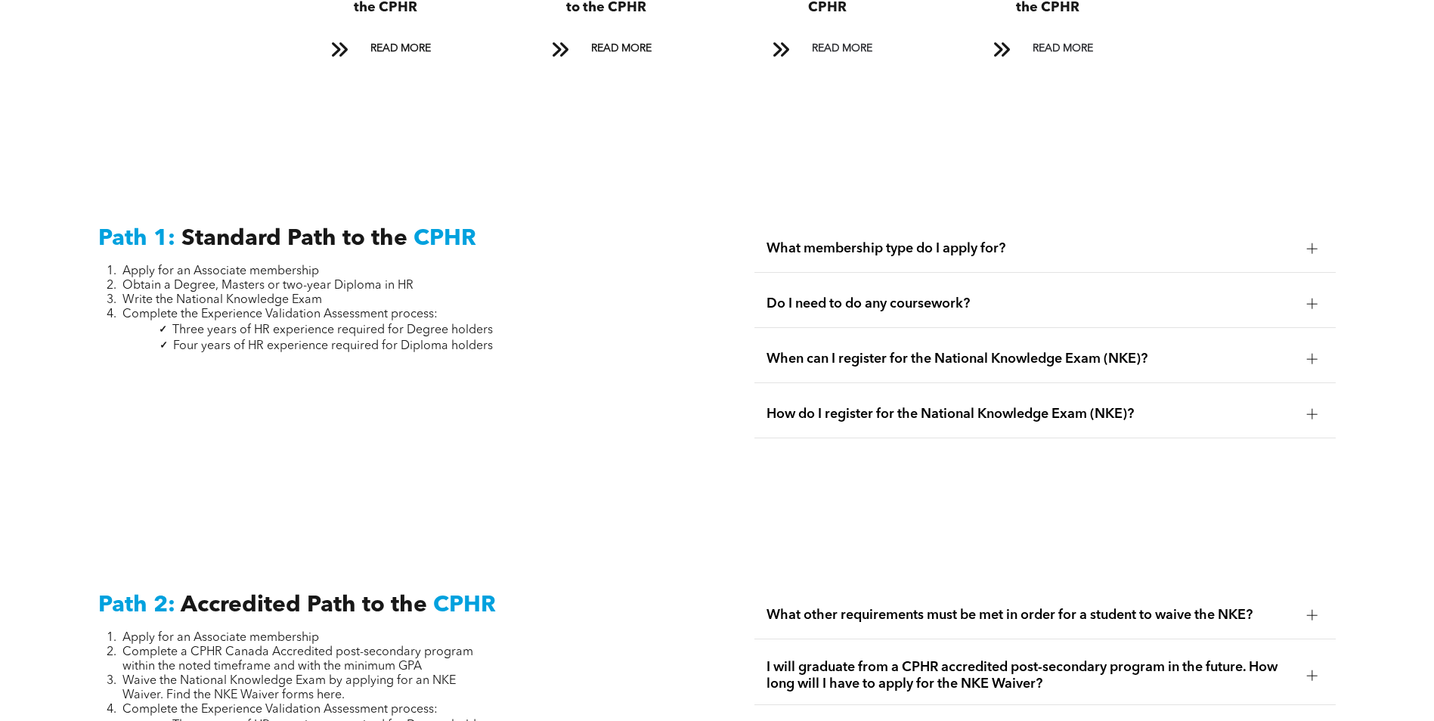
click at [1313, 348] on div at bounding box center [1312, 359] width 23 height 23
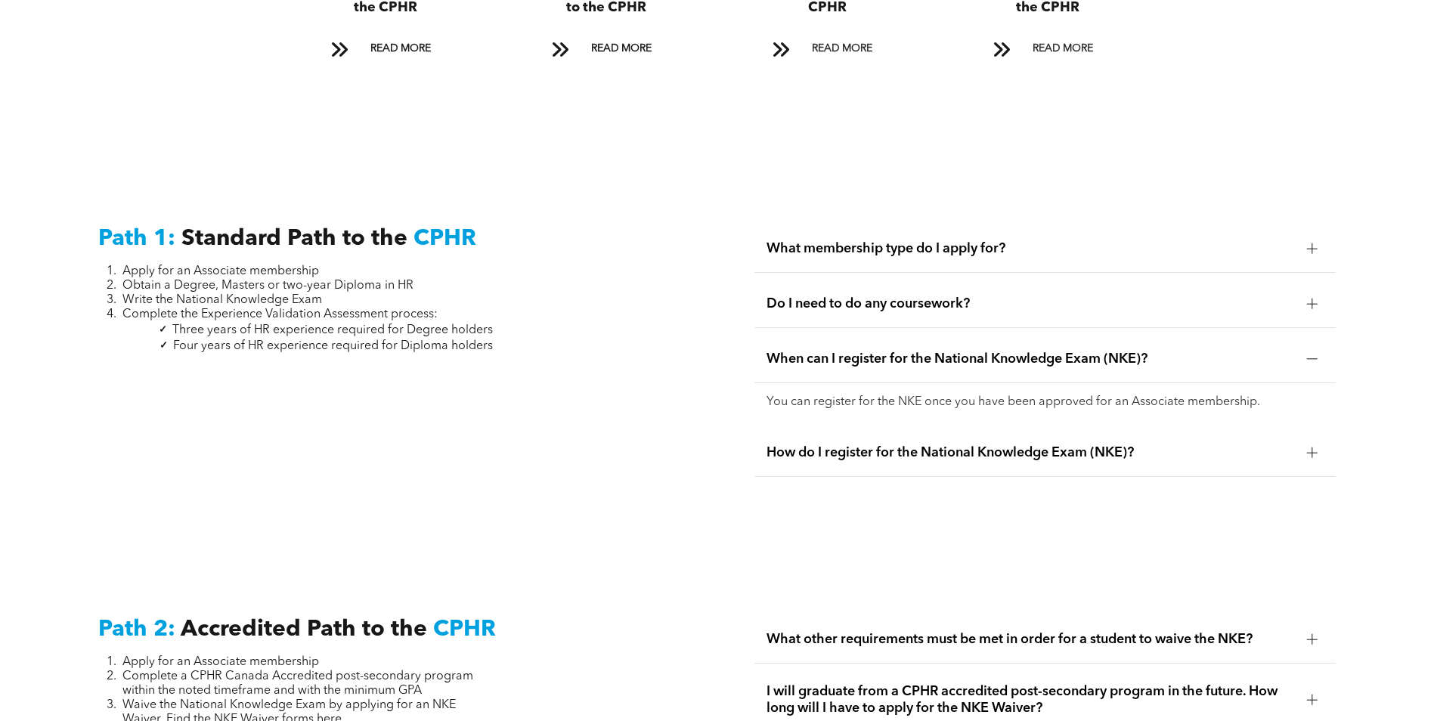
click at [1313, 348] on div at bounding box center [1312, 359] width 23 height 23
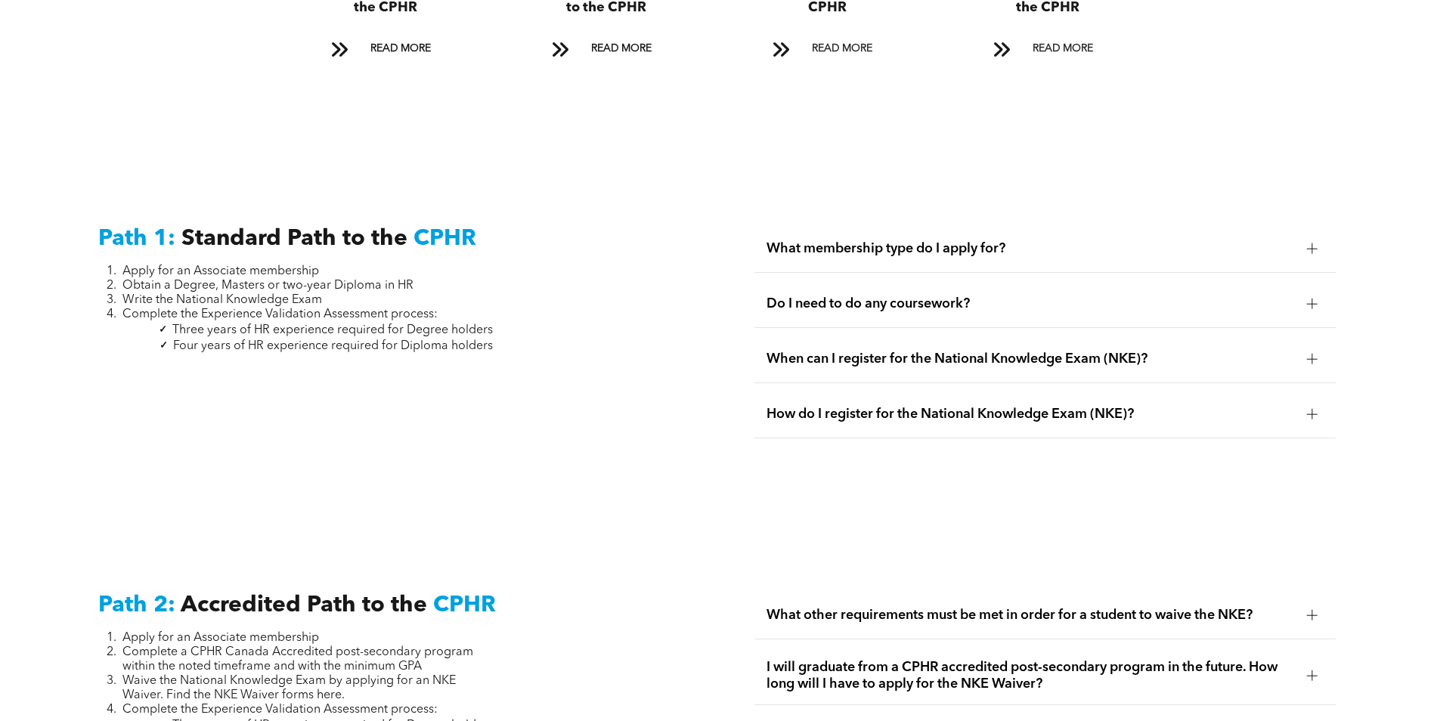
click at [1308, 409] on div at bounding box center [1312, 414] width 11 height 11
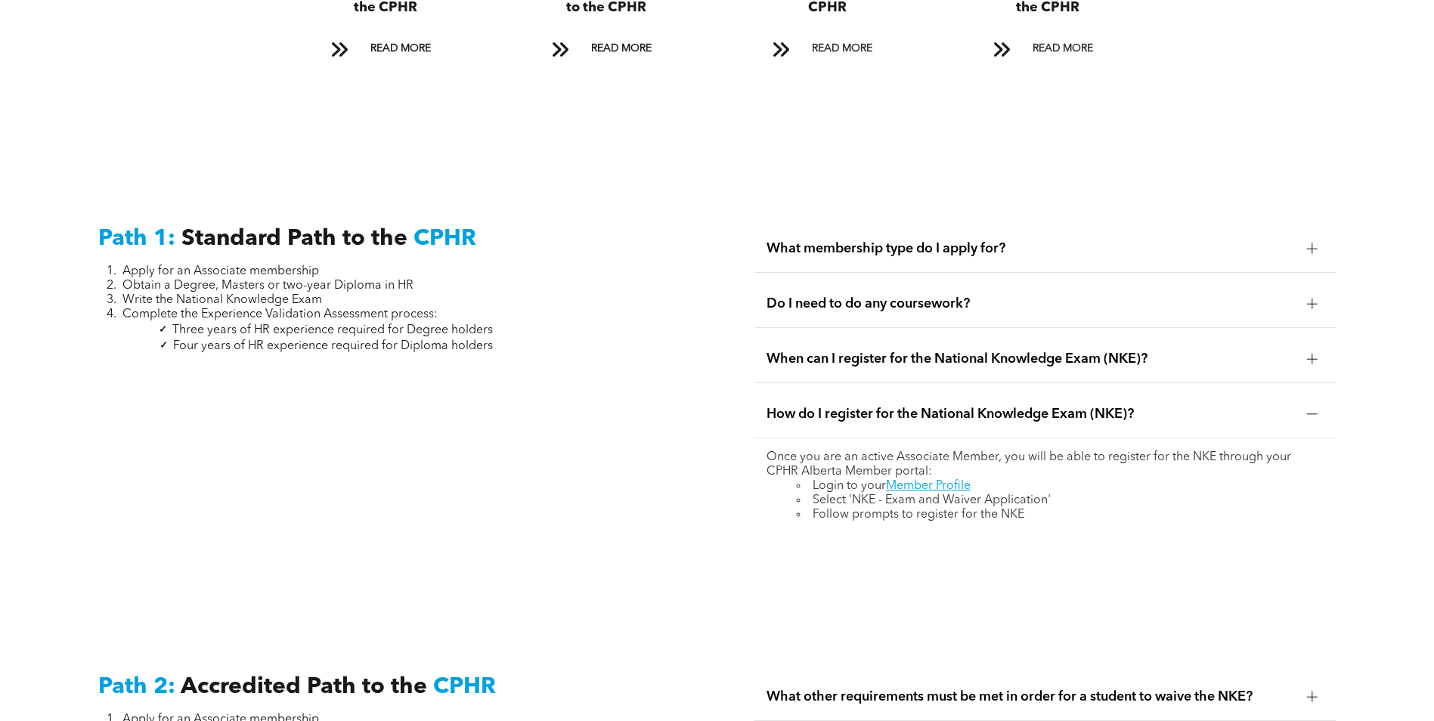
click at [1308, 409] on div at bounding box center [1312, 414] width 11 height 11
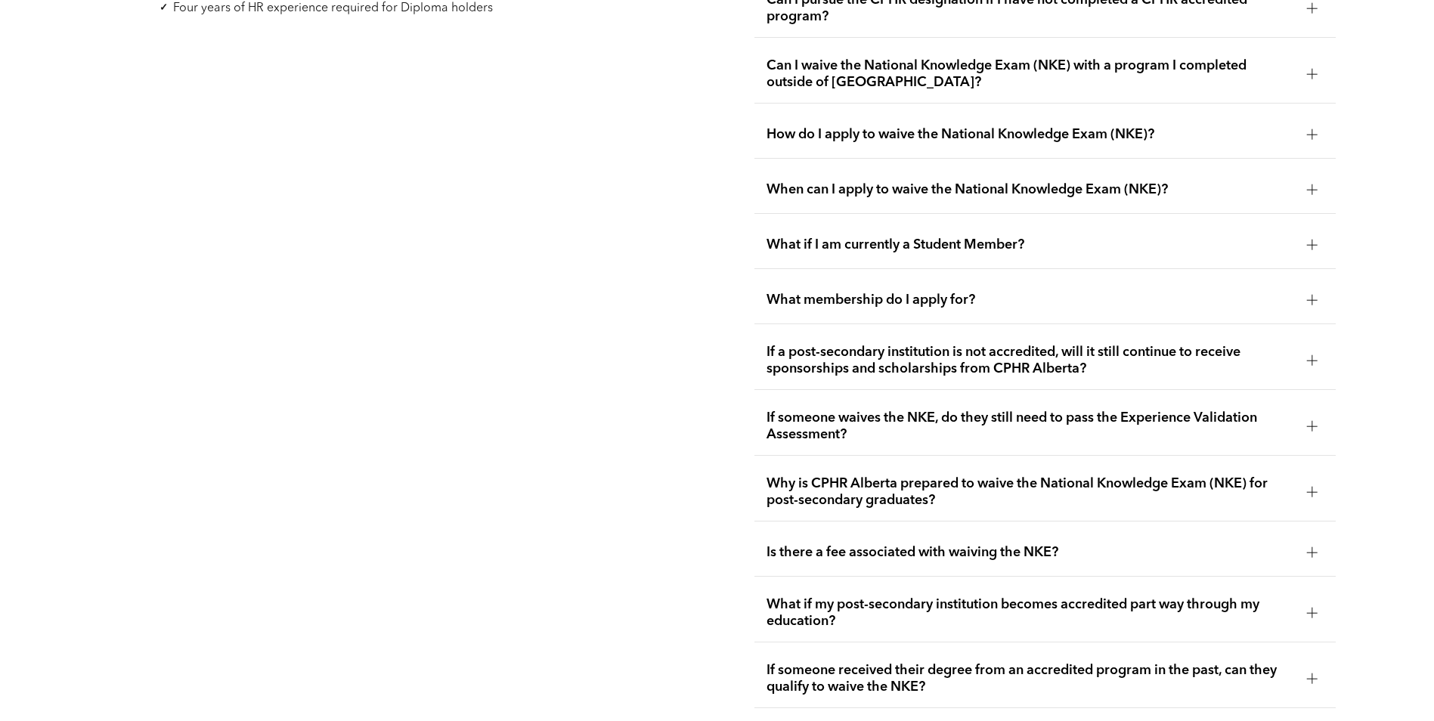
scroll to position [2722, 0]
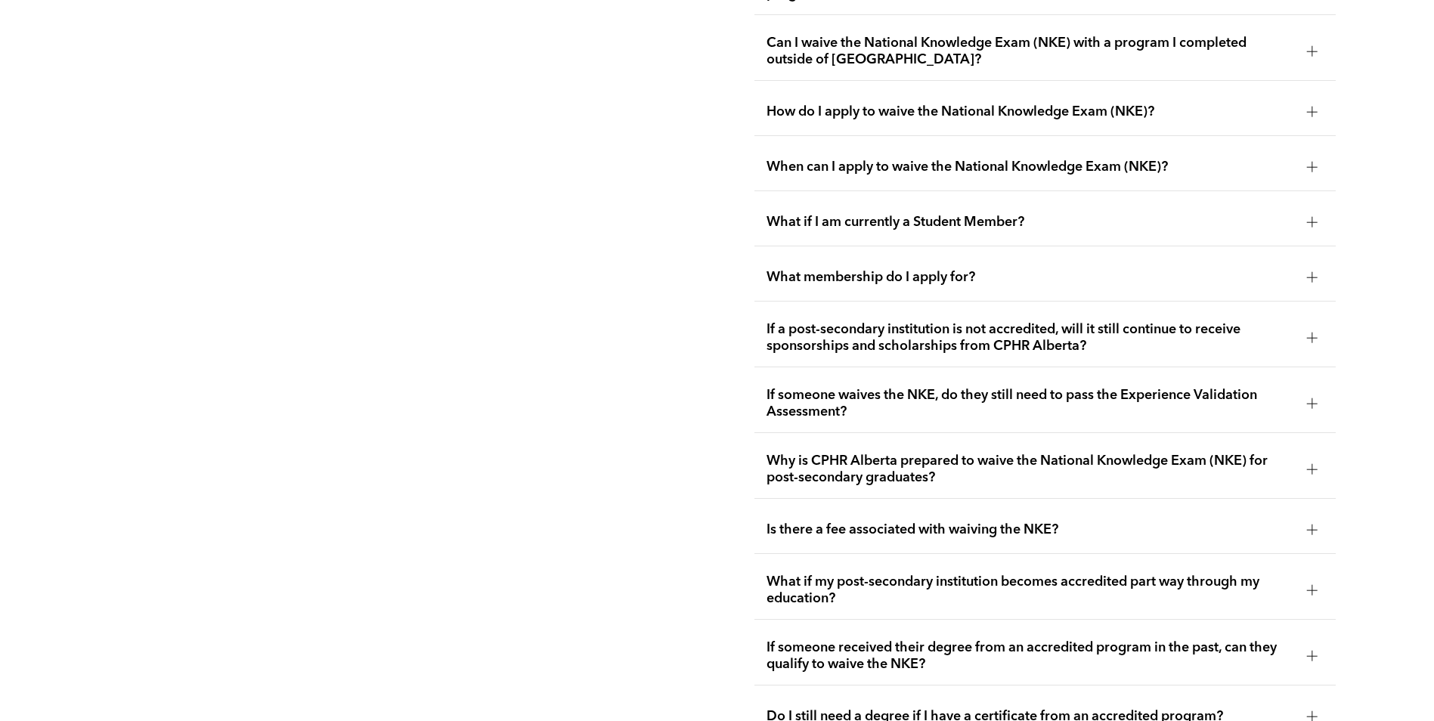
click at [1308, 398] on div at bounding box center [1312, 403] width 11 height 11
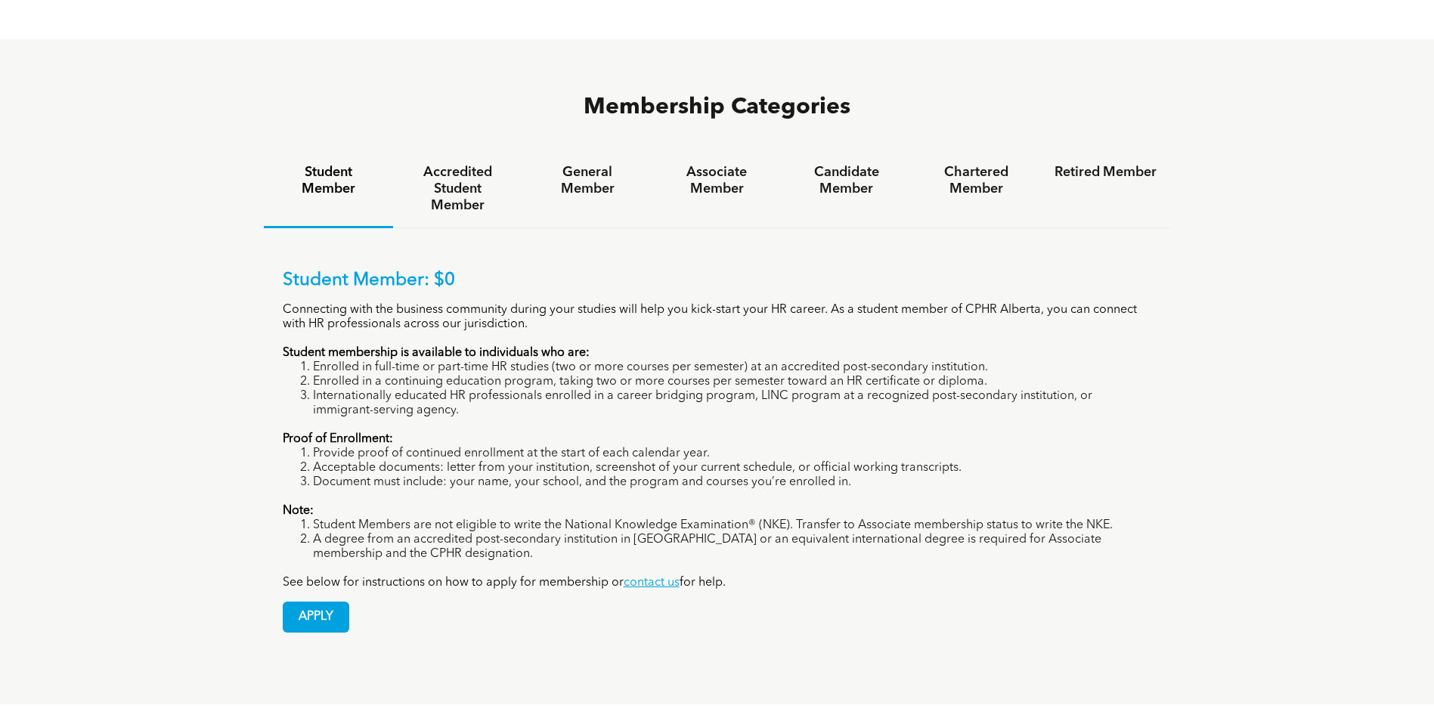
scroll to position [1058, 0]
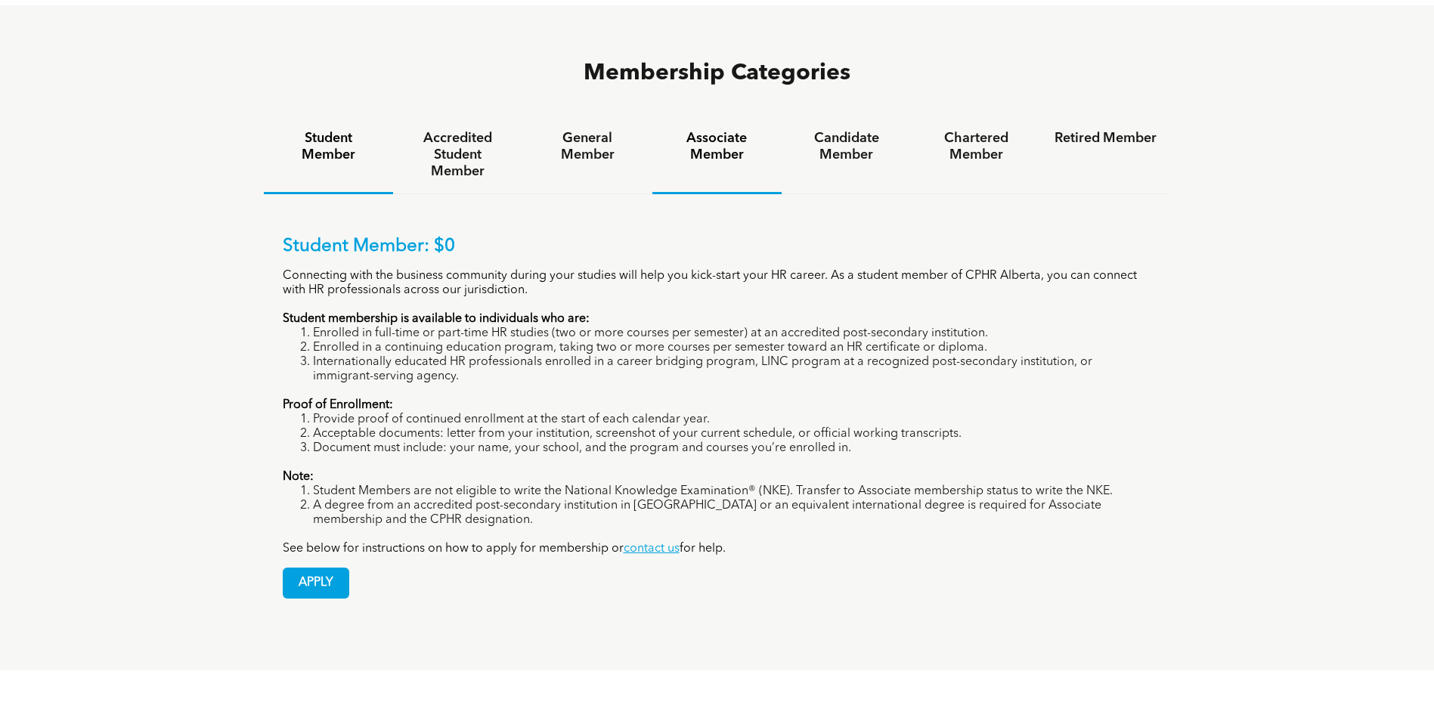
click at [702, 130] on h4 "Associate Member" at bounding box center [717, 146] width 102 height 33
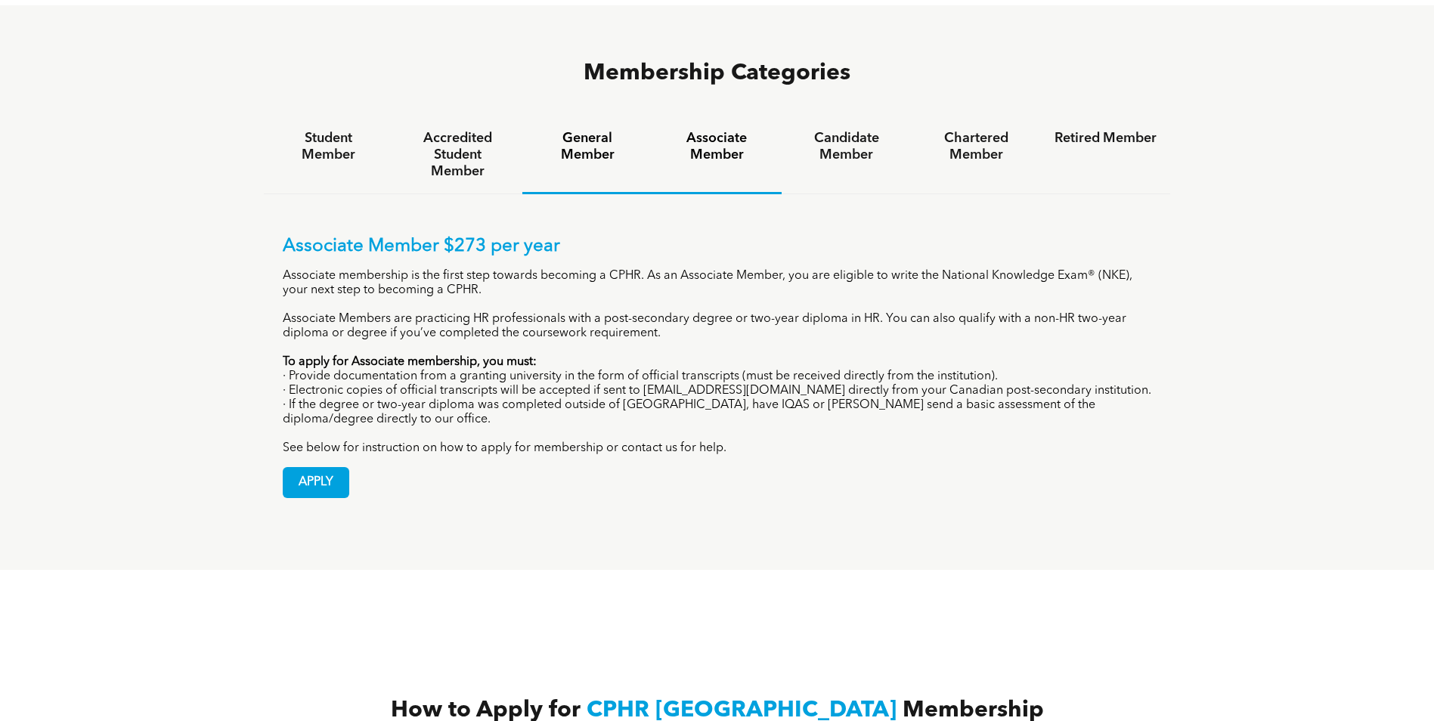
click at [580, 130] on h4 "General Member" at bounding box center [587, 146] width 102 height 33
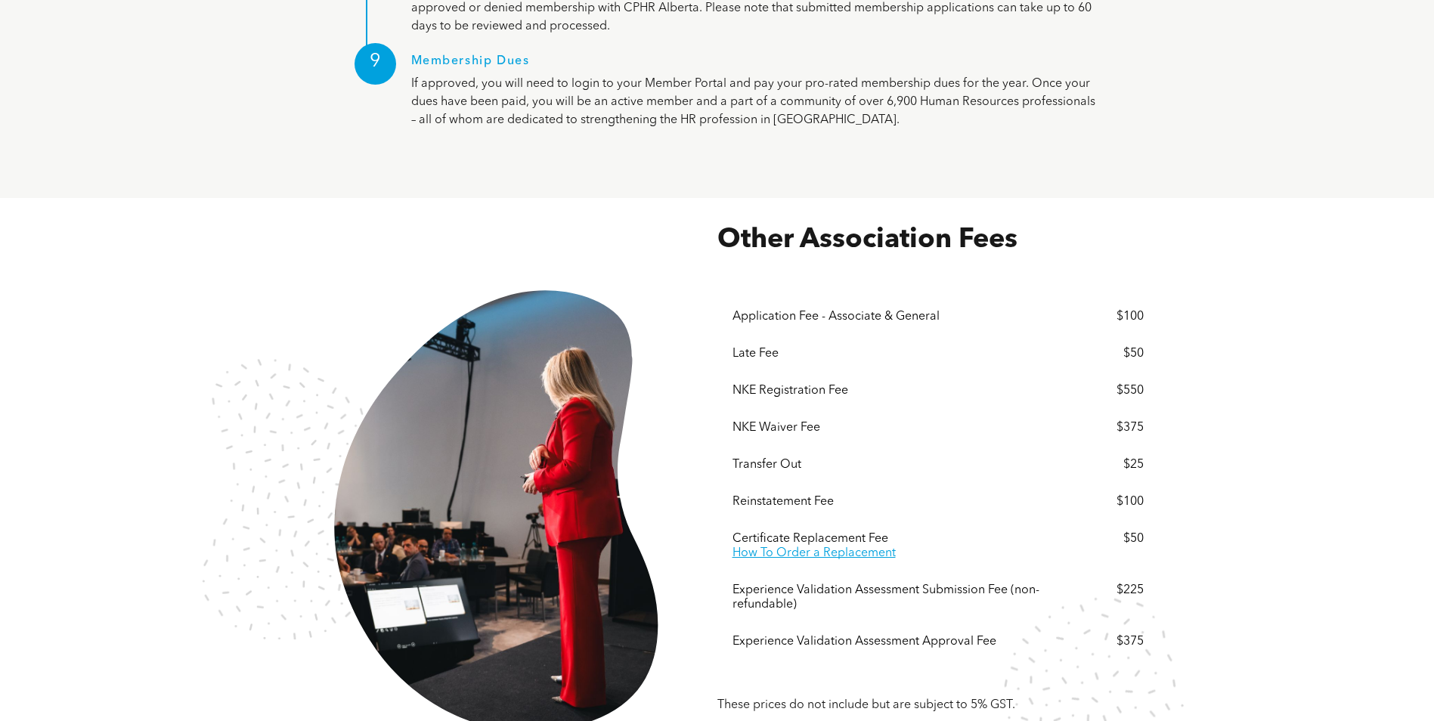
scroll to position [2495, 0]
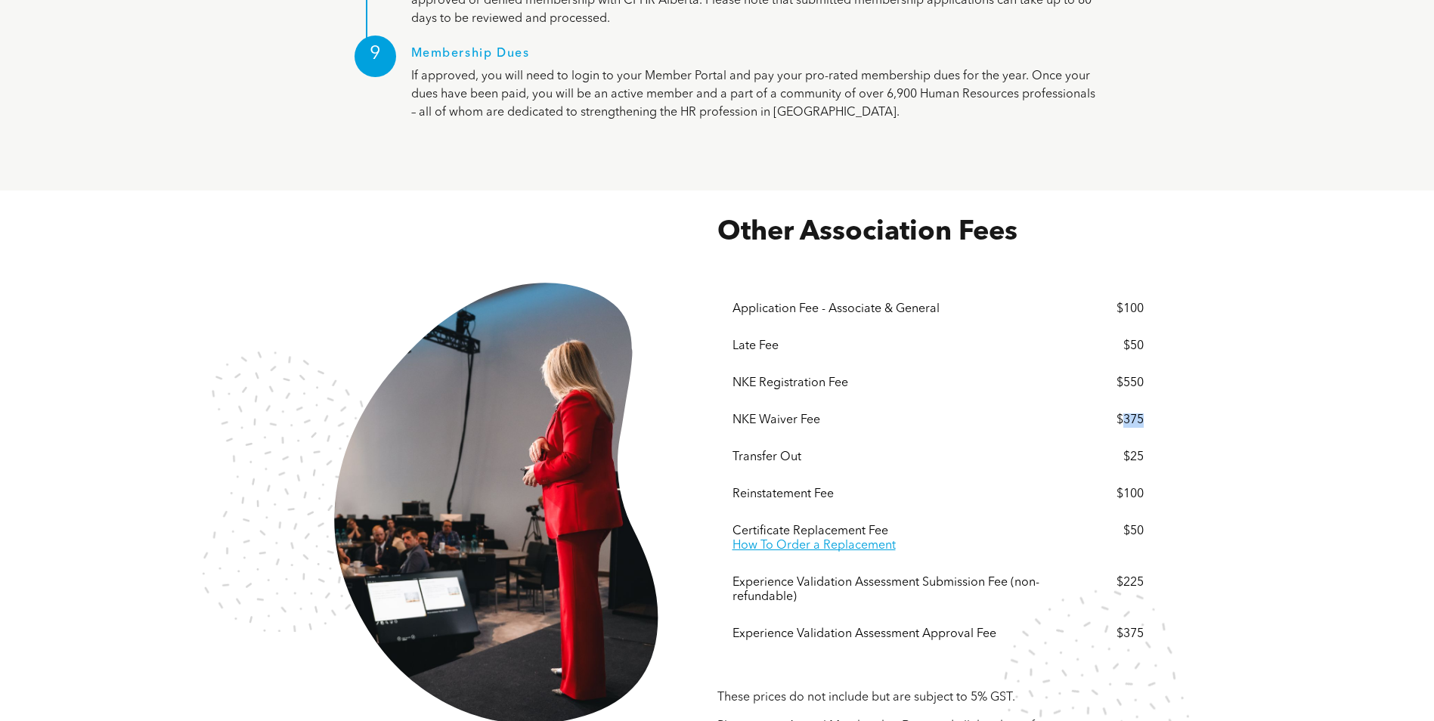
drag, startPoint x: 1147, startPoint y: 364, endPoint x: 1126, endPoint y: 362, distance: 21.3
click at [1126, 362] on div "Menu Application Fee - Associate & General $100 Late Fee $50 NKE Registration F…" at bounding box center [938, 466] width 442 height 434
copy div "375"
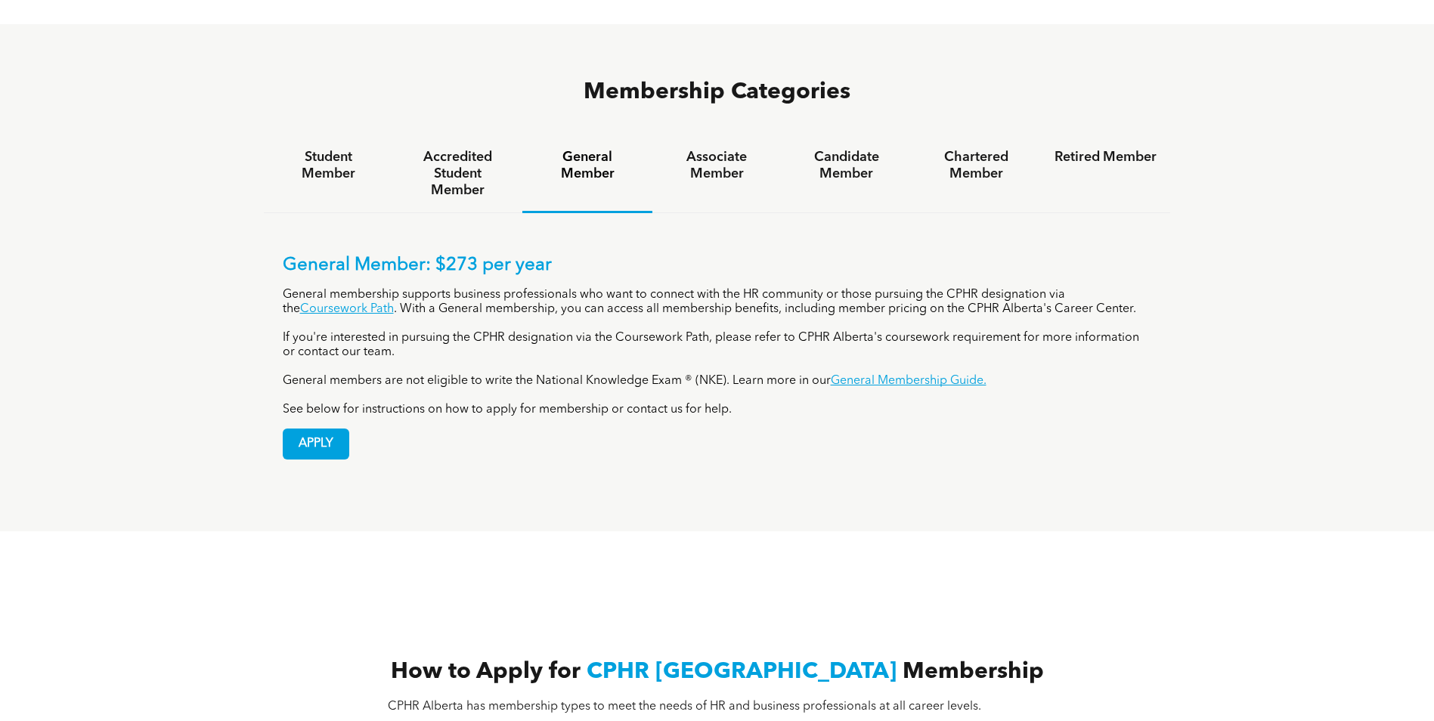
scroll to position [756, 0]
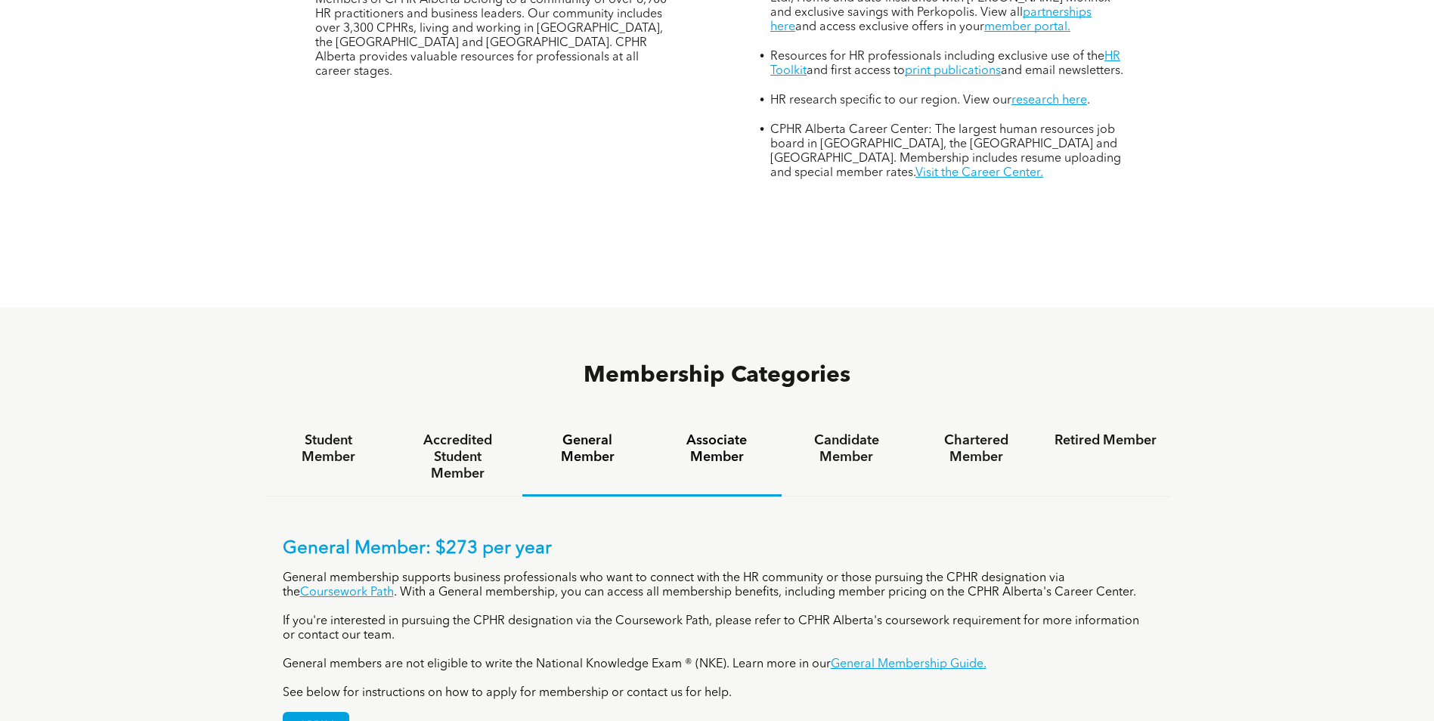
click at [714, 432] on h4 "Associate Member" at bounding box center [717, 448] width 102 height 33
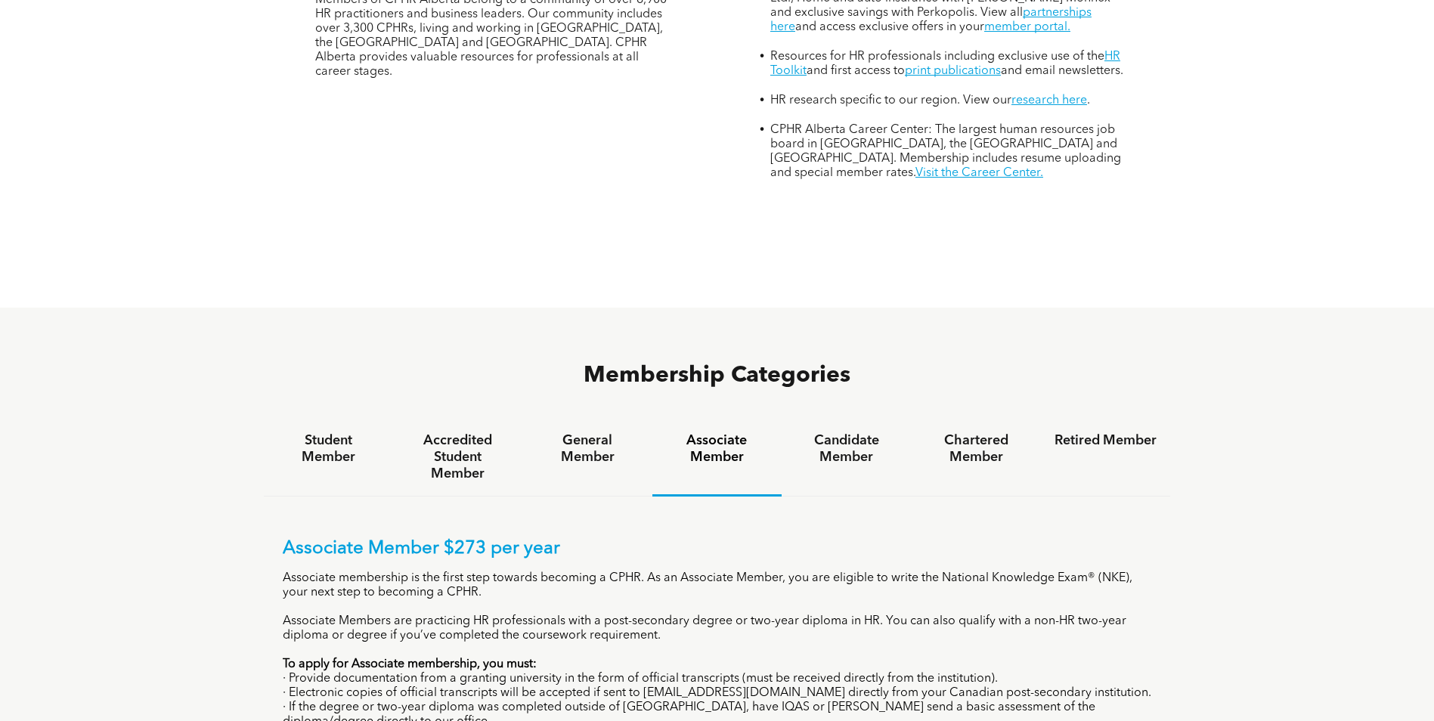
click at [295, 538] on p "Associate Member $273 per year" at bounding box center [717, 549] width 869 height 22
drag, startPoint x: 285, startPoint y: 491, endPoint x: 481, endPoint y: 488, distance: 195.8
click at [481, 538] on p "Associate Member $273 per year" at bounding box center [717, 549] width 869 height 22
copy p "Associate Member $273"
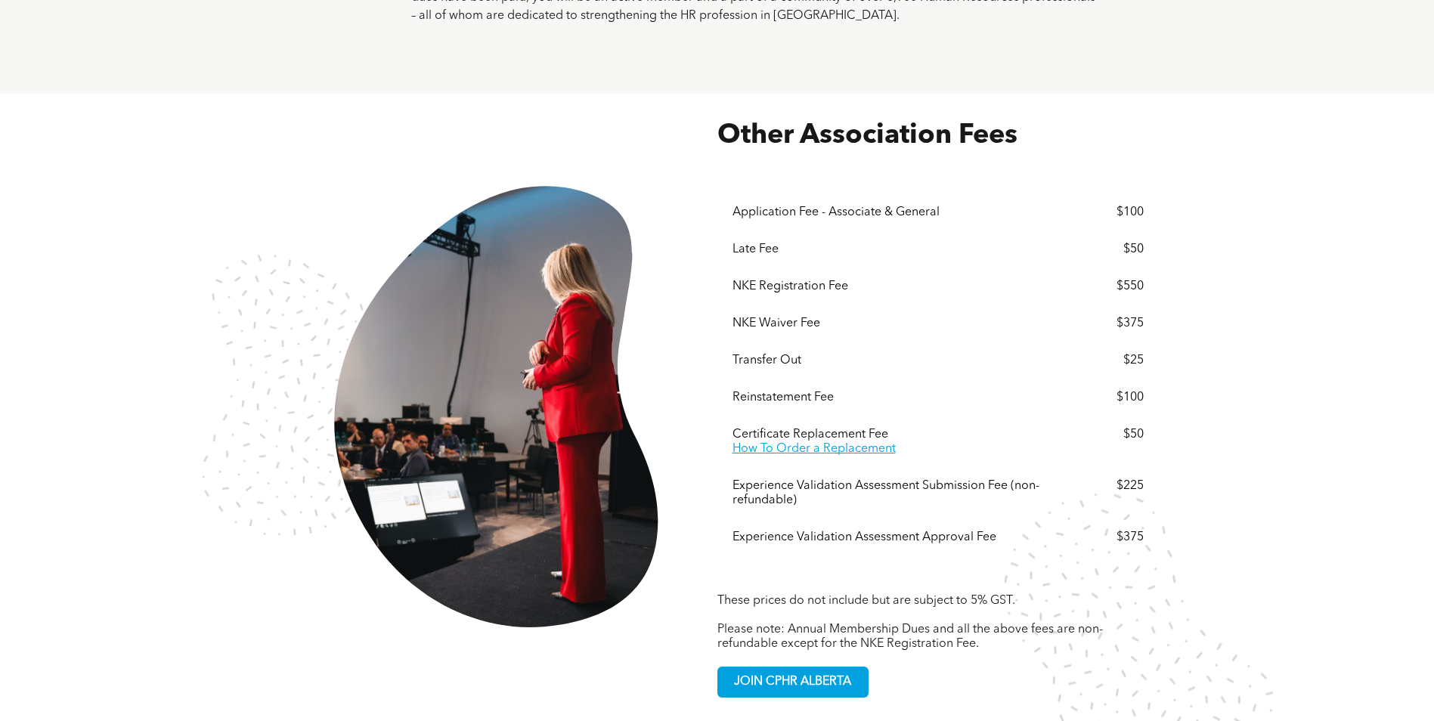
scroll to position [2646, 0]
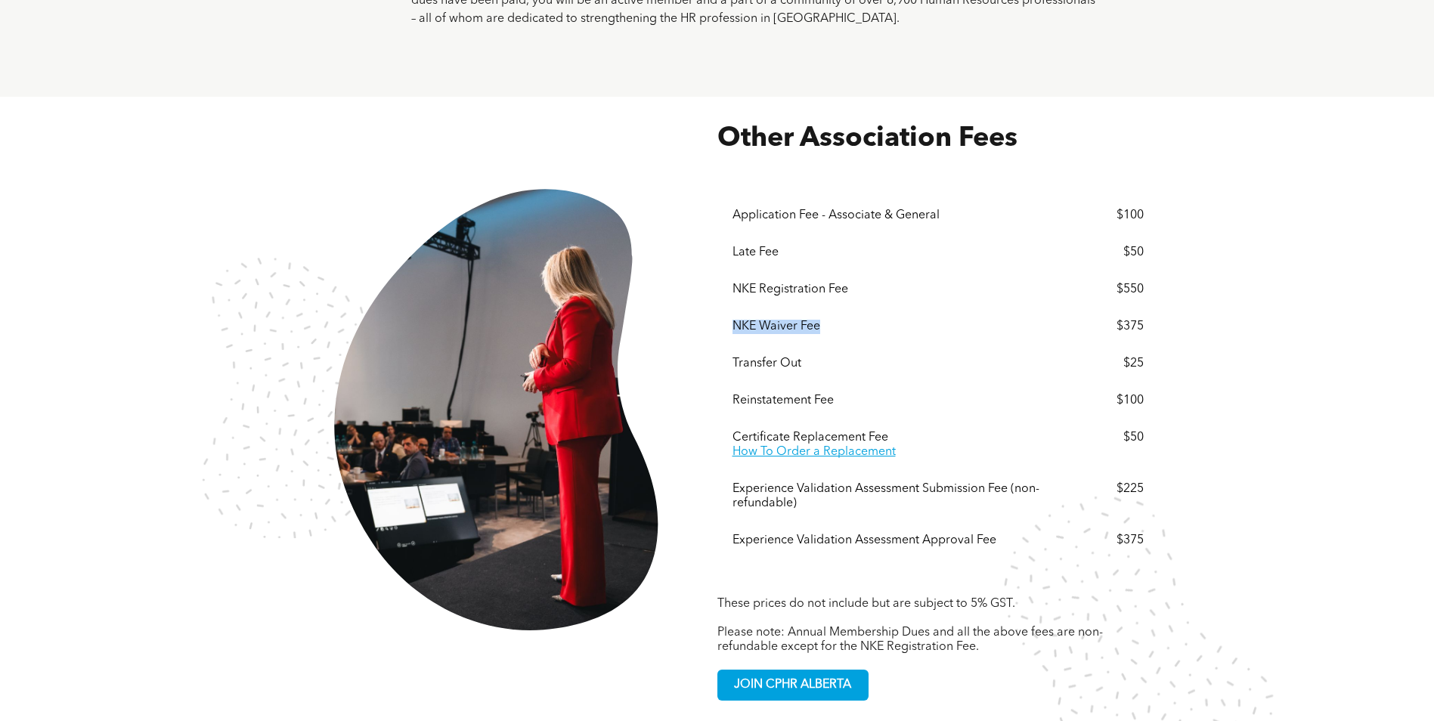
drag, startPoint x: 730, startPoint y: 265, endPoint x: 820, endPoint y: 269, distance: 90.0
click at [820, 269] on div "Menu Application Fee - Associate & General $100 Late Fee $50 NKE Registration F…" at bounding box center [938, 373] width 442 height 434
drag, startPoint x: 820, startPoint y: 269, endPoint x: 808, endPoint y: 269, distance: 12.1
copy div "NKE Waiver Fee"
drag, startPoint x: 1123, startPoint y: 262, endPoint x: 1144, endPoint y: 268, distance: 21.1
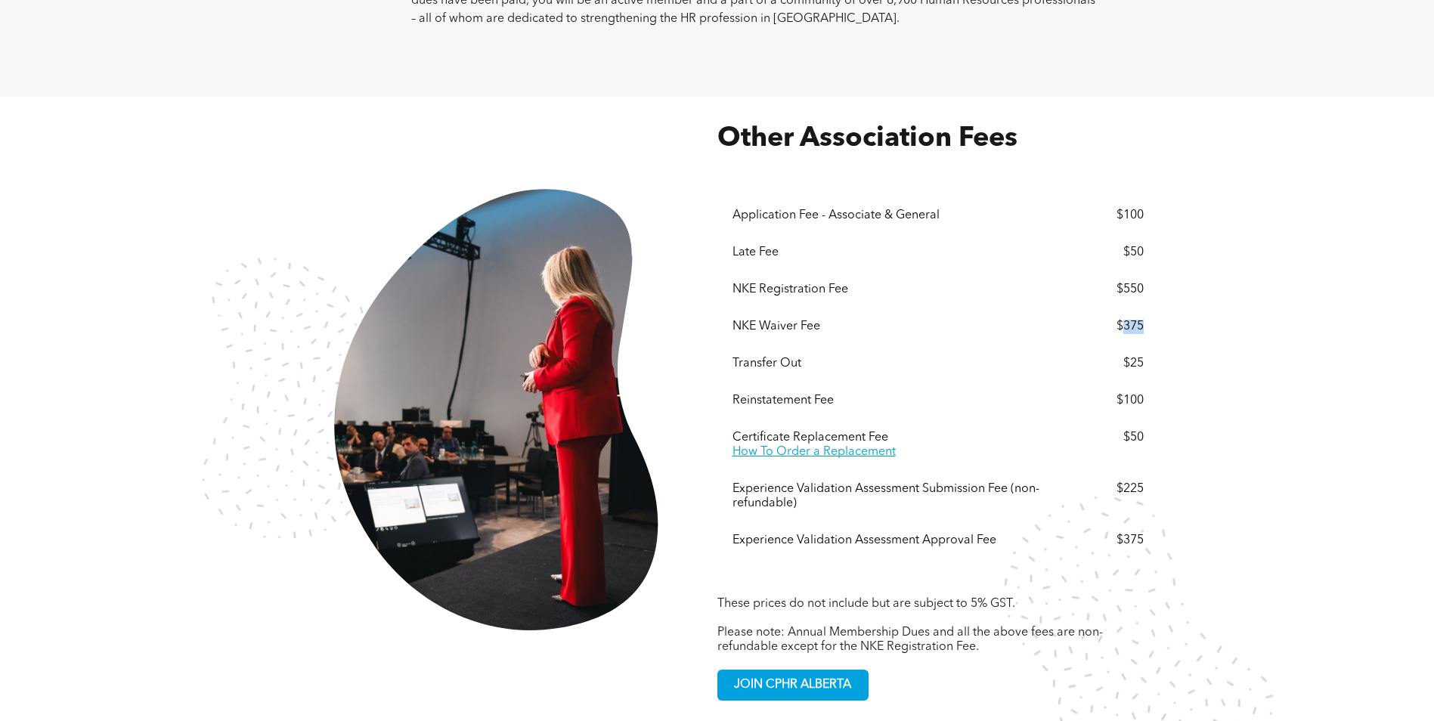
click at [1144, 268] on div "Menu Application Fee - Associate & General $100 Late Fee $50 NKE Registration F…" at bounding box center [938, 373] width 442 height 434
drag, startPoint x: 1144, startPoint y: 268, endPoint x: 1136, endPoint y: 268, distance: 8.3
copy div "375"
click at [1137, 394] on div "$100" at bounding box center [1102, 401] width 82 height 14
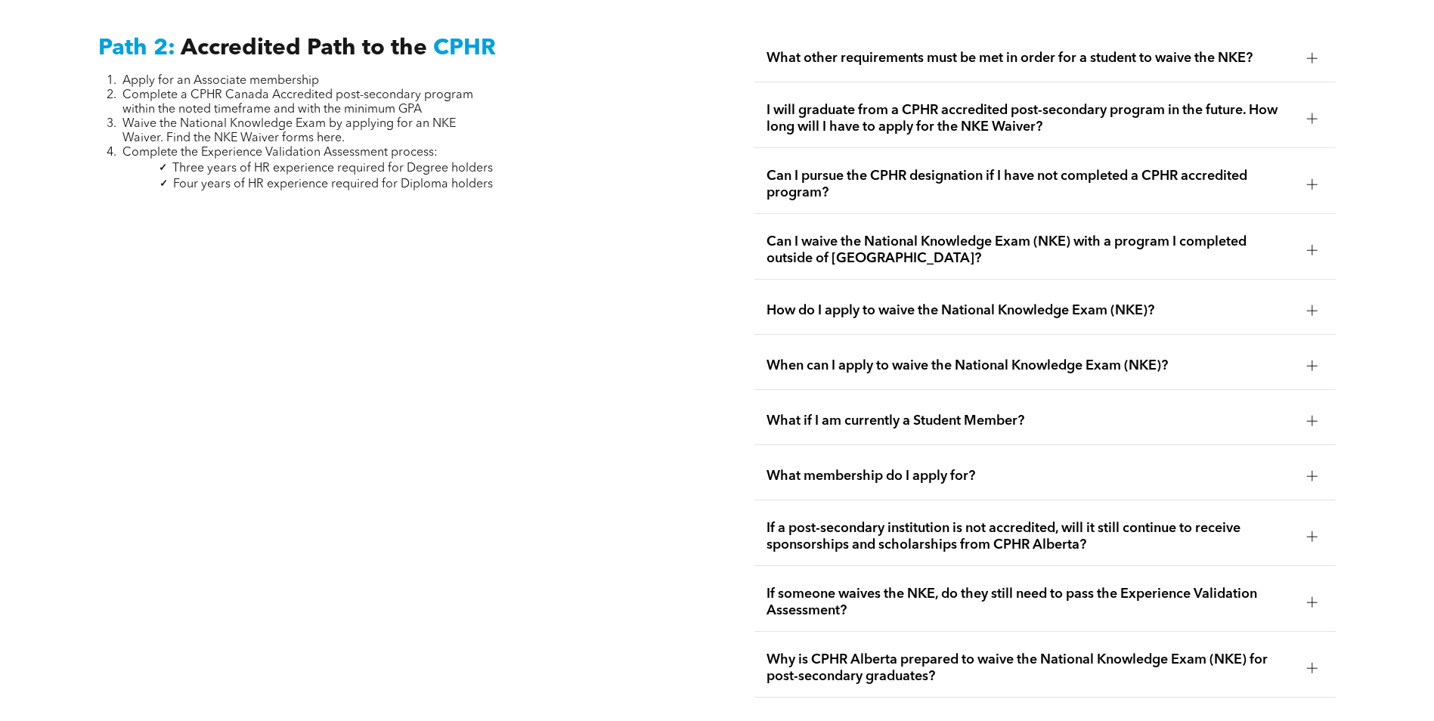
scroll to position [2524, 0]
click at [1290, 507] on div "If a post-secondary institution is not accredited, will it still continue to re…" at bounding box center [1045, 536] width 581 height 58
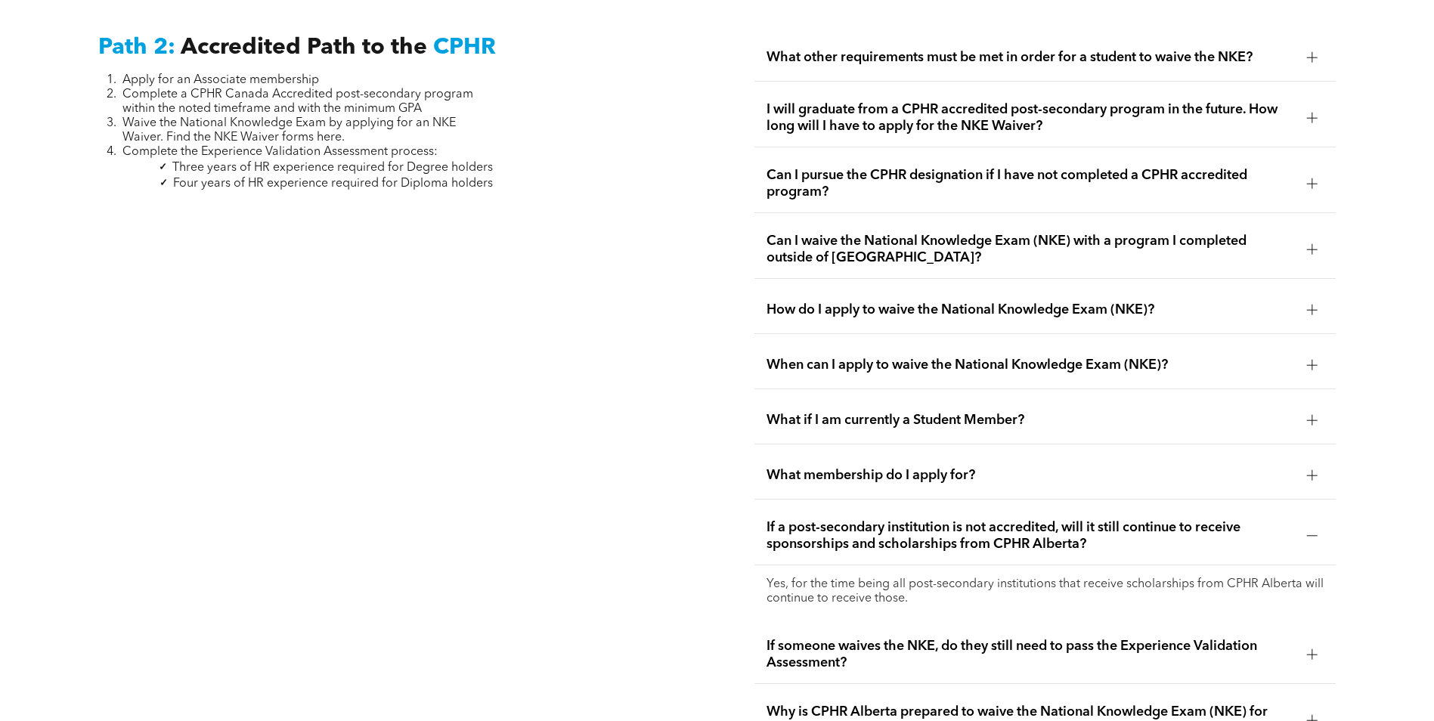
click at [1290, 507] on div "If a post-secondary institution is not accredited, will it still continue to re…" at bounding box center [1045, 536] width 581 height 58
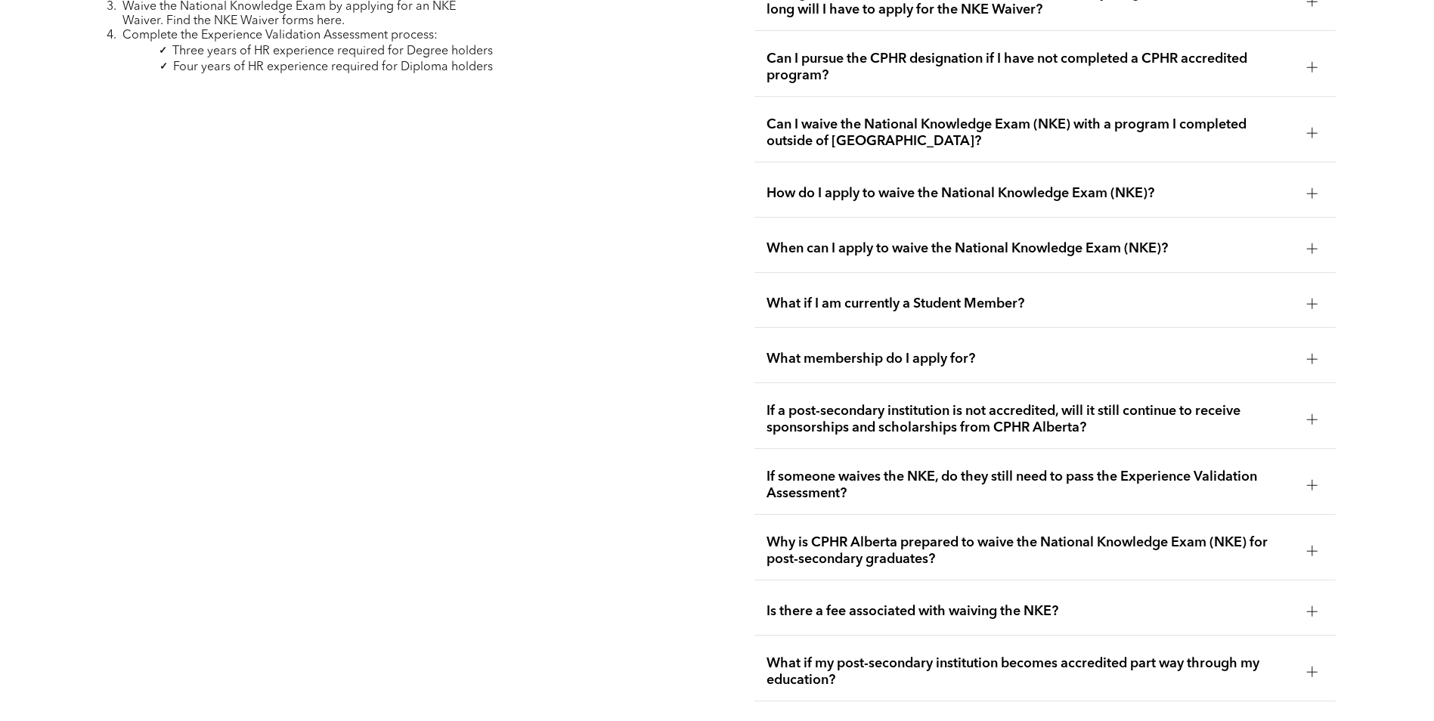
scroll to position [2675, 0]
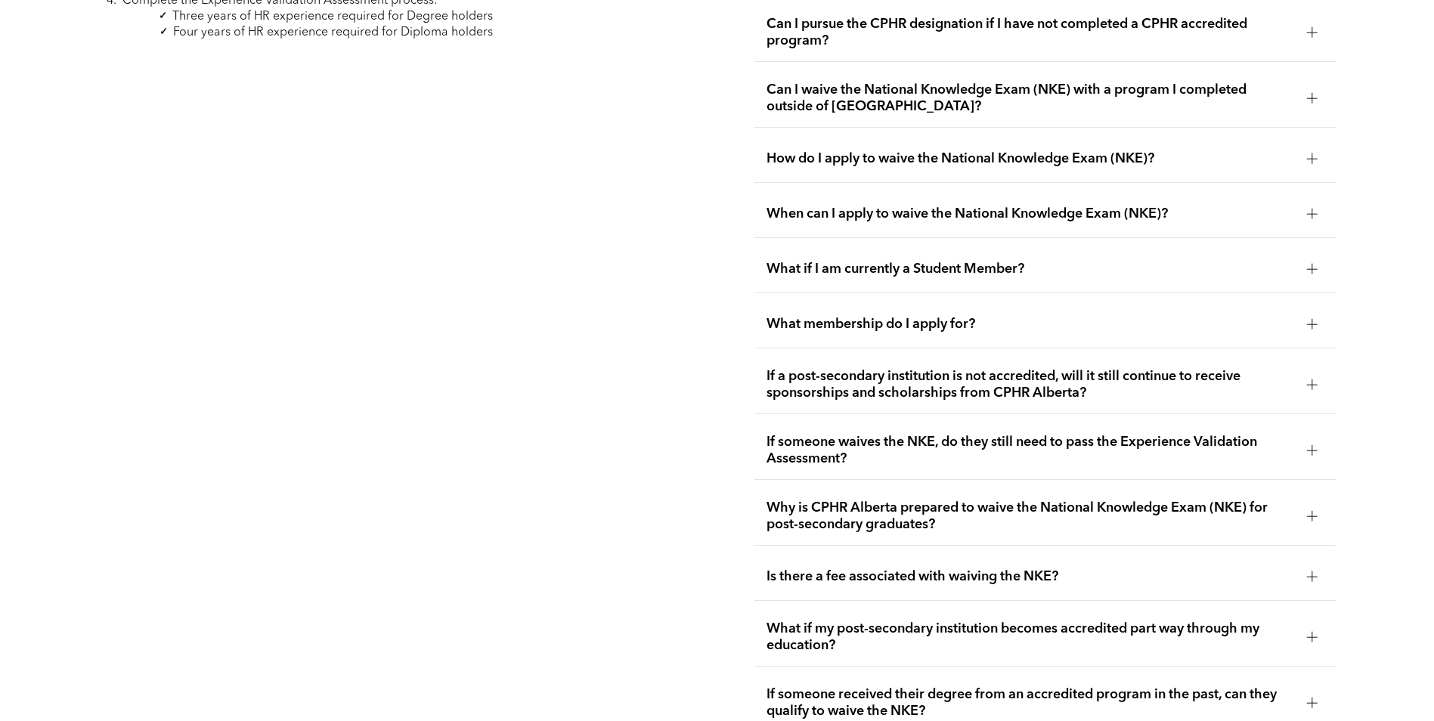
click at [956, 553] on div "Is there a fee associated with waiving the NKE?" at bounding box center [1045, 577] width 581 height 48
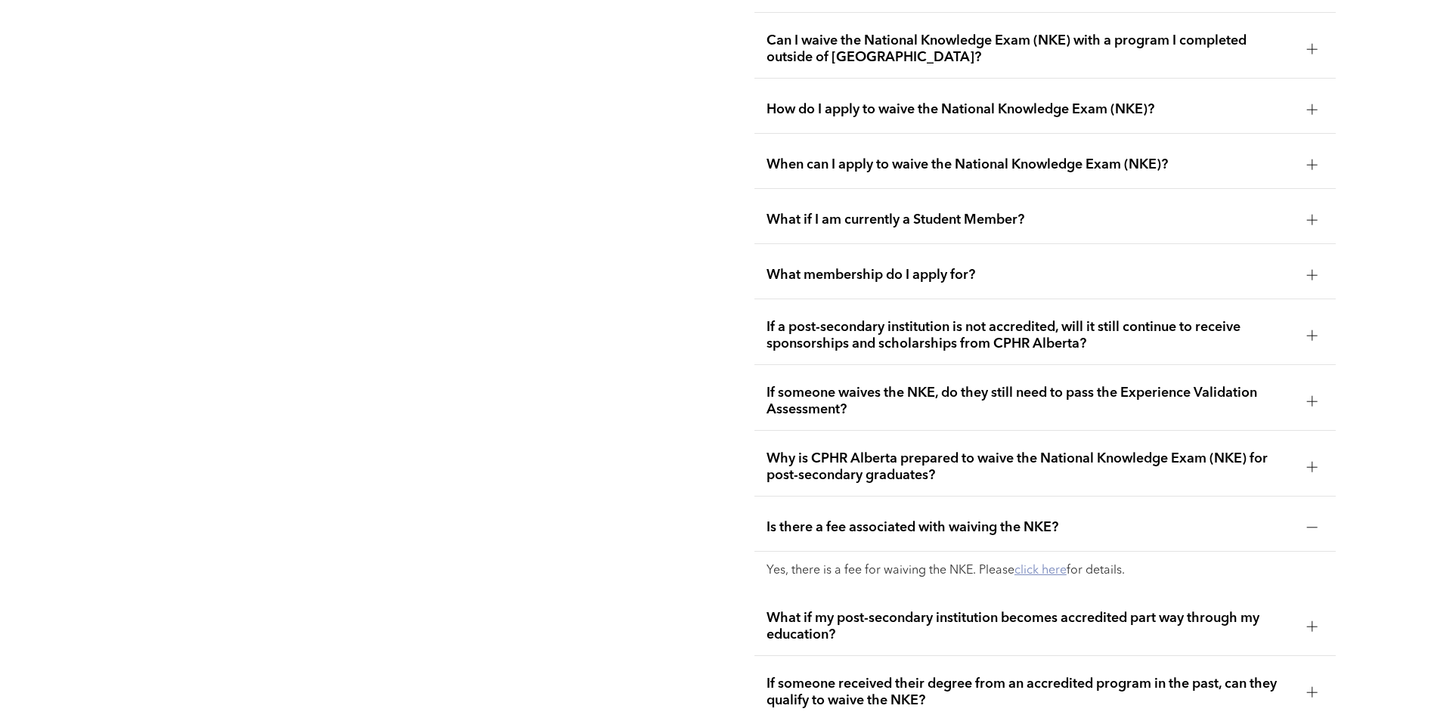
scroll to position [2751, 0]
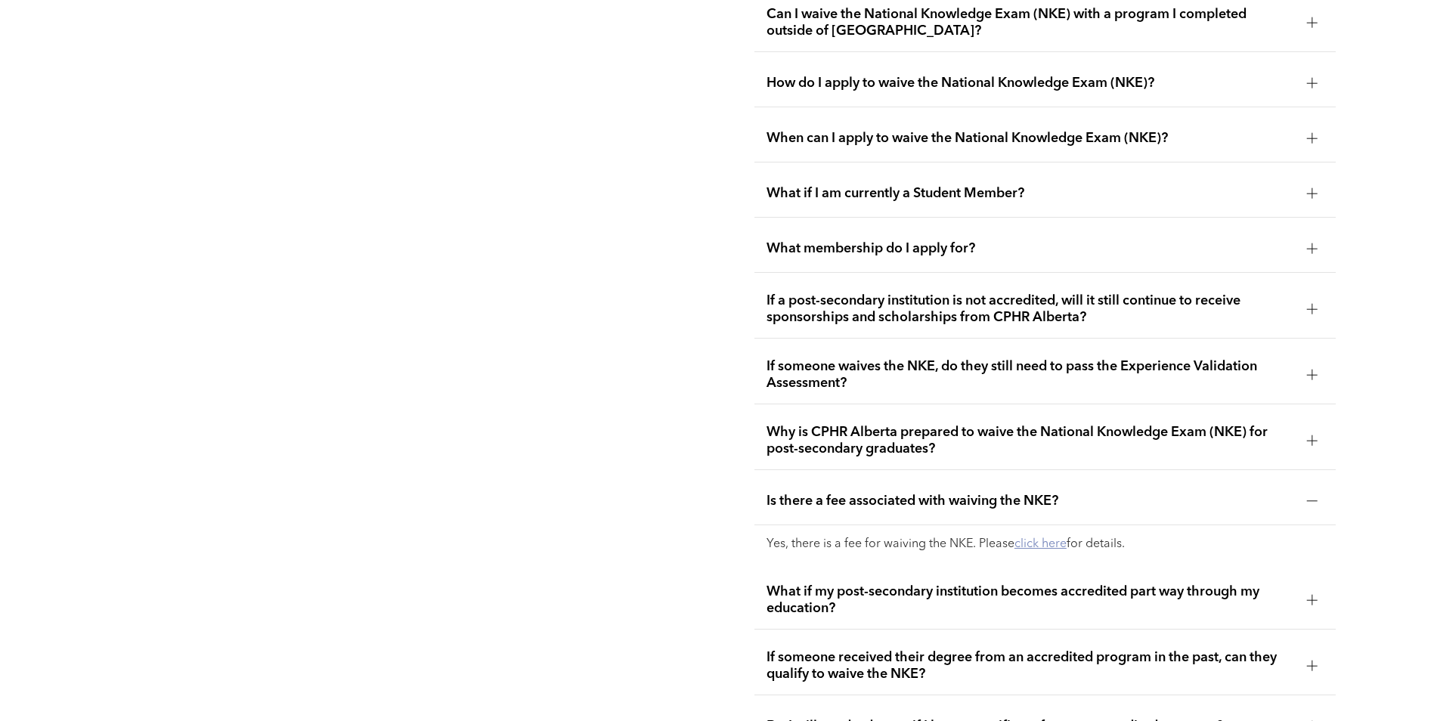
click at [1042, 538] on link "click here" at bounding box center [1041, 544] width 52 height 12
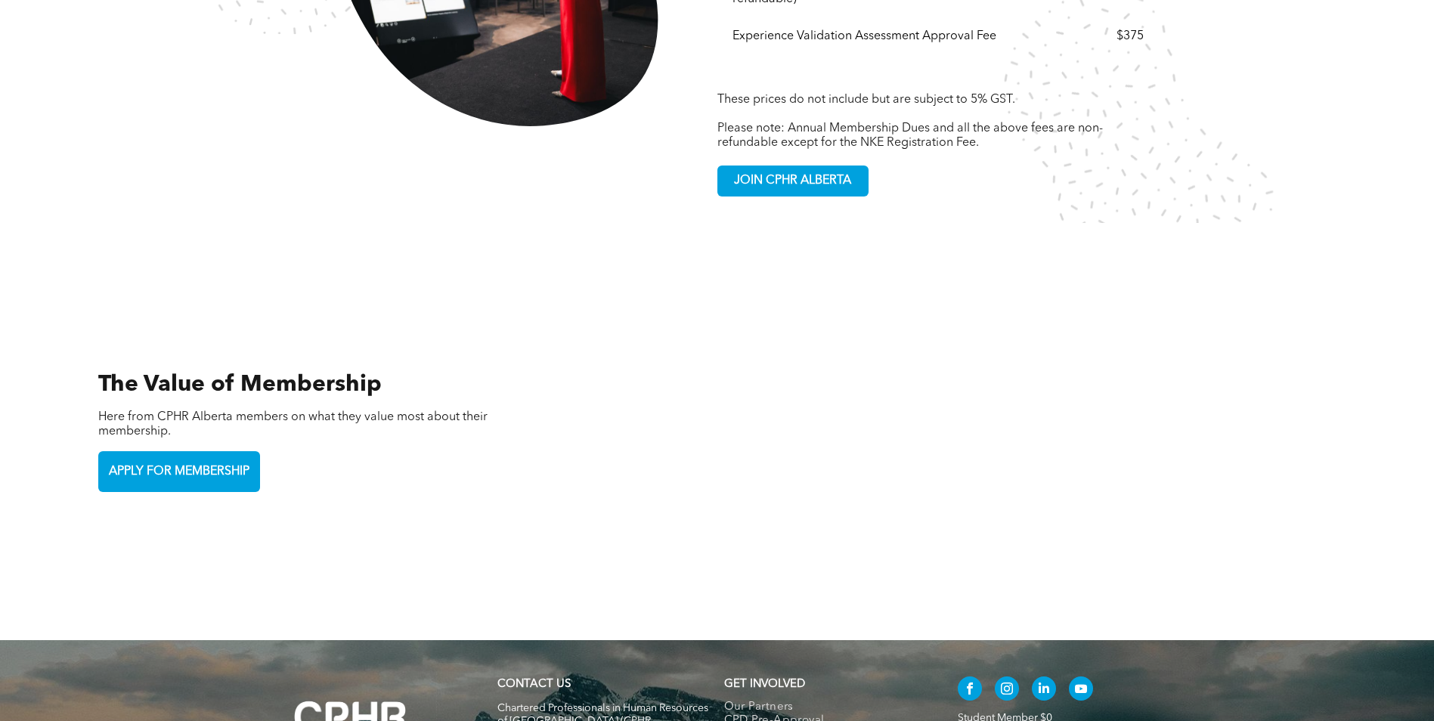
scroll to position [2722, 0]
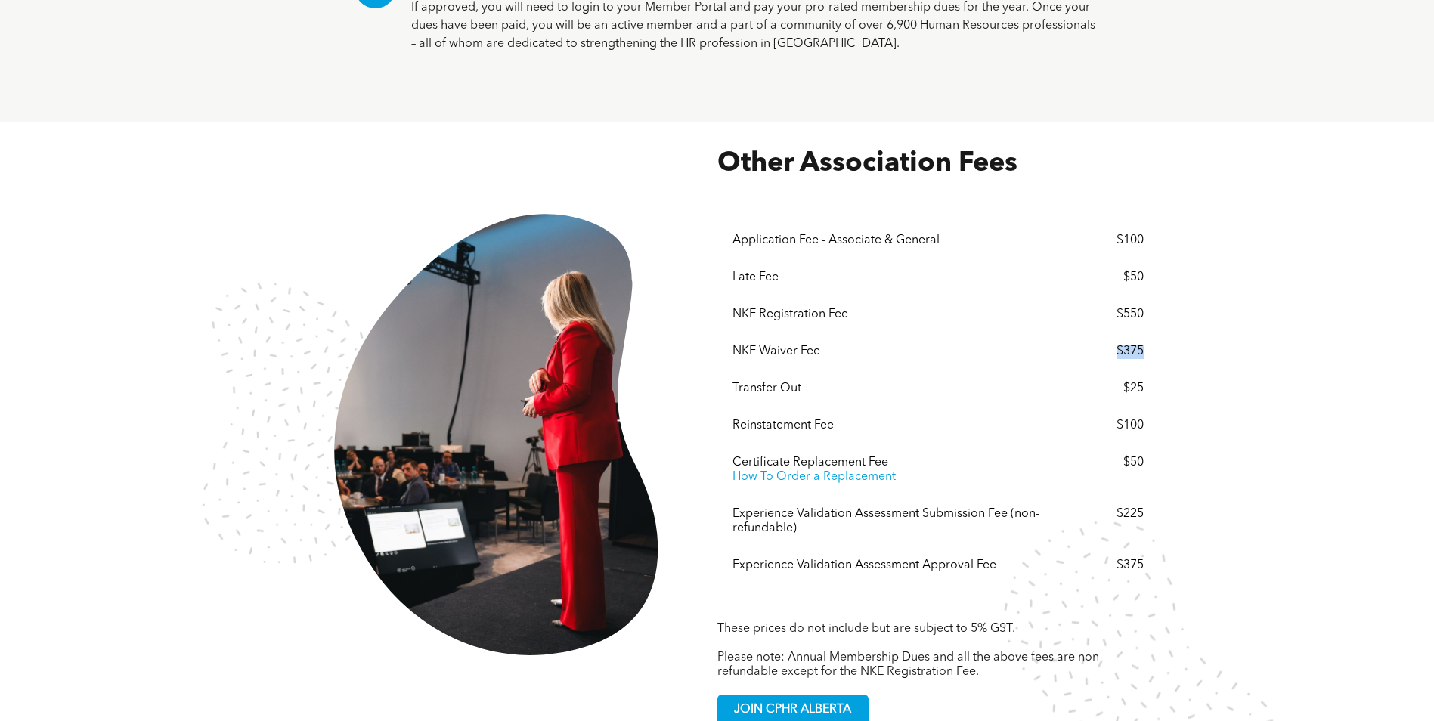
drag, startPoint x: 1144, startPoint y: 292, endPoint x: 1118, endPoint y: 293, distance: 25.8
click at [1118, 293] on div "Menu Application Fee - Associate & General $100 Late Fee $50 NKE Registration F…" at bounding box center [938, 398] width 442 height 434
copy div "$375"
click at [299, 467] on link at bounding box center [497, 437] width 442 height 446
